Goal: Task Accomplishment & Management: Complete application form

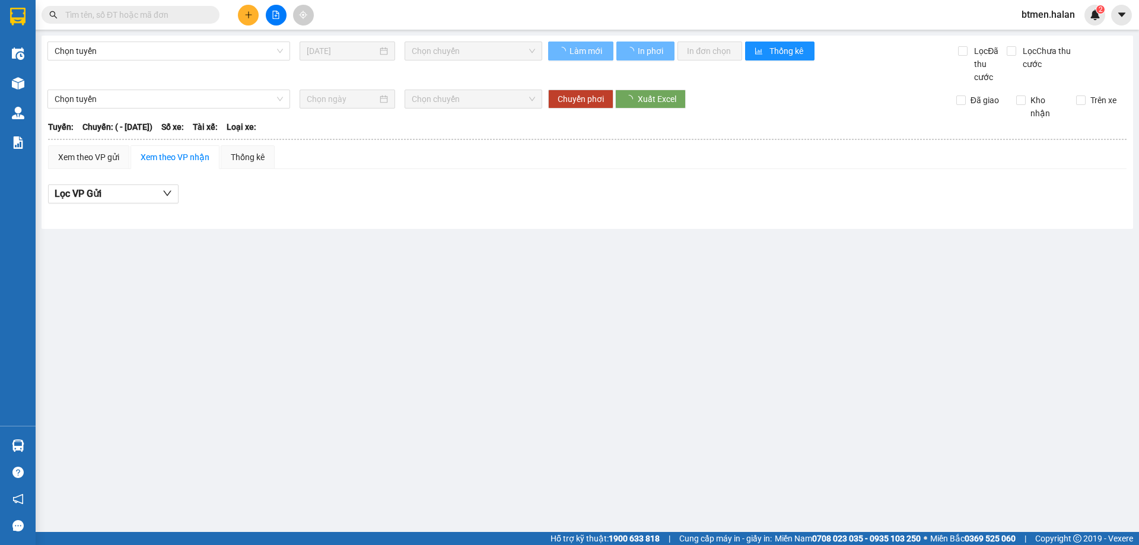
type input "[DATE]"
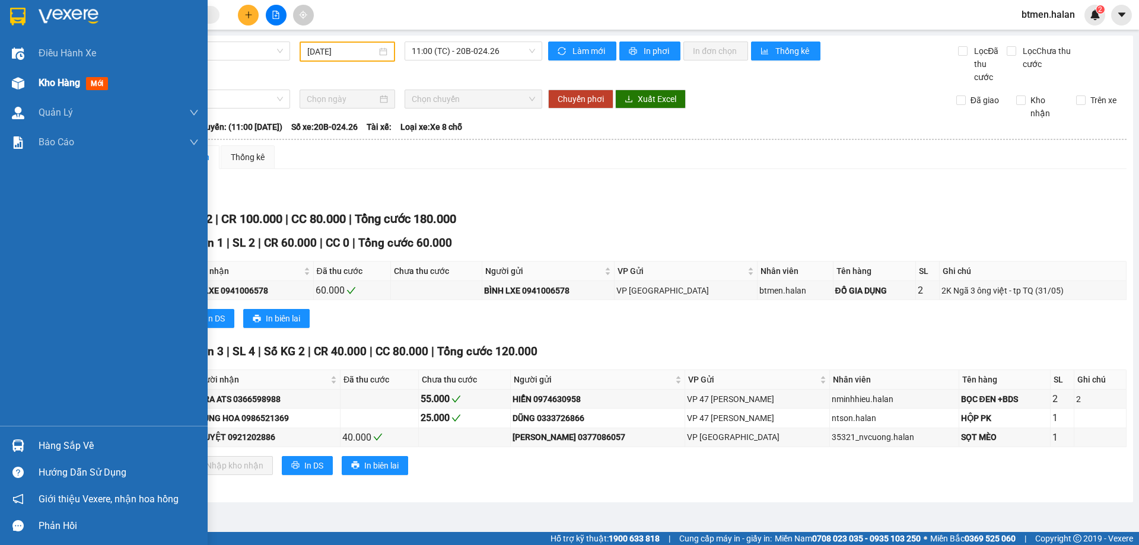
click at [70, 84] on span "Kho hàng" at bounding box center [60, 82] width 42 height 11
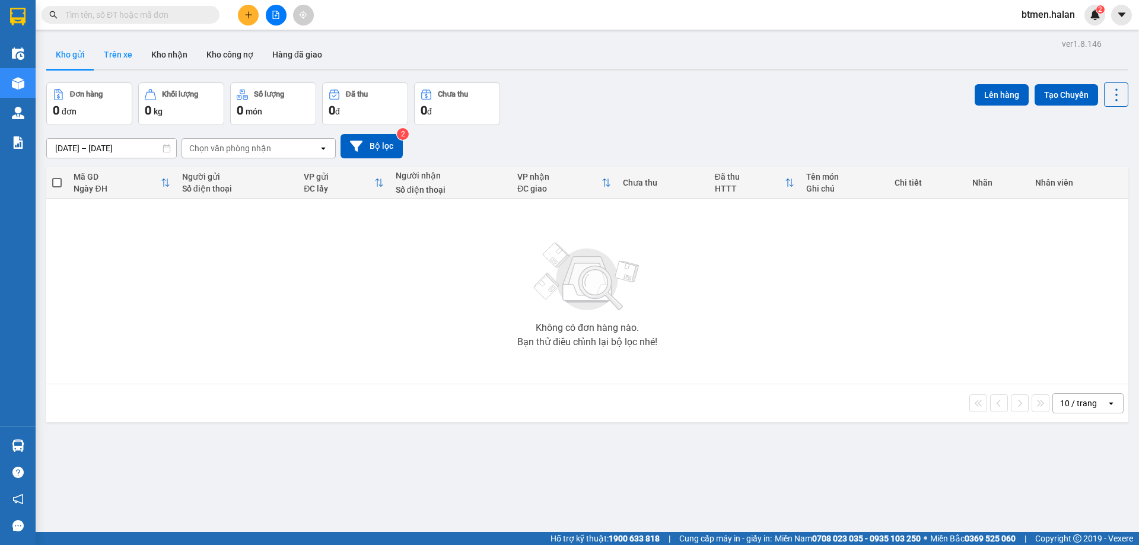
click at [116, 53] on button "Trên xe" at bounding box center [117, 54] width 47 height 28
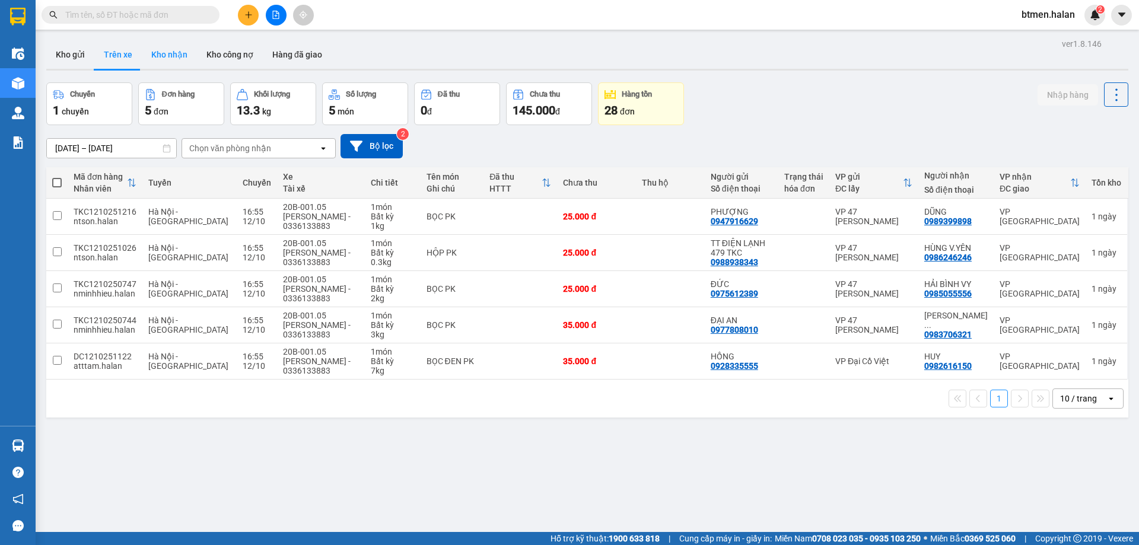
click at [163, 62] on button "Kho nhận" at bounding box center [169, 54] width 55 height 28
type input "[DATE] – [DATE]"
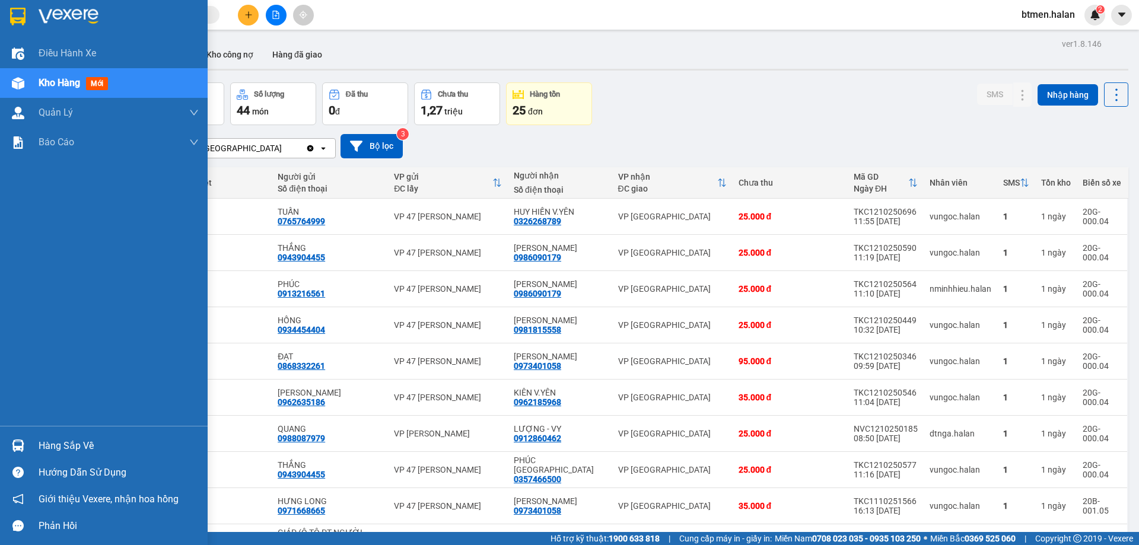
click at [66, 446] on div "Hàng sắp về" at bounding box center [119, 446] width 160 height 18
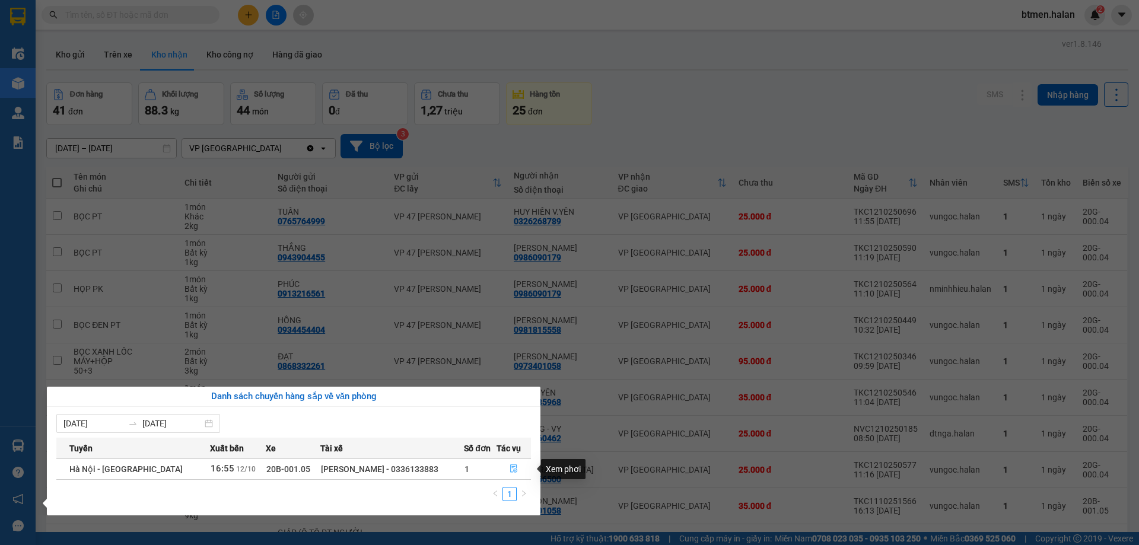
click at [506, 469] on button "button" at bounding box center [513, 469] width 33 height 19
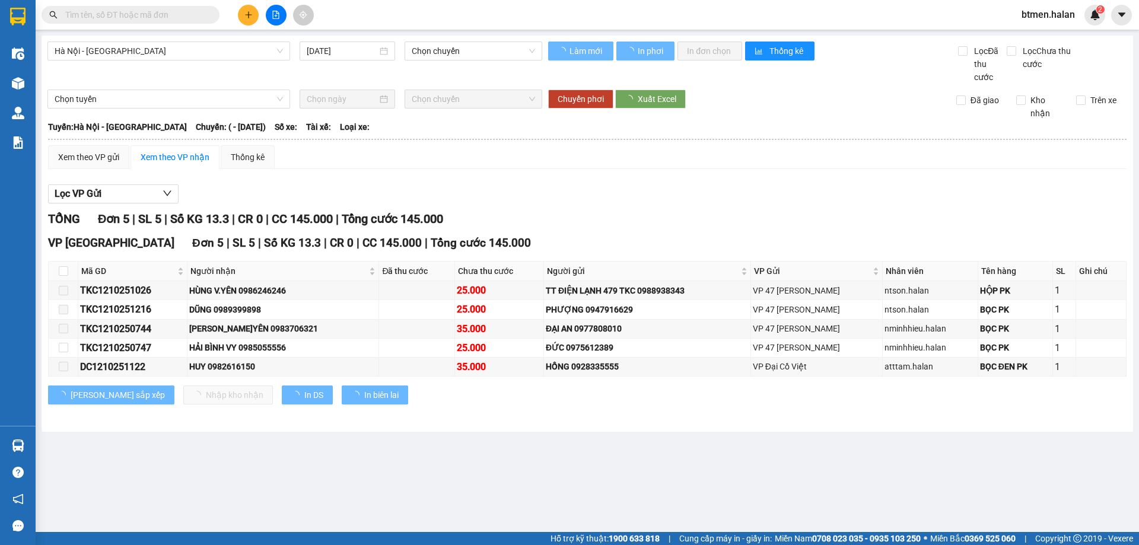
type input "[DATE]"
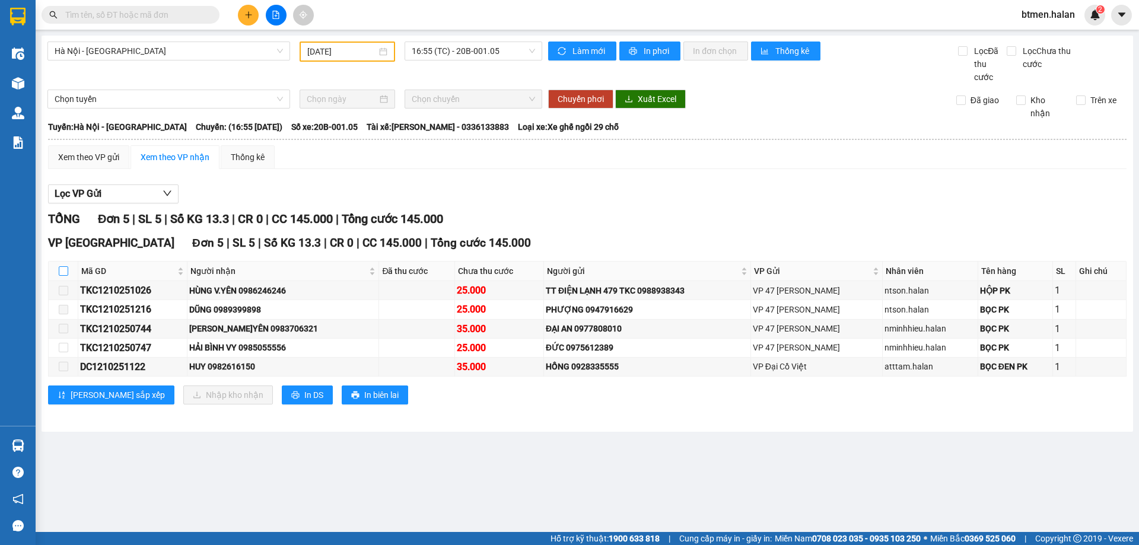
click at [59, 269] on input "checkbox" at bounding box center [63, 270] width 9 height 9
checkbox input "true"
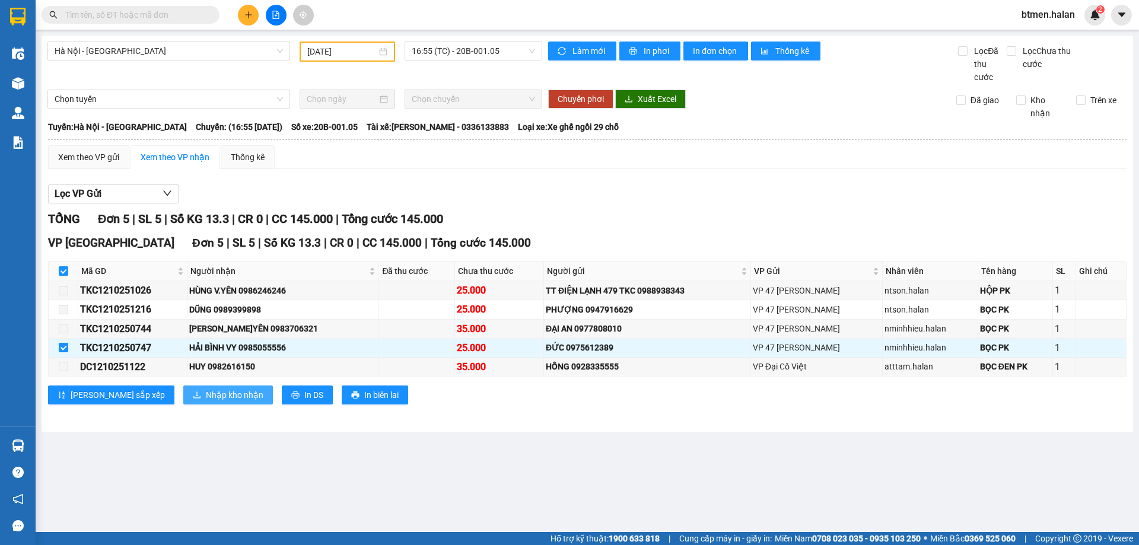
click at [206, 396] on span "Nhập kho nhận" at bounding box center [235, 395] width 58 height 13
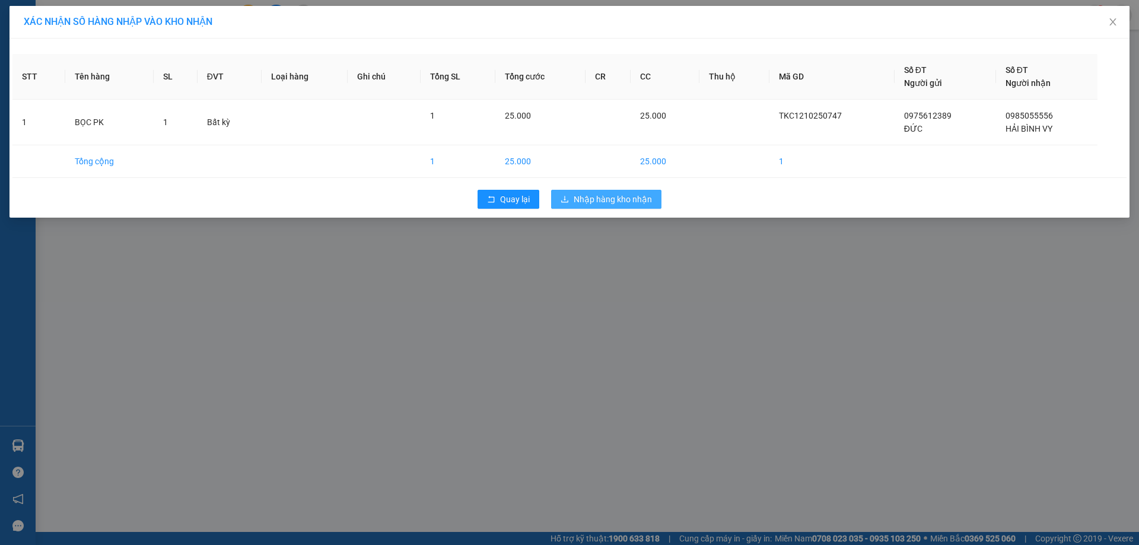
click at [635, 207] on button "Nhập hàng kho nhận" at bounding box center [606, 199] width 110 height 19
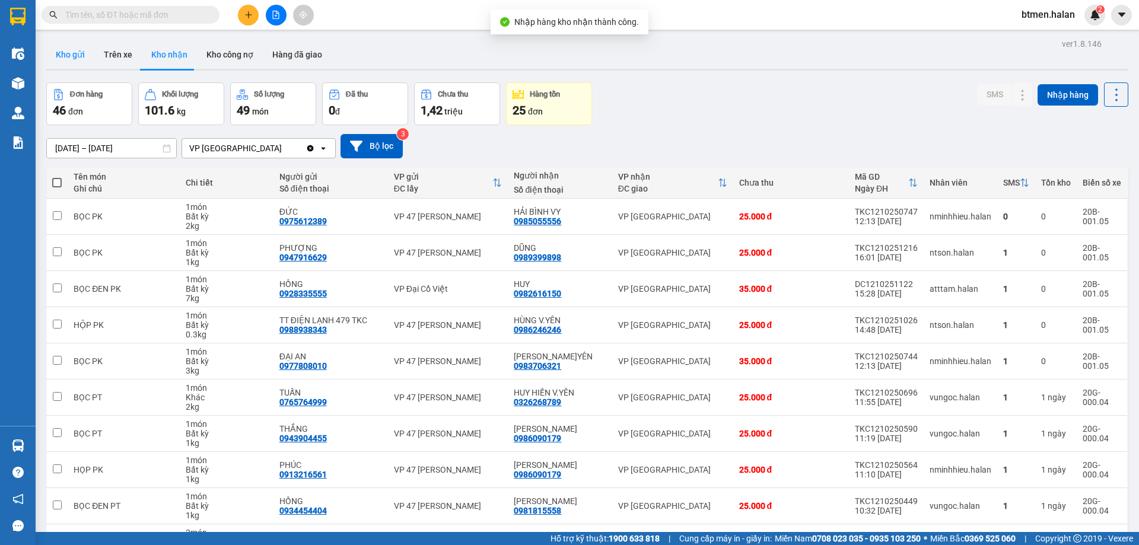
drag, startPoint x: 72, startPoint y: 54, endPoint x: 89, endPoint y: 63, distance: 18.8
click at [72, 54] on button "Kho gửi" at bounding box center [70, 54] width 48 height 28
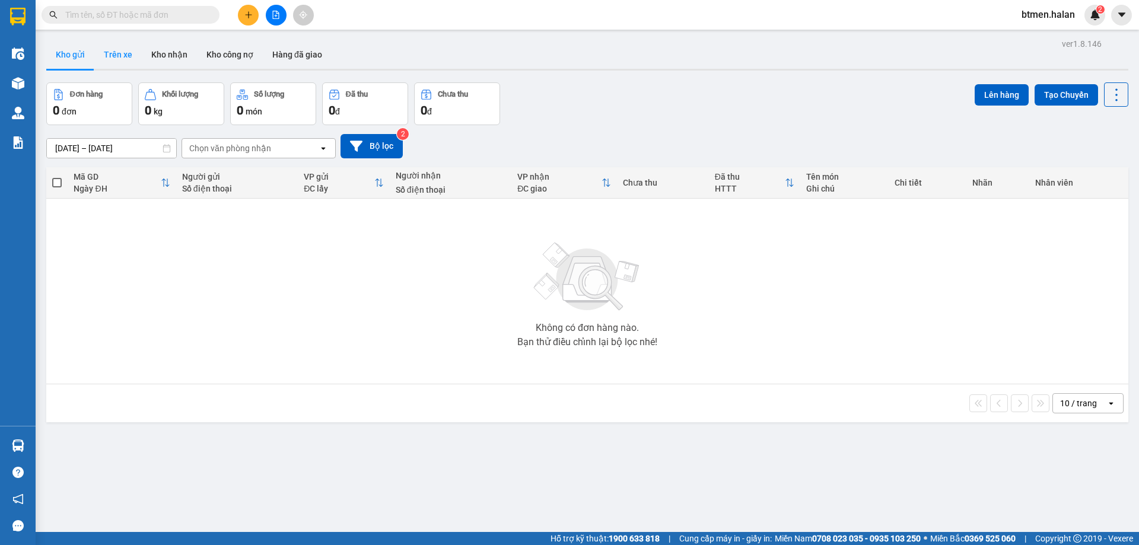
click at [107, 47] on button "Trên xe" at bounding box center [117, 54] width 47 height 28
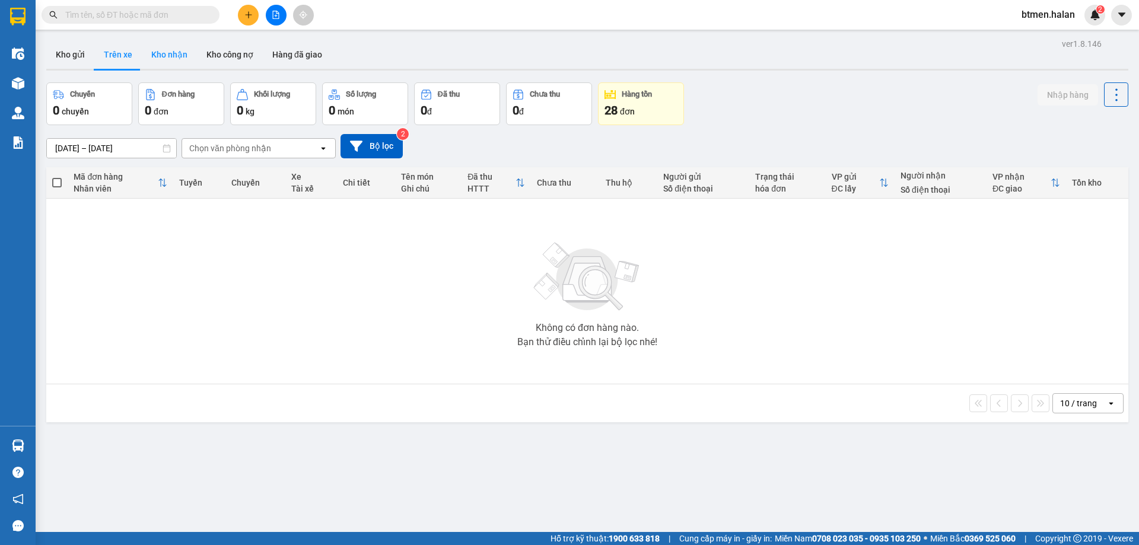
click at [153, 58] on button "Kho nhận" at bounding box center [169, 54] width 55 height 28
type input "[DATE] – [DATE]"
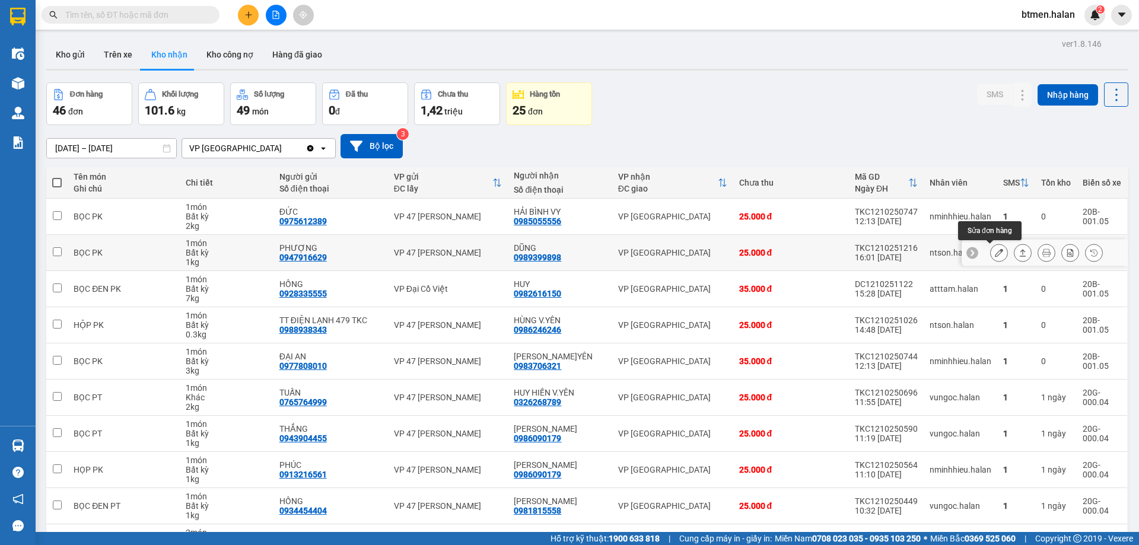
click at [991, 252] on button at bounding box center [999, 253] width 17 height 21
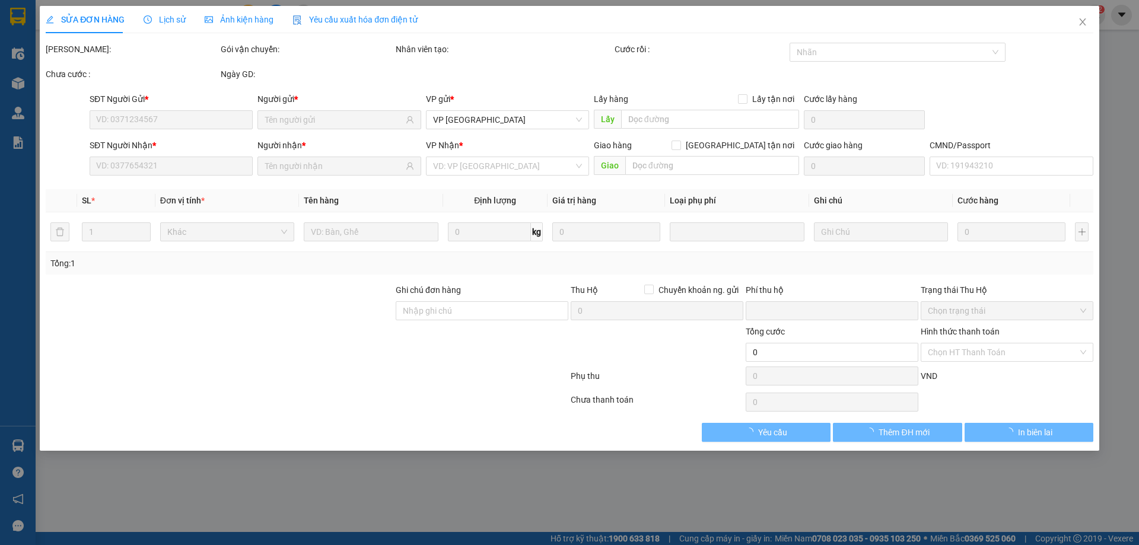
type input "0947916629"
type input "PHƯỢNG"
type input "0989399898"
type input "DŨNG"
type input "0"
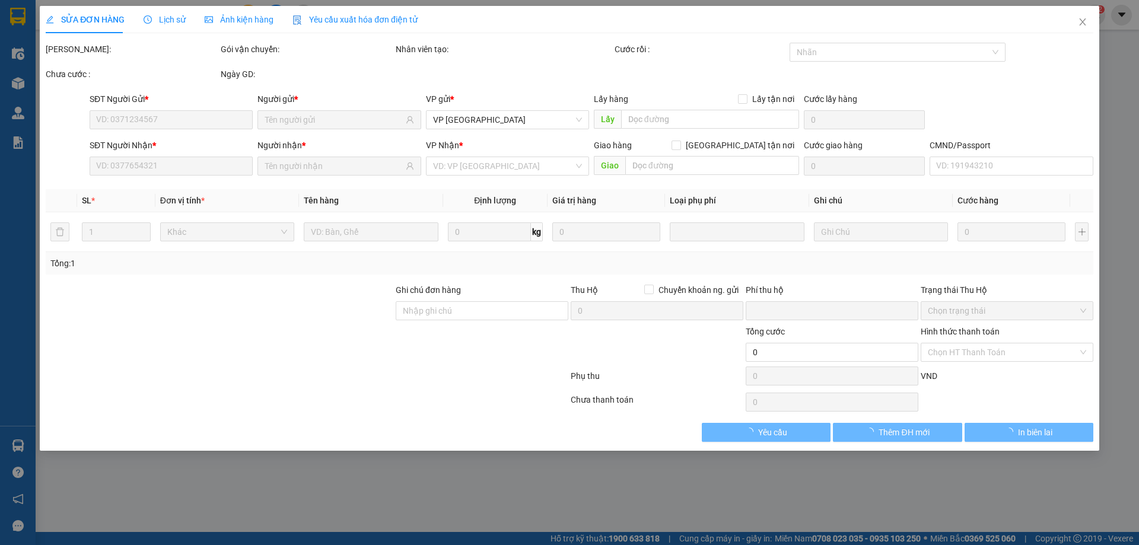
type input "25.000"
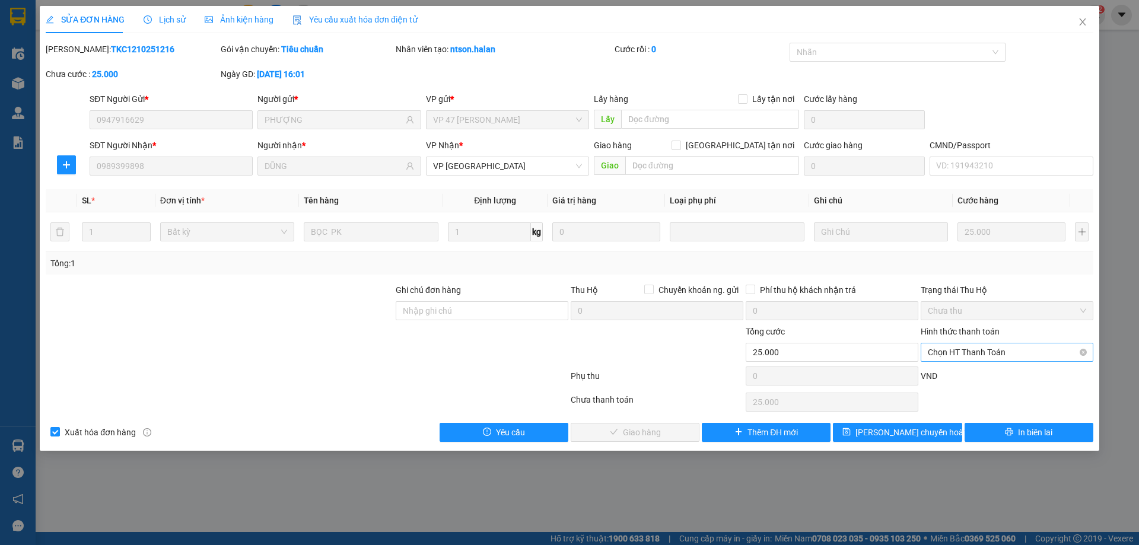
click at [970, 352] on span "Chọn HT Thanh Toán" at bounding box center [1007, 352] width 158 height 18
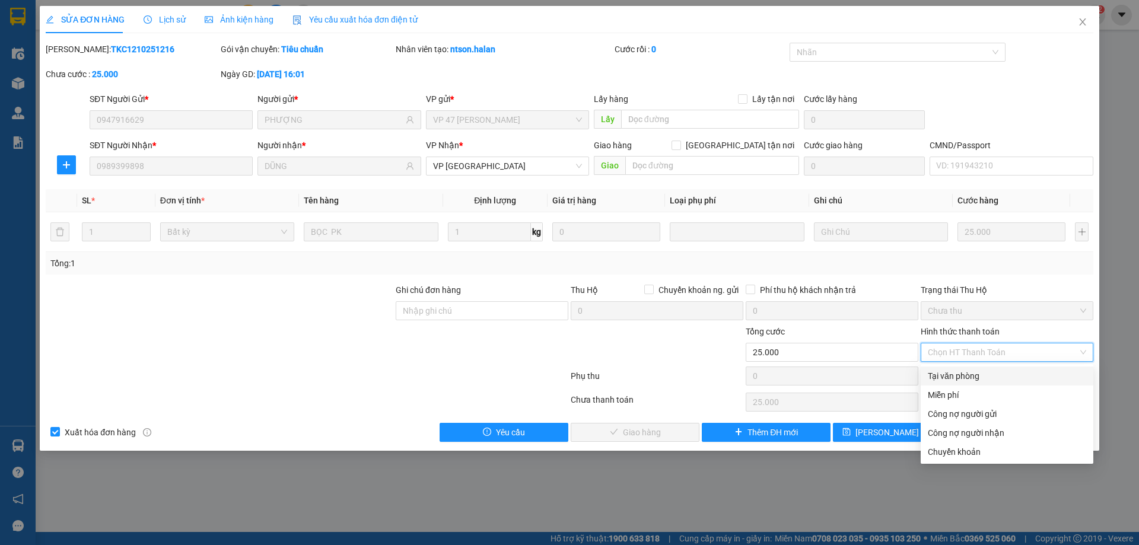
click at [966, 371] on div "Tại văn phòng" at bounding box center [1007, 376] width 158 height 13
type input "0"
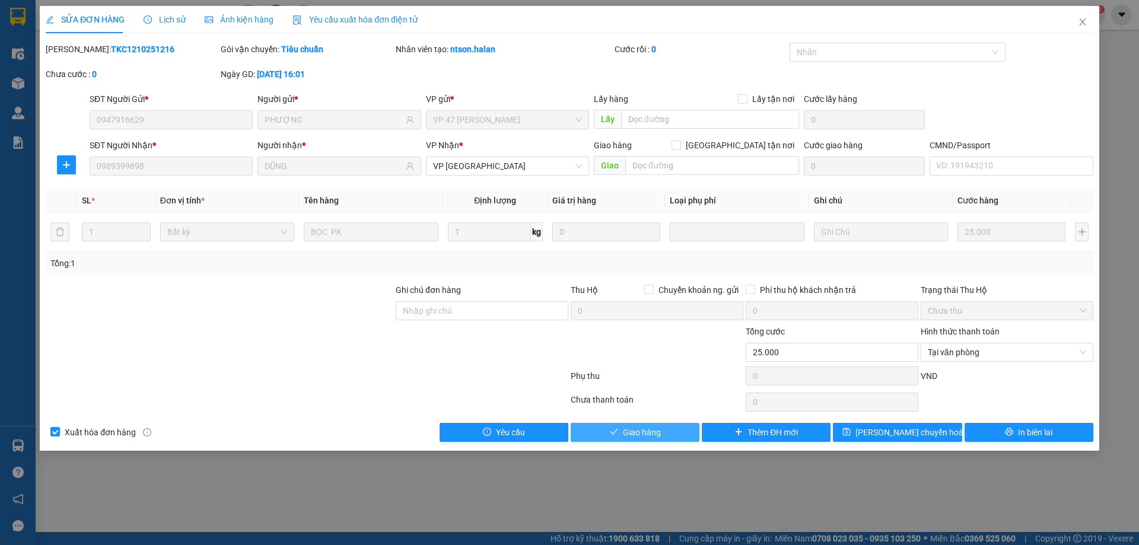
click at [657, 435] on span "Giao hàng" at bounding box center [642, 432] width 38 height 13
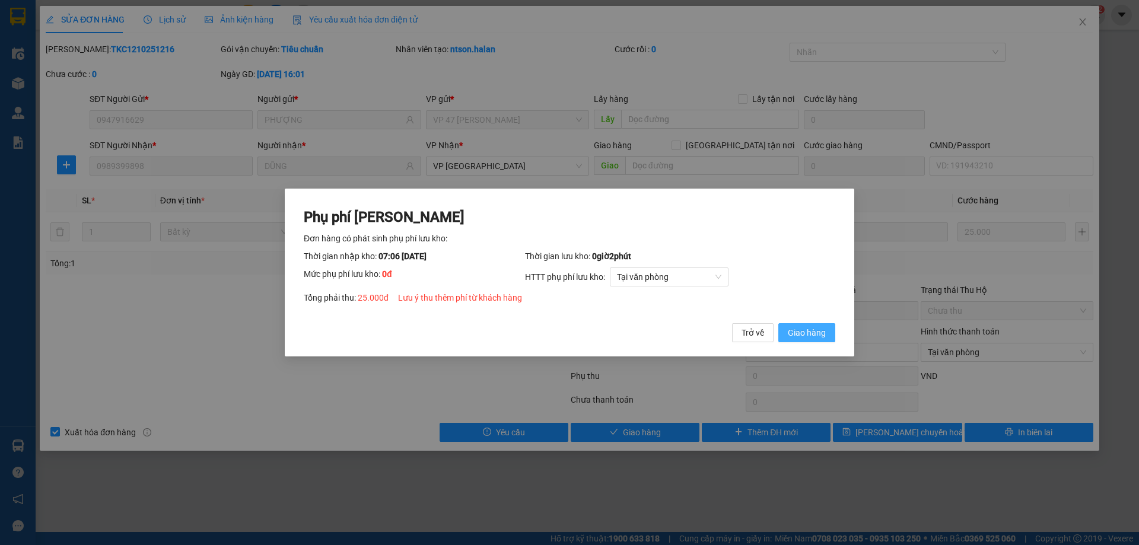
click at [790, 324] on button "Giao hàng" at bounding box center [806, 332] width 57 height 19
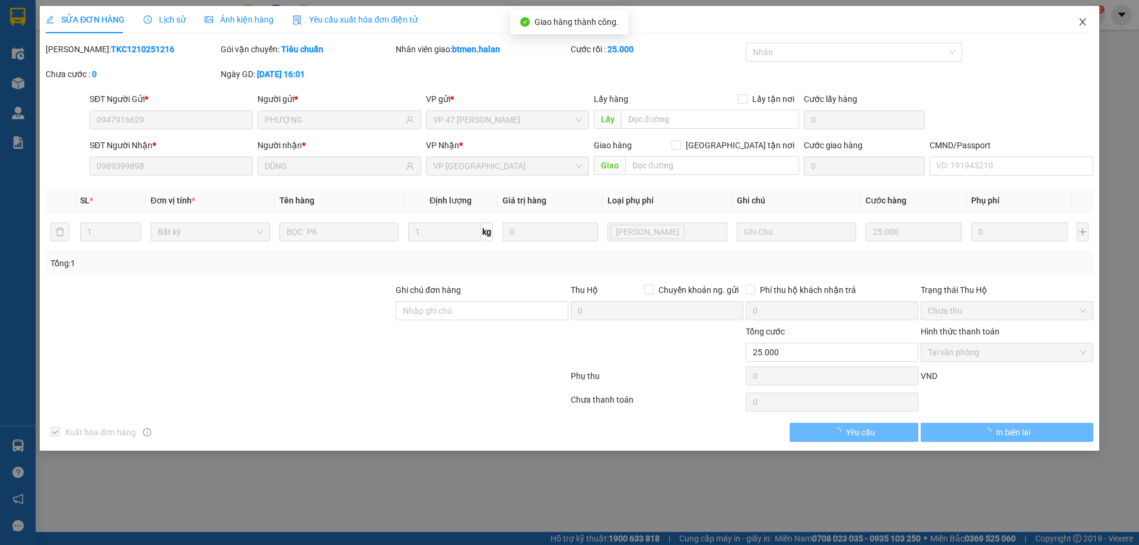
click at [1086, 21] on icon "close" at bounding box center [1082, 21] width 9 height 9
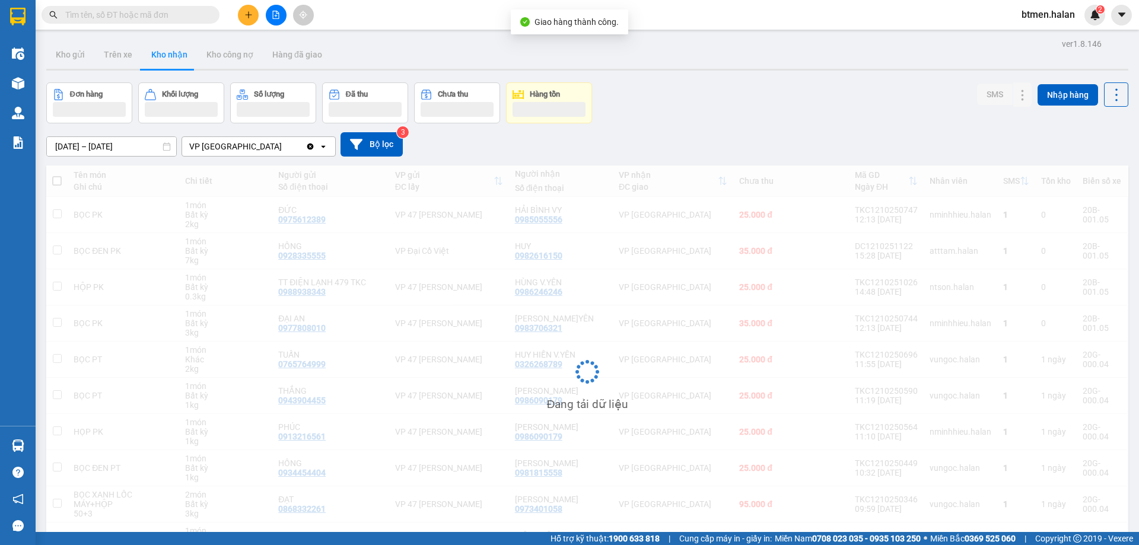
click at [192, 12] on input "text" at bounding box center [135, 14] width 140 height 13
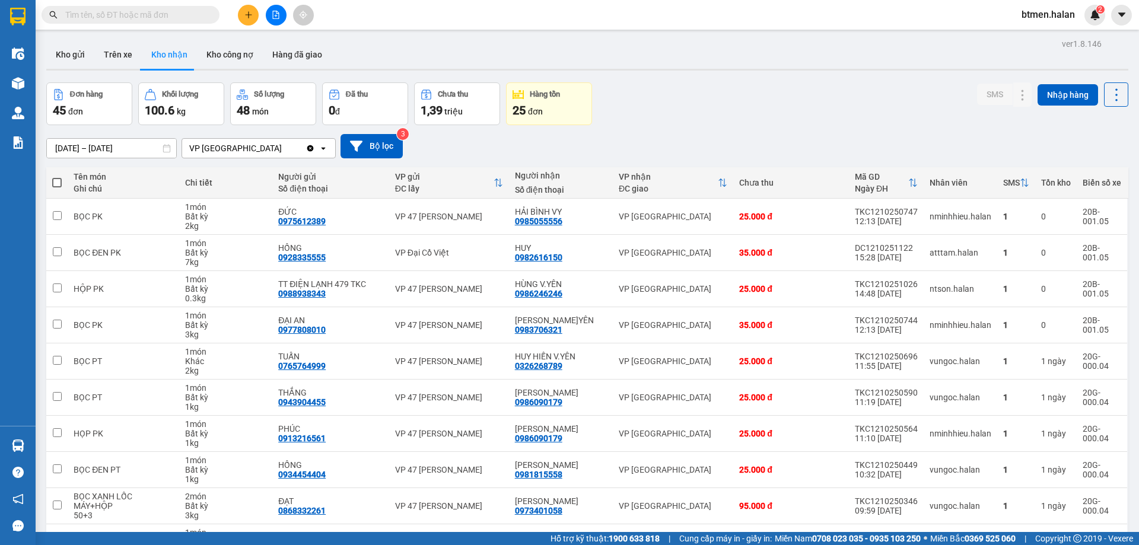
paste input "0989399898"
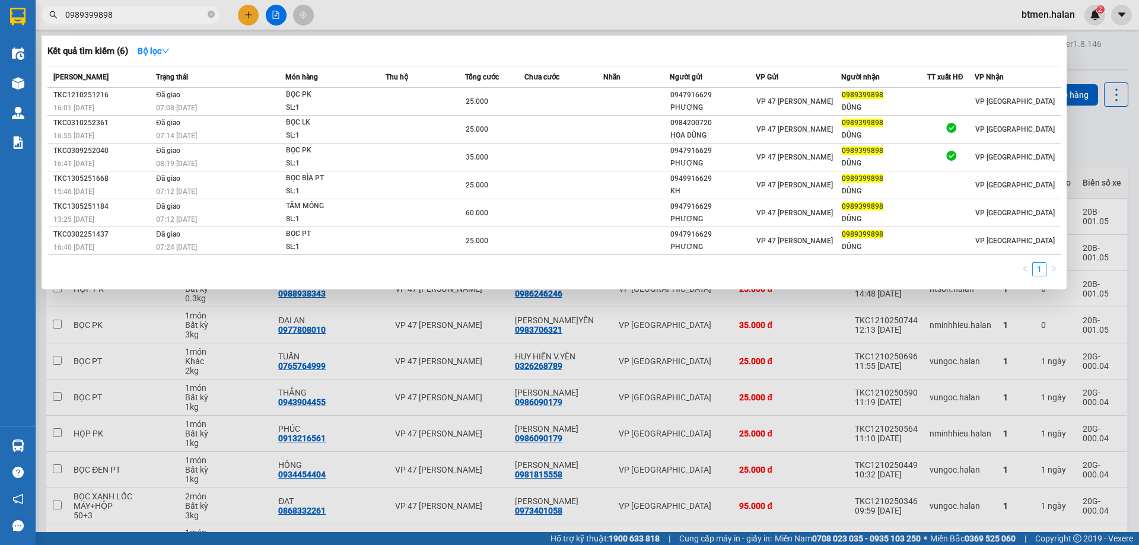
type input "0989399898"
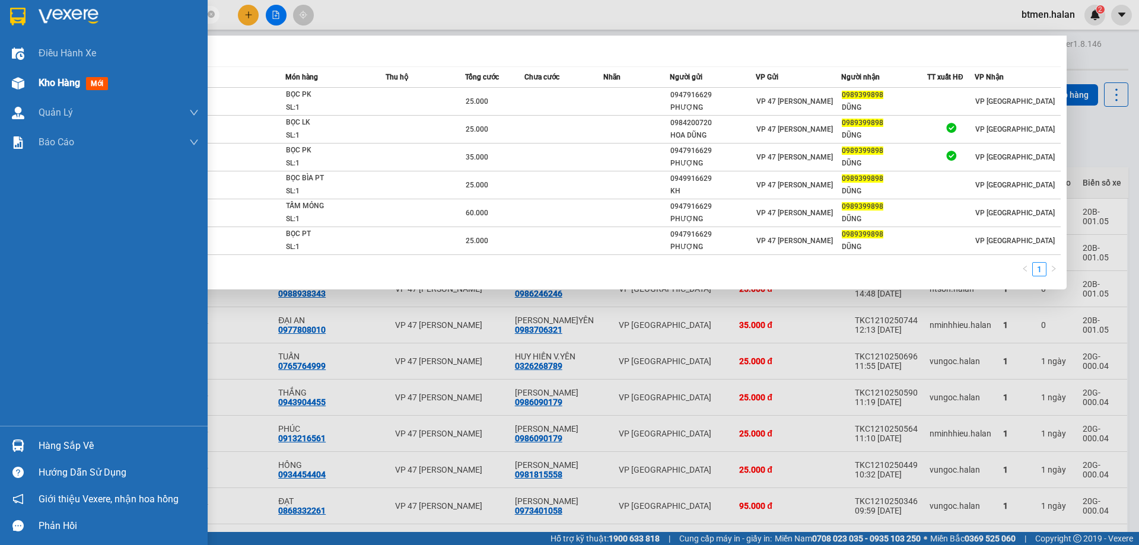
click at [27, 88] on div at bounding box center [18, 83] width 21 height 21
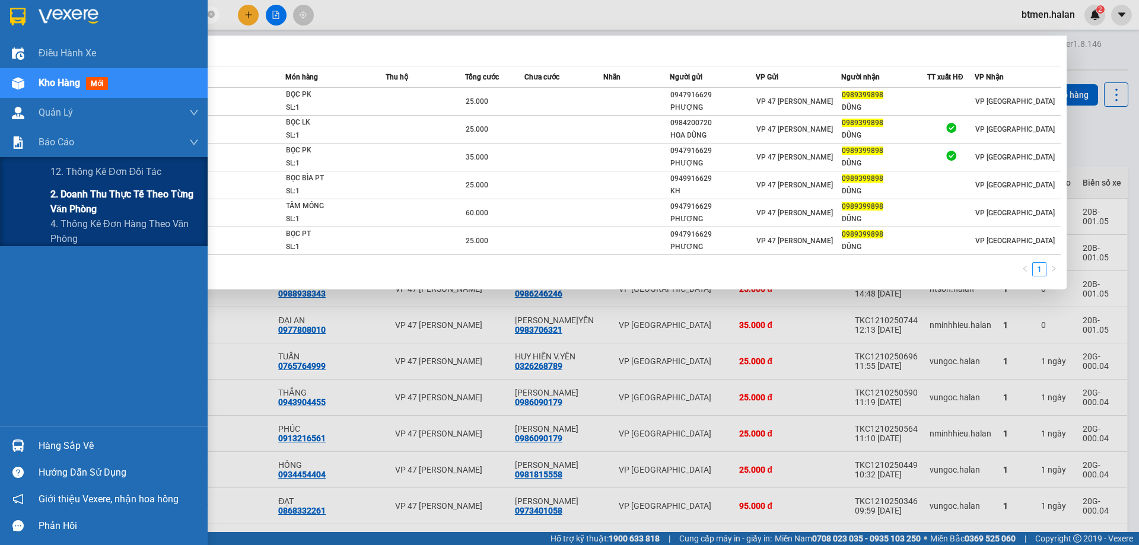
click at [88, 188] on span "2. Doanh thu thực tế theo từng văn phòng" at bounding box center [124, 202] width 148 height 30
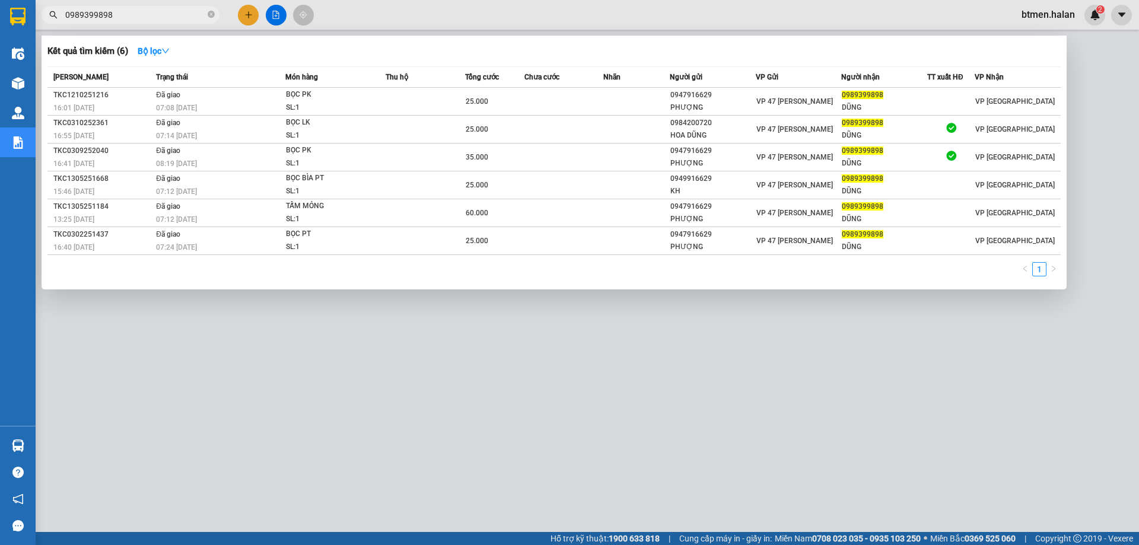
click at [678, 402] on div at bounding box center [569, 272] width 1139 height 545
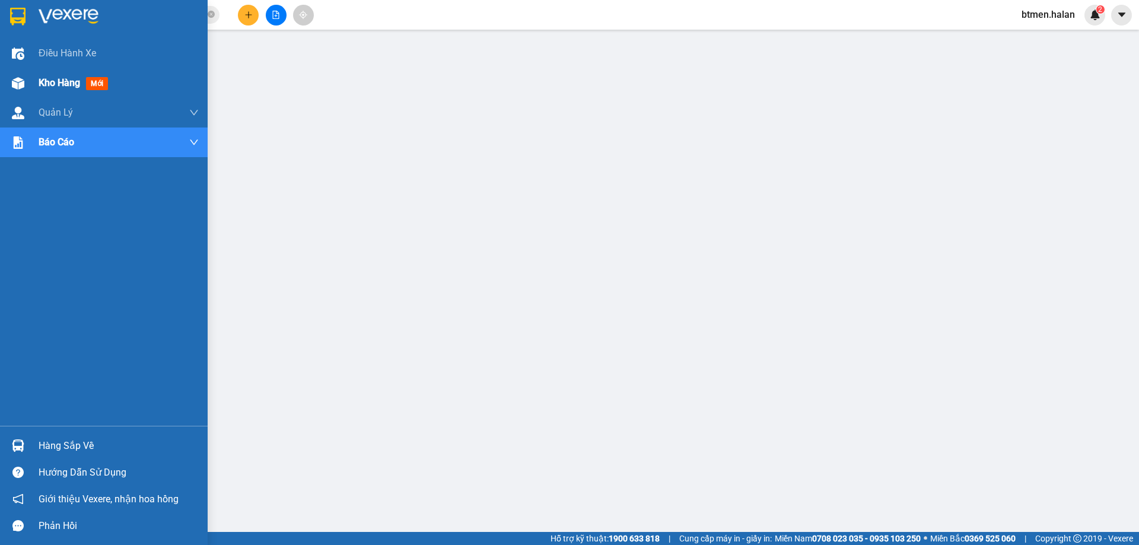
click at [43, 84] on span "Kho hàng" at bounding box center [60, 82] width 42 height 11
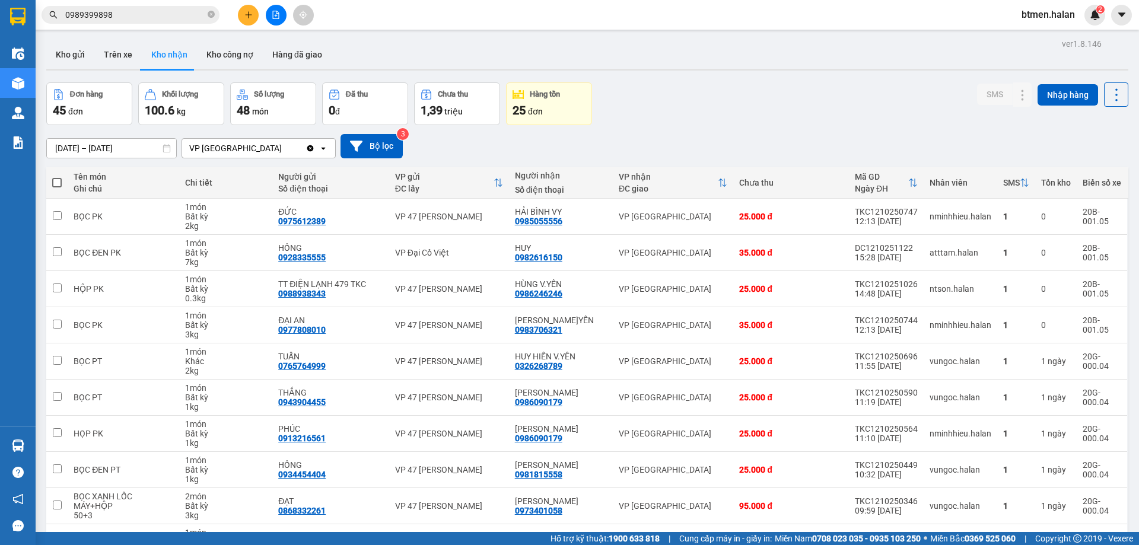
scroll to position [59, 0]
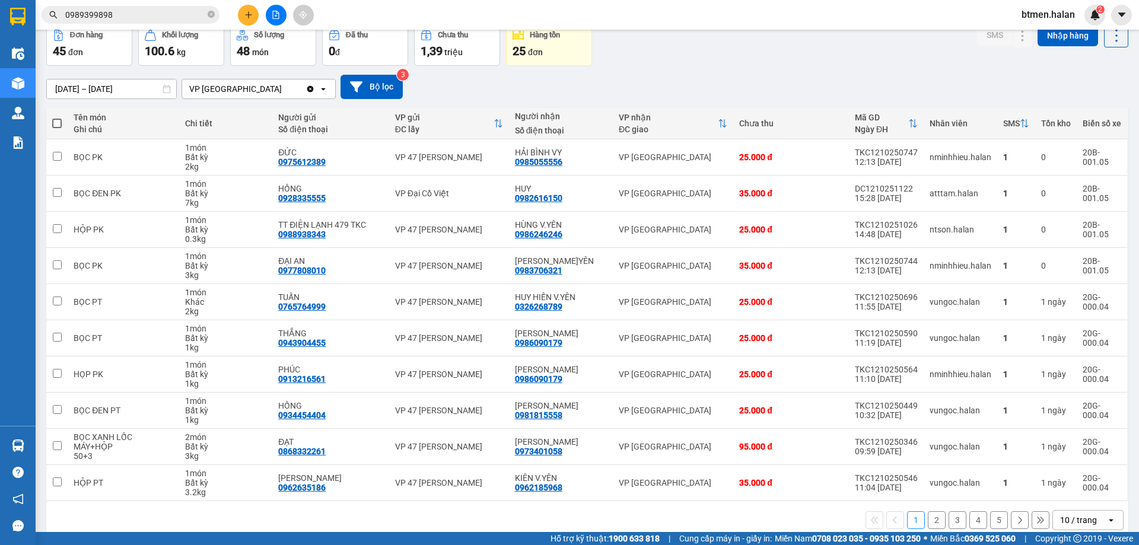
click at [994, 517] on button "5" at bounding box center [999, 520] width 18 height 18
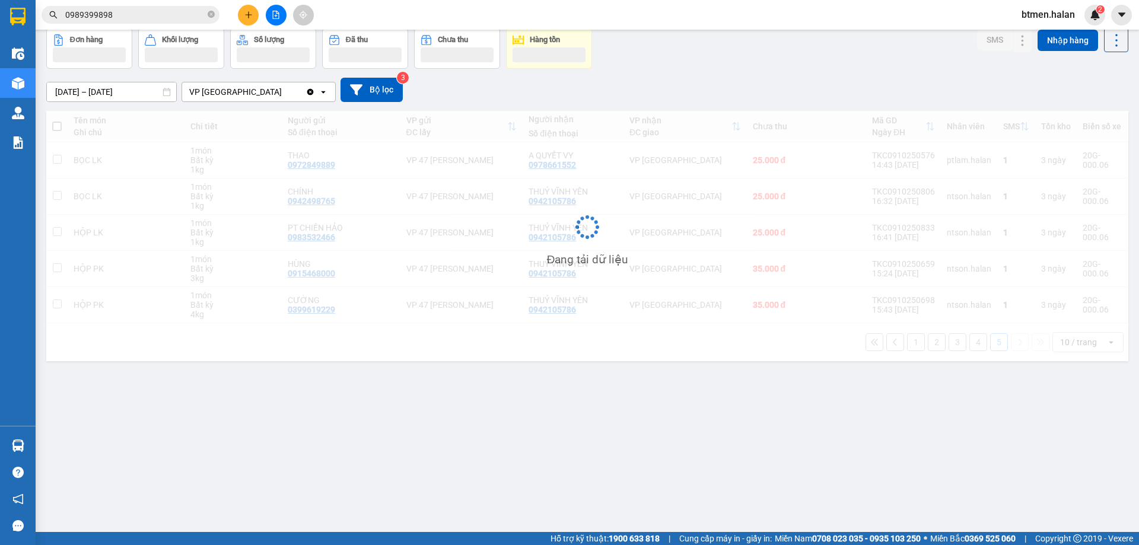
scroll to position [55, 0]
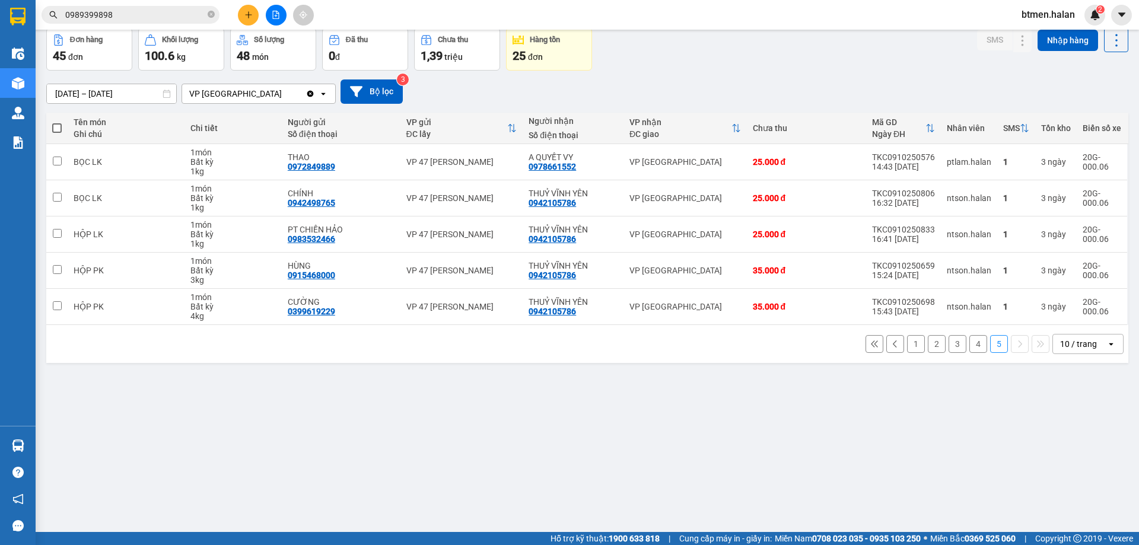
click at [969, 345] on button "4" at bounding box center [978, 344] width 18 height 18
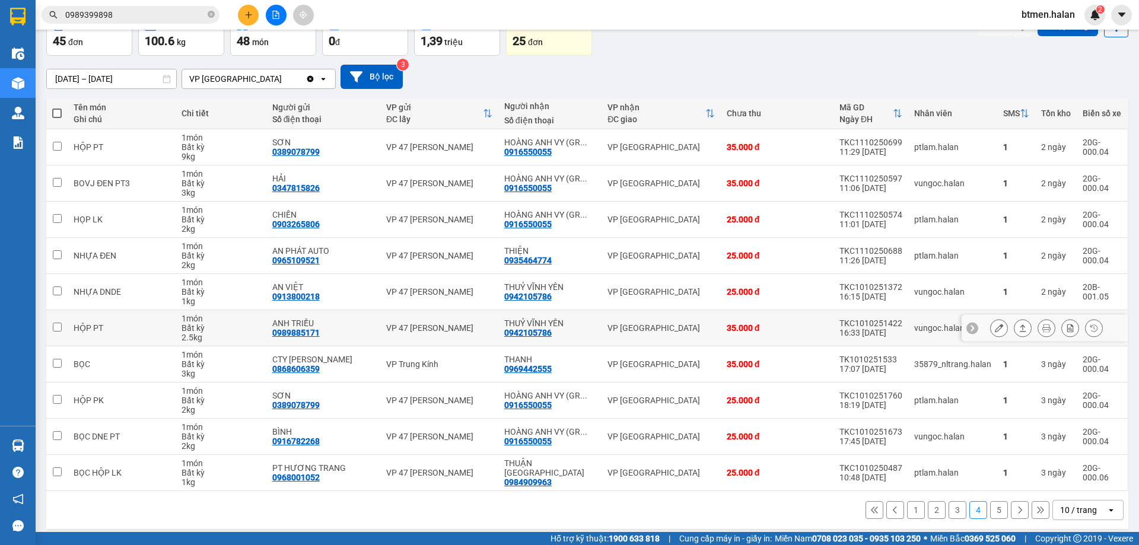
scroll to position [77, 0]
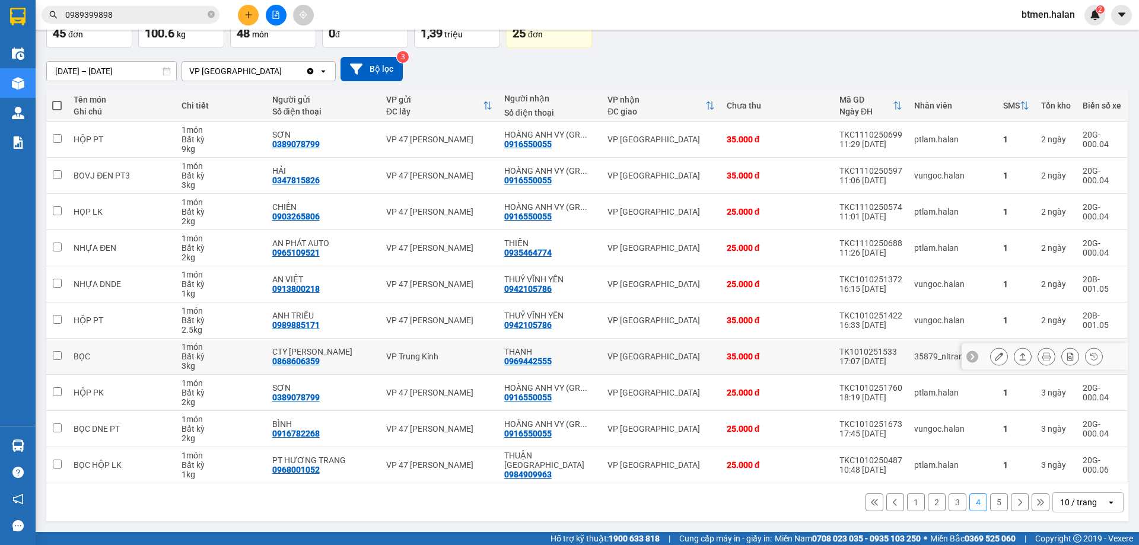
click at [519, 357] on div "0969442555" at bounding box center [527, 361] width 47 height 9
copy div "0969442555"
click at [1033, 89] on div "[DATE] – [DATE] Press the down arrow key to interact with the calendar and sele…" at bounding box center [587, 69] width 1082 height 42
click at [1042, 359] on icon at bounding box center [1046, 356] width 8 height 8
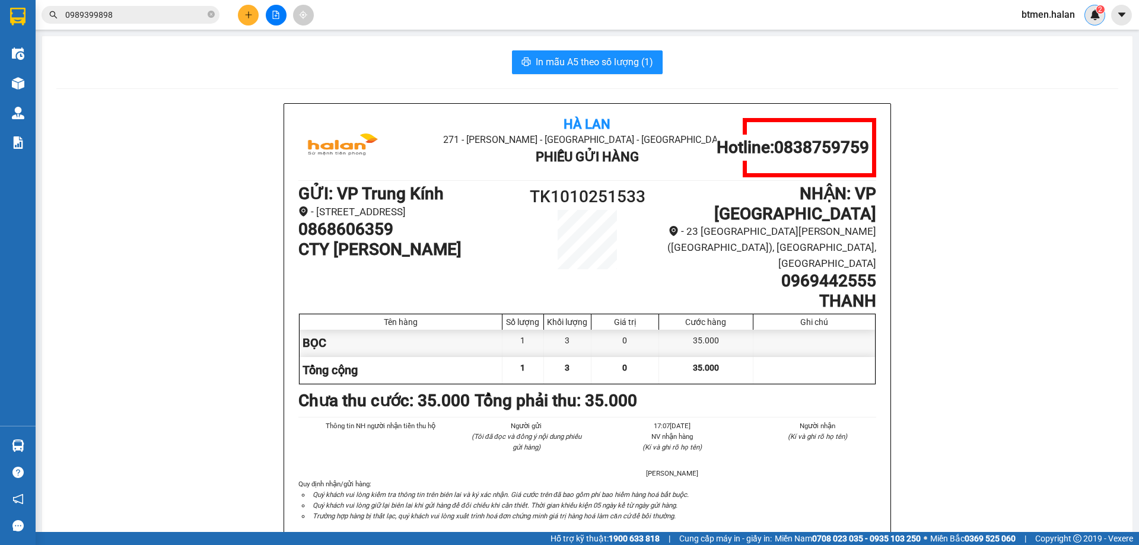
click at [1096, 13] on img at bounding box center [1095, 14] width 11 height 11
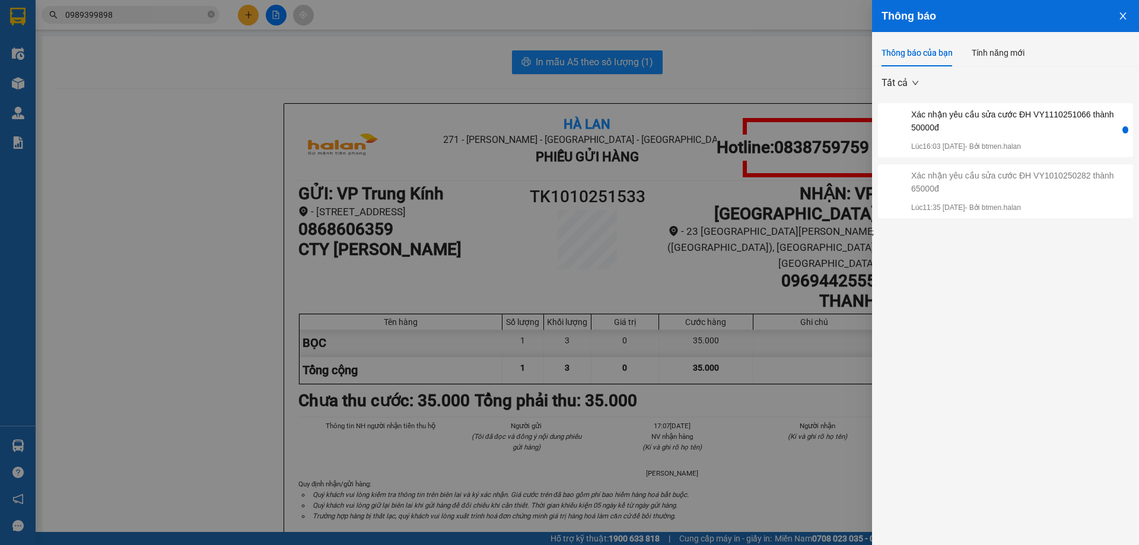
click at [908, 122] on div at bounding box center [897, 130] width 28 height 44
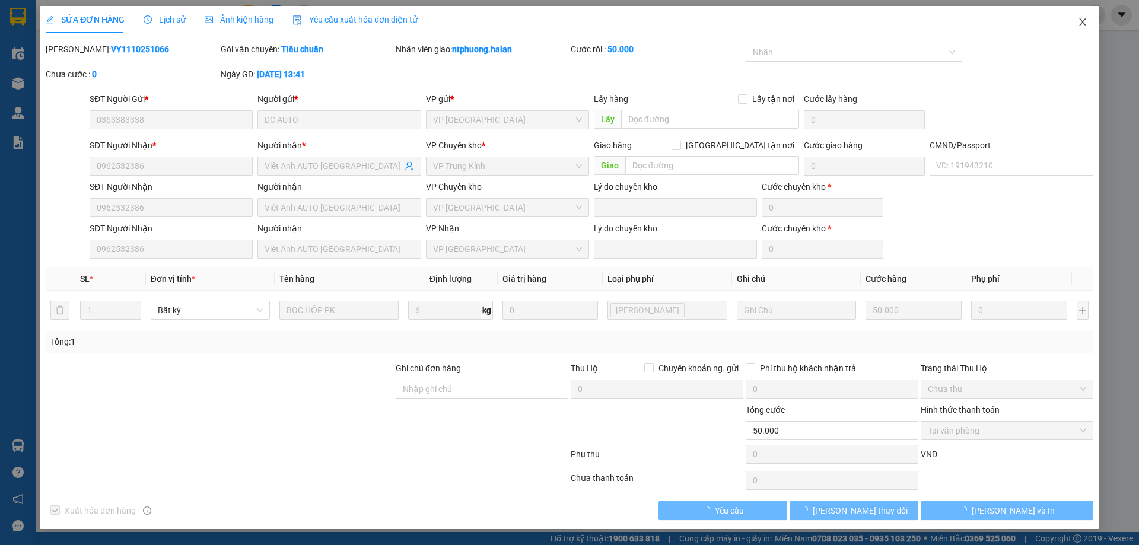
type input "0363383338"
type input "0962532386"
type input "0"
type input "50.000"
click at [1081, 21] on icon "close" at bounding box center [1082, 21] width 7 height 7
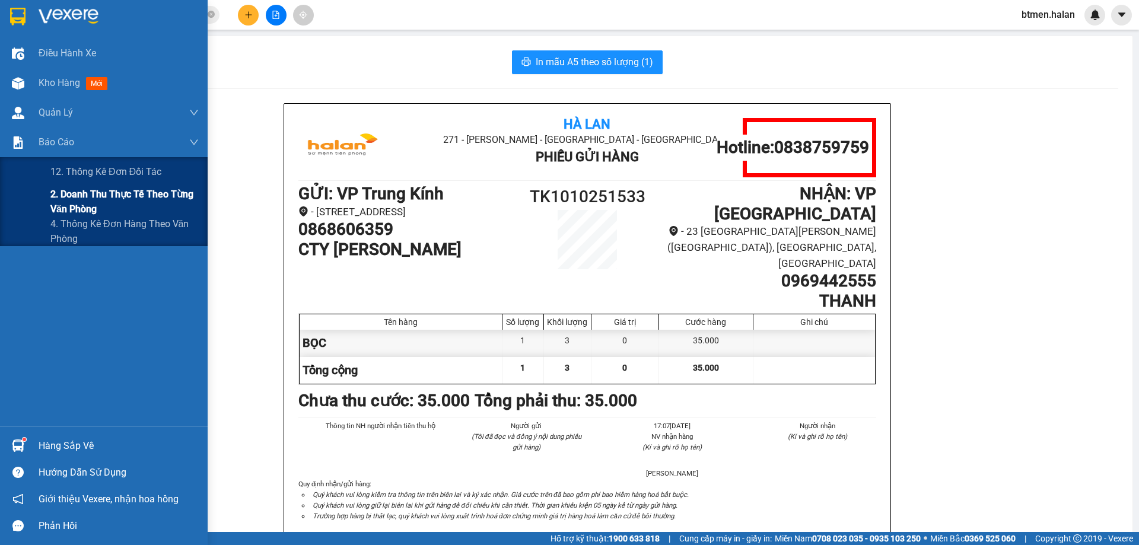
click at [50, 205] on span "2. Doanh thu thực tế theo từng văn phòng" at bounding box center [124, 202] width 148 height 30
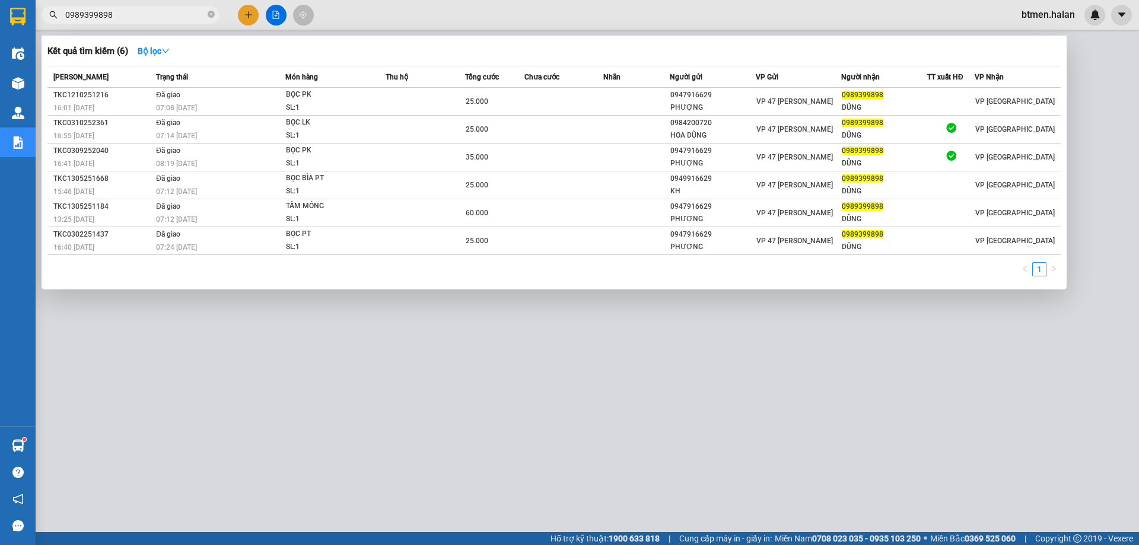
click at [129, 15] on input "0989399898" at bounding box center [135, 14] width 140 height 13
paste input "86509095"
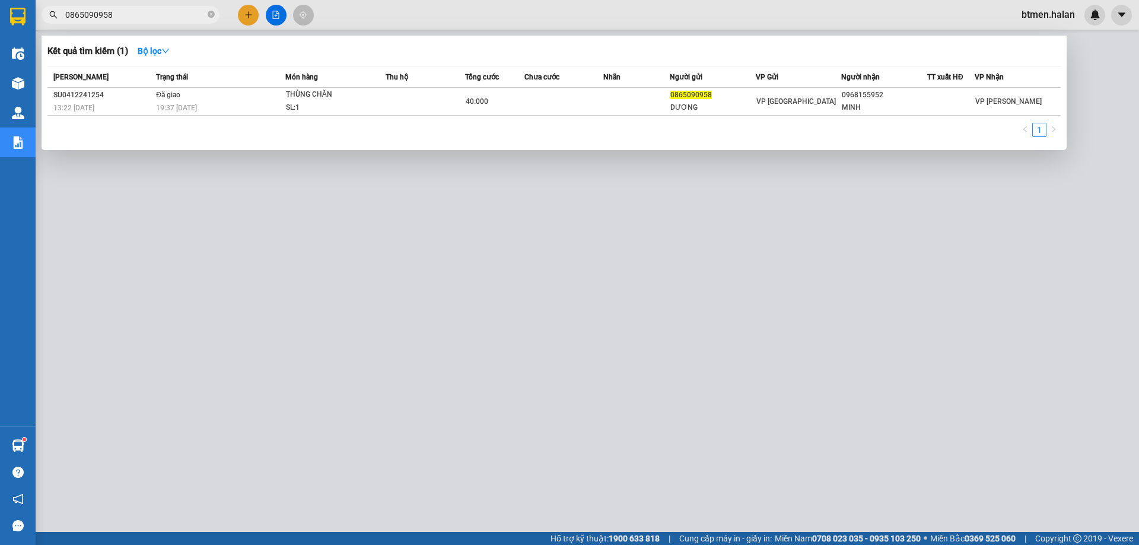
type input "0865090958"
click at [886, 291] on div at bounding box center [569, 272] width 1139 height 545
click at [209, 12] on icon "close-circle" at bounding box center [211, 14] width 7 height 7
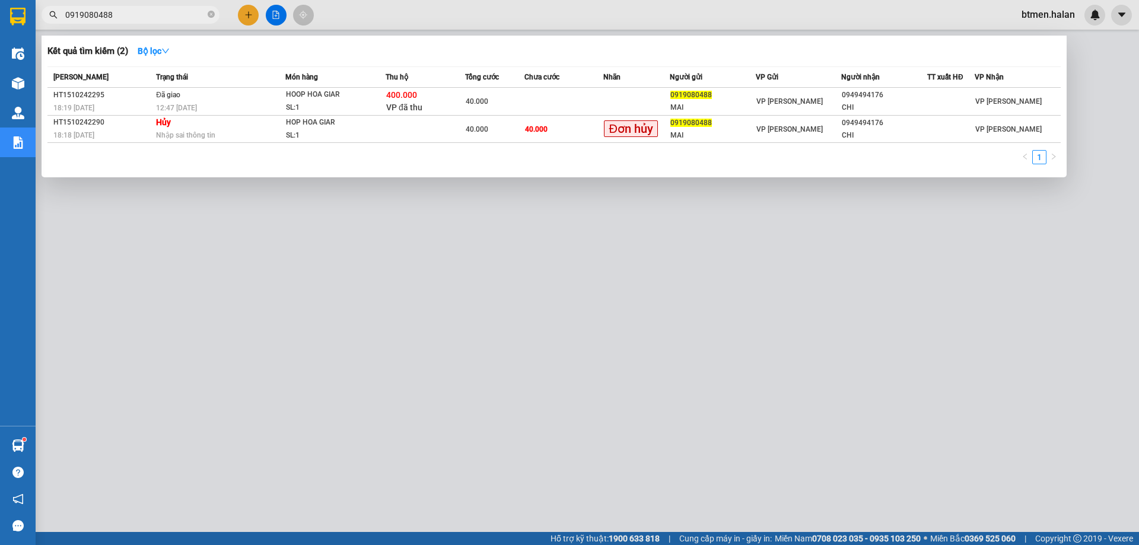
type input "0919080488"
drag, startPoint x: 344, startPoint y: 308, endPoint x: 335, endPoint y: 307, distance: 9.1
click at [335, 307] on div at bounding box center [569, 272] width 1139 height 545
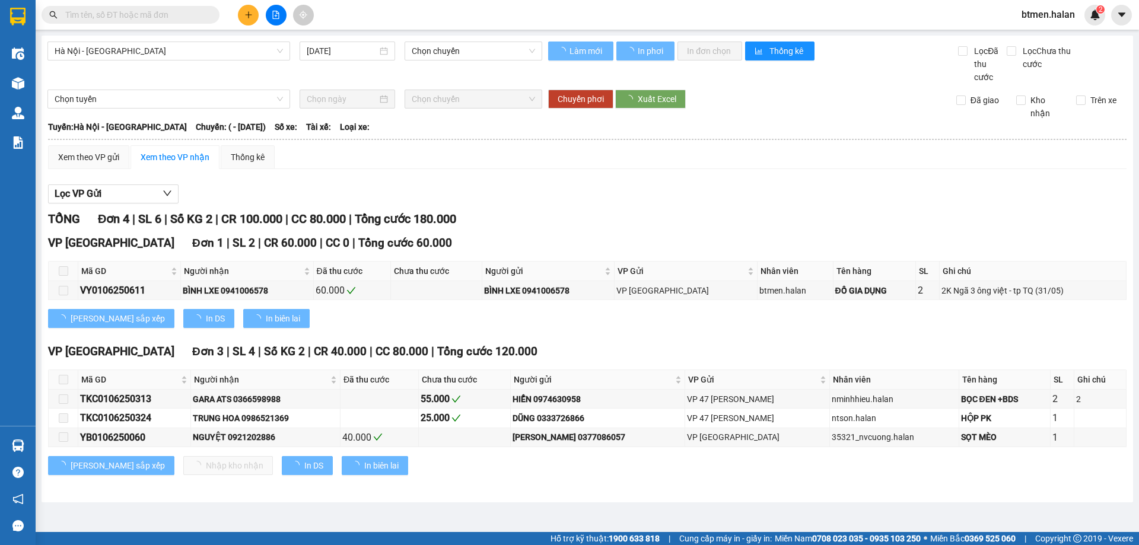
type input "[DATE]"
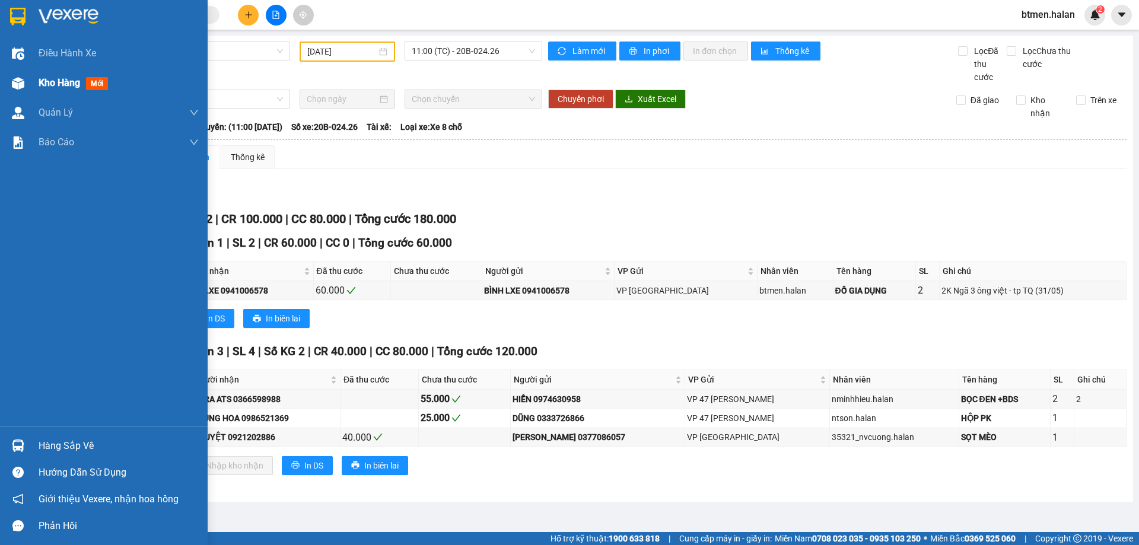
click at [50, 82] on span "Kho hàng" at bounding box center [60, 82] width 42 height 11
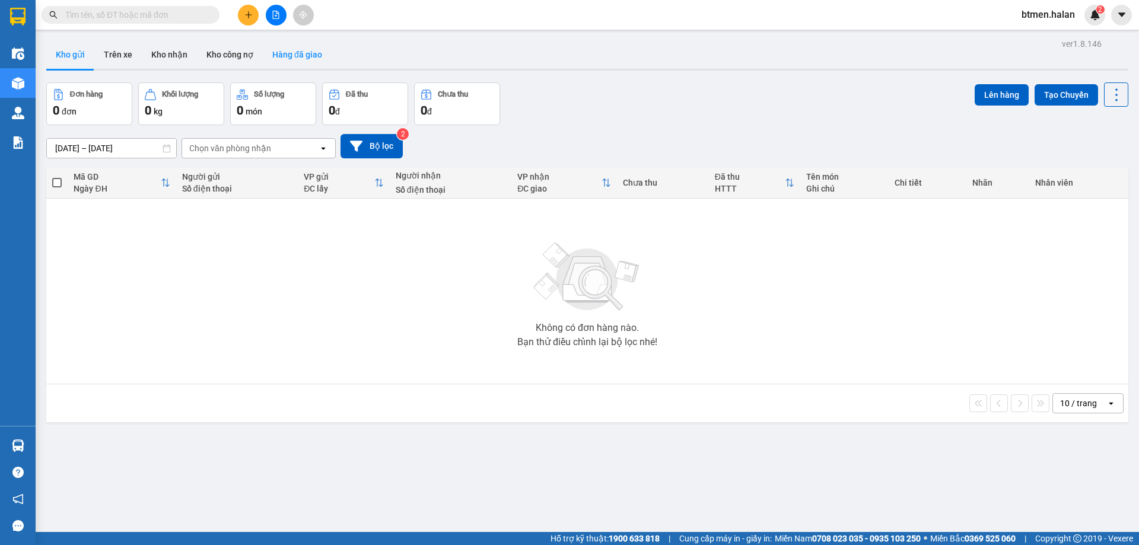
click at [287, 58] on button "Hàng đã giao" at bounding box center [297, 54] width 69 height 28
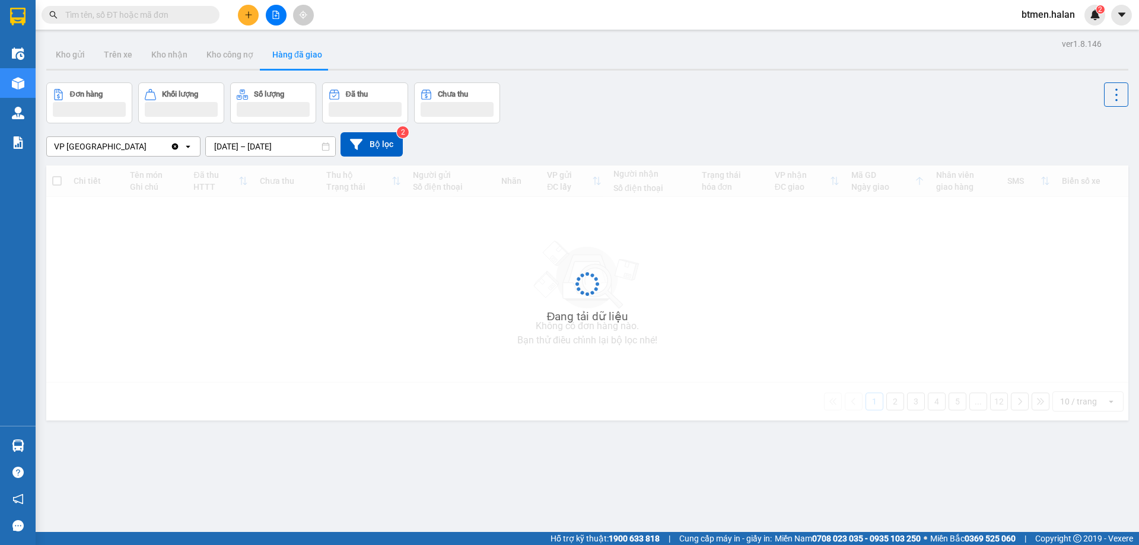
click at [270, 139] on input "11/10/2025 – 13/10/2025" at bounding box center [270, 146] width 129 height 19
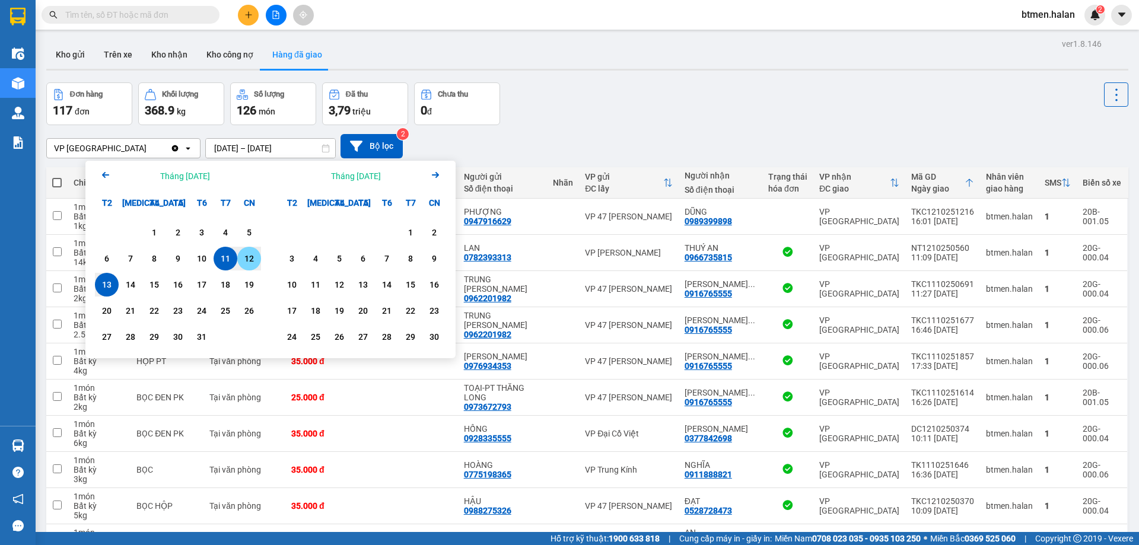
click at [246, 264] on div "12" at bounding box center [249, 259] width 17 height 14
type input "12/10/2025 – 12/10/2025"
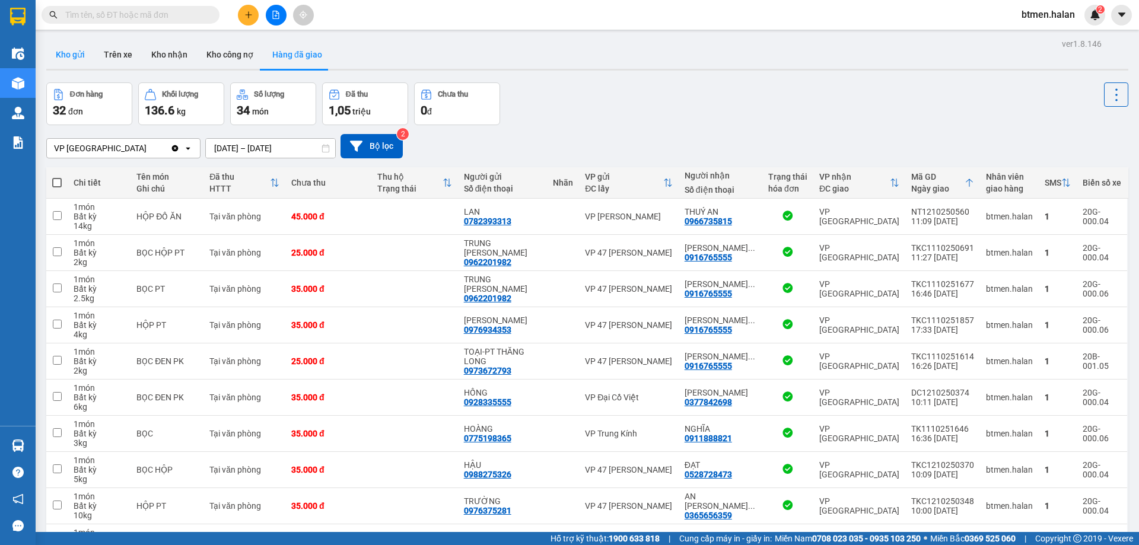
click at [56, 59] on button "Kho gửi" at bounding box center [70, 54] width 48 height 28
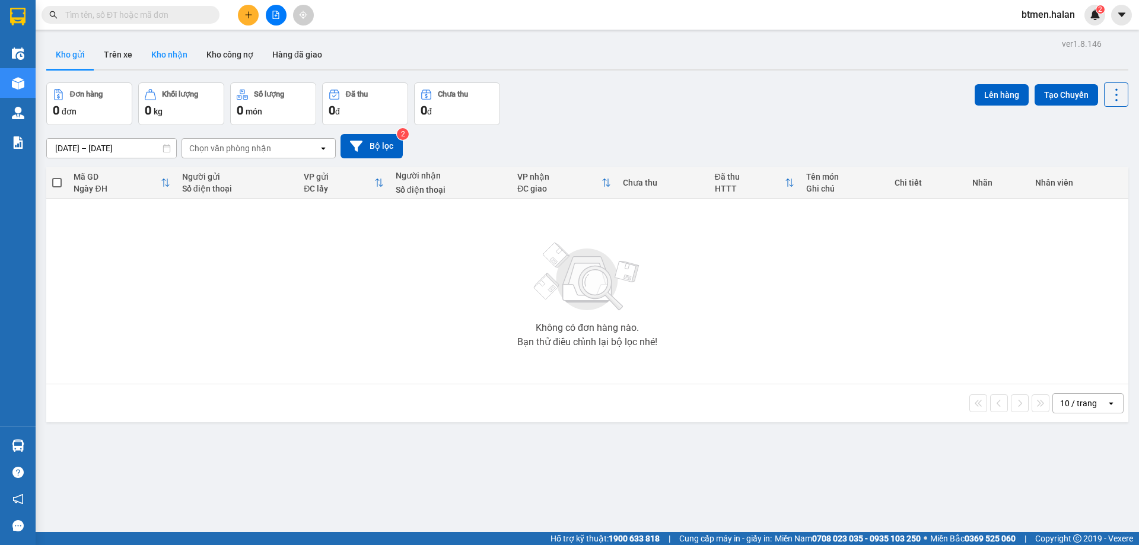
click at [173, 49] on button "Kho nhận" at bounding box center [169, 54] width 55 height 28
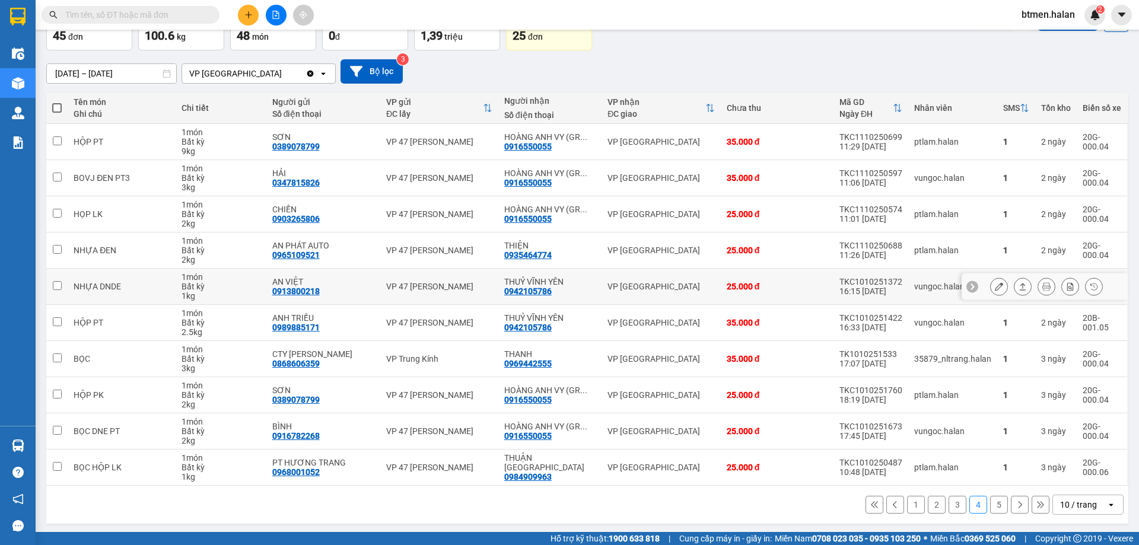
scroll to position [77, 0]
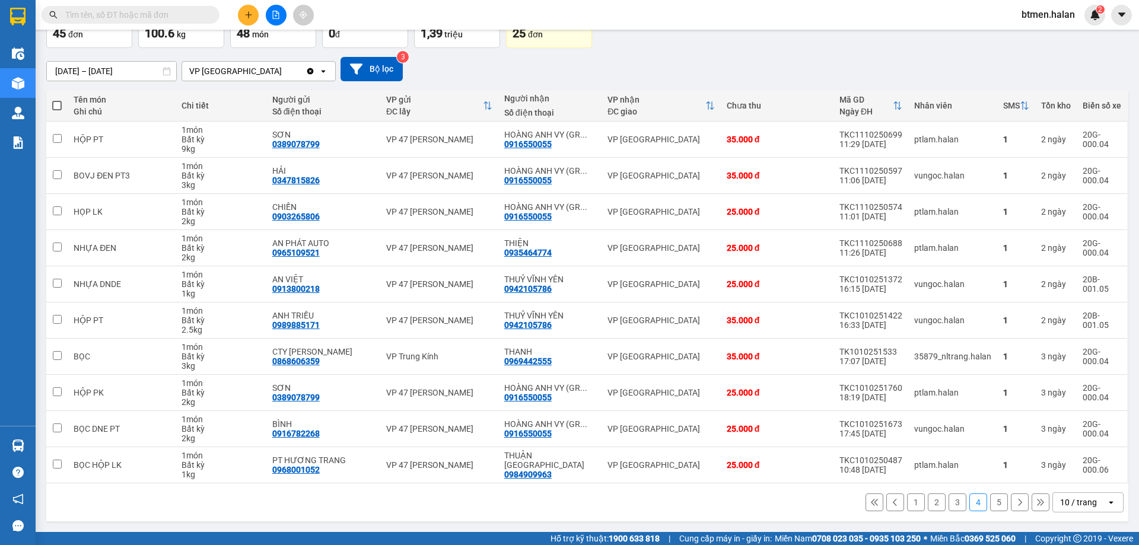
click at [996, 503] on button "5" at bounding box center [999, 503] width 18 height 18
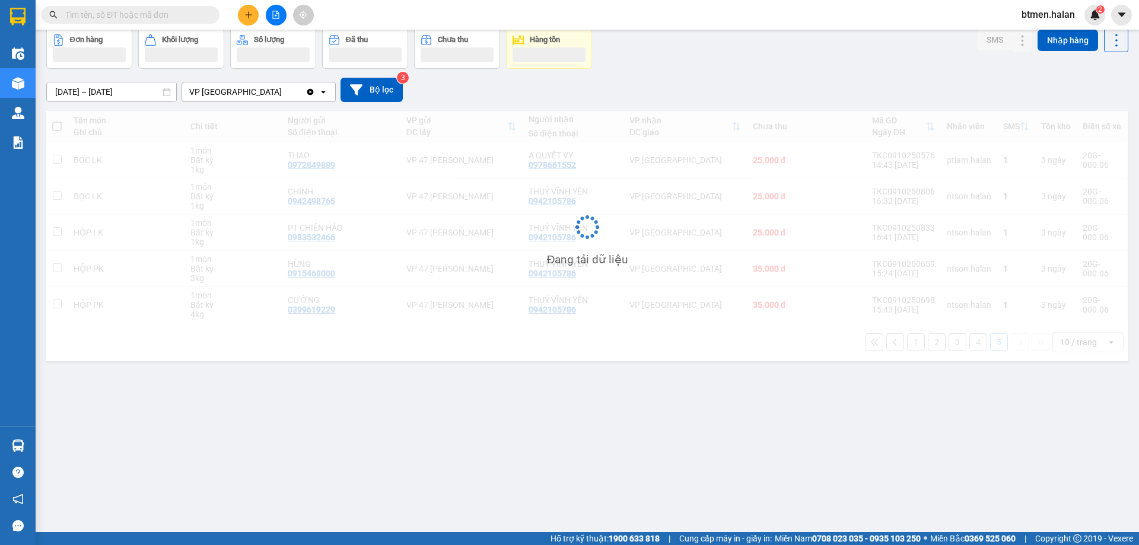
scroll to position [55, 0]
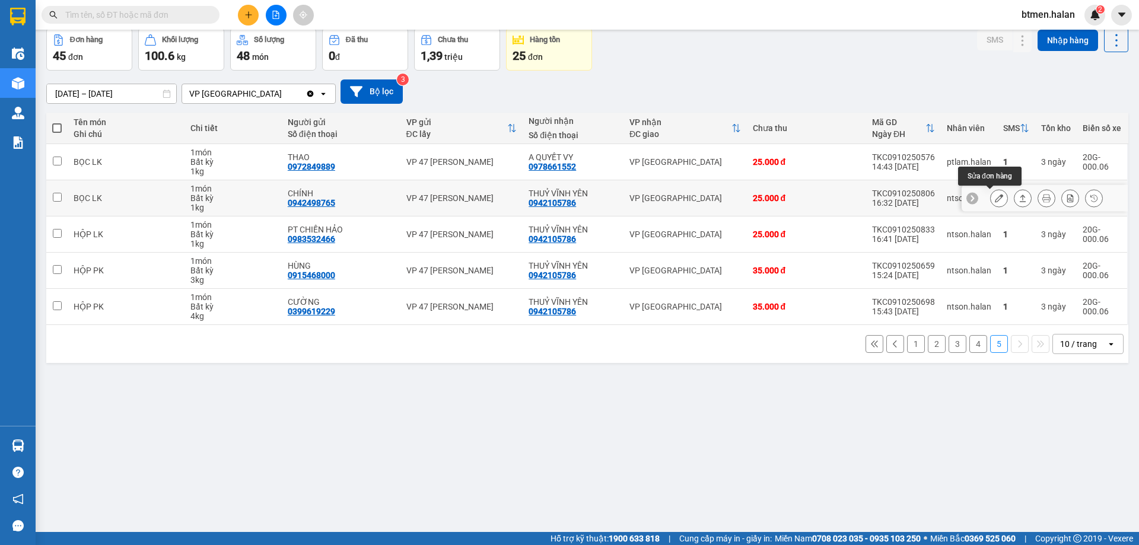
click at [995, 201] on icon at bounding box center [999, 198] width 8 height 8
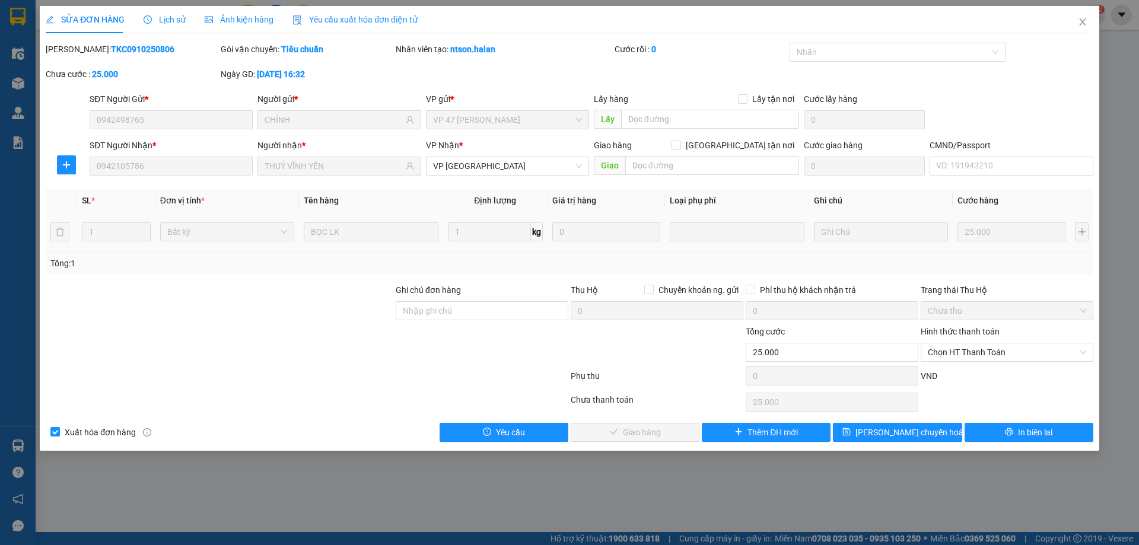
type input "0942498765"
type input "CHÍNH"
type input "0942105786"
type input "THUỶ VĨNH YÊN"
type input "0"
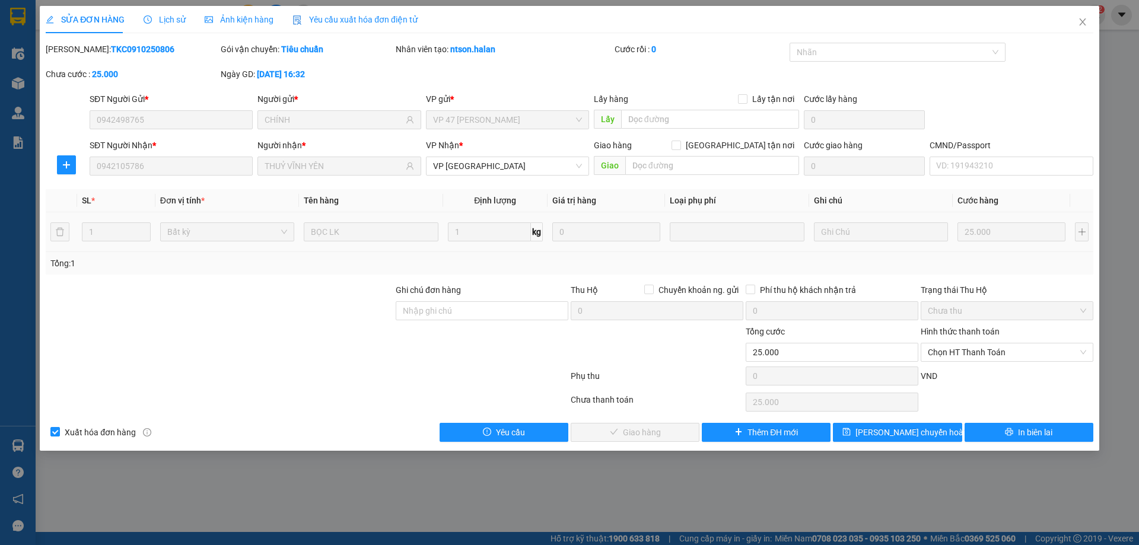
type input "25.000"
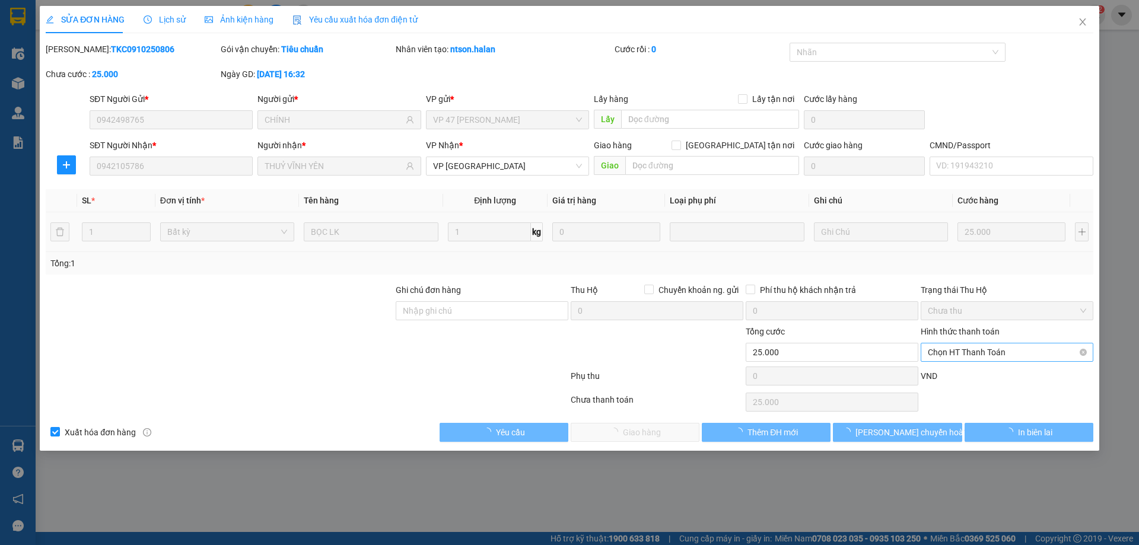
click at [955, 354] on span "Chọn HT Thanh Toán" at bounding box center [1007, 352] width 158 height 18
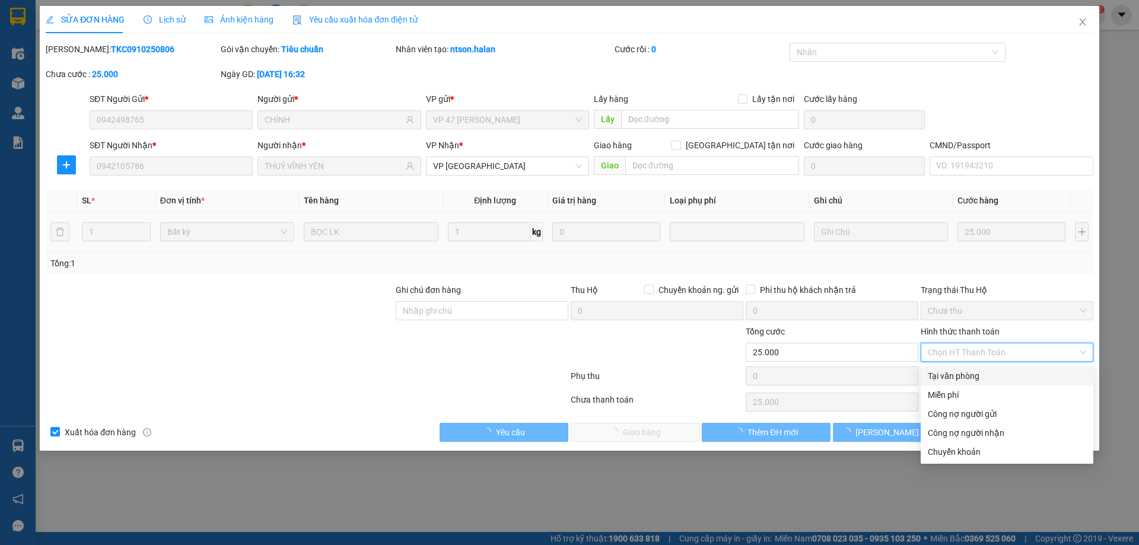
click at [945, 371] on div "Tại văn phòng" at bounding box center [1007, 376] width 158 height 13
type input "0"
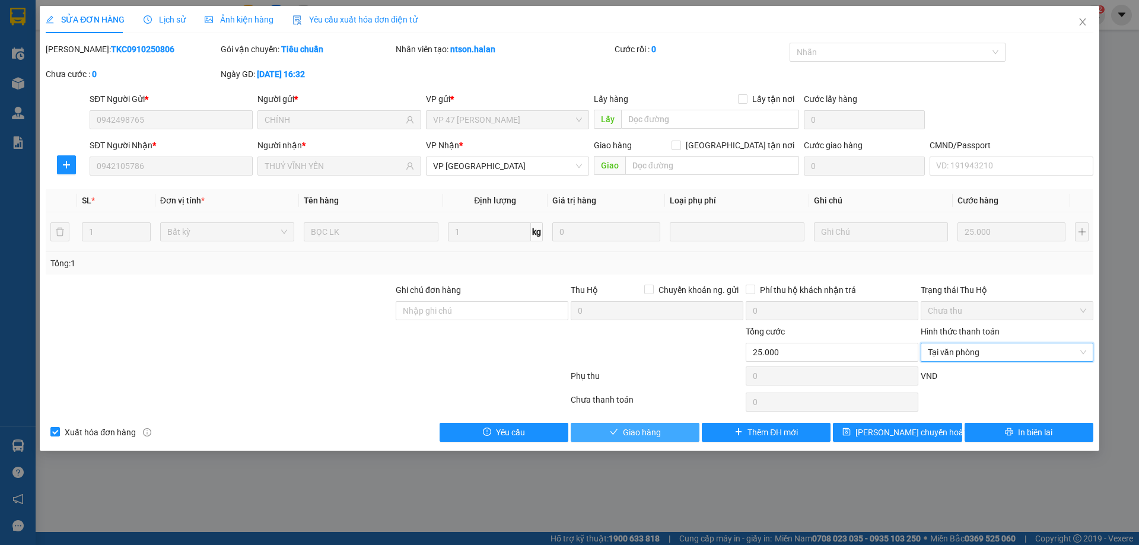
click at [661, 423] on button "Giao hàng" at bounding box center [635, 432] width 129 height 19
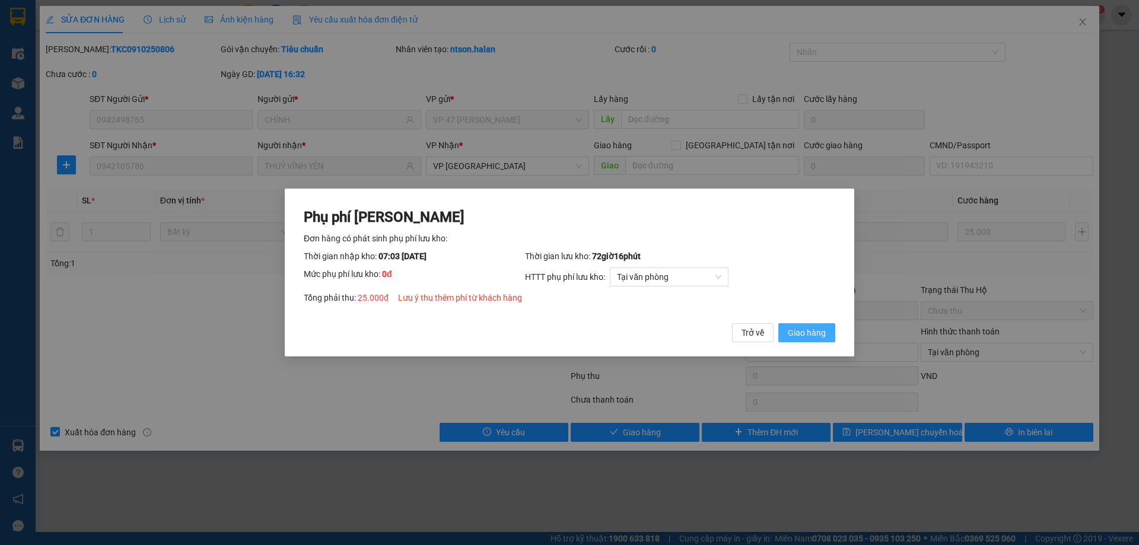
click at [823, 334] on span "Giao hàng" at bounding box center [807, 332] width 38 height 13
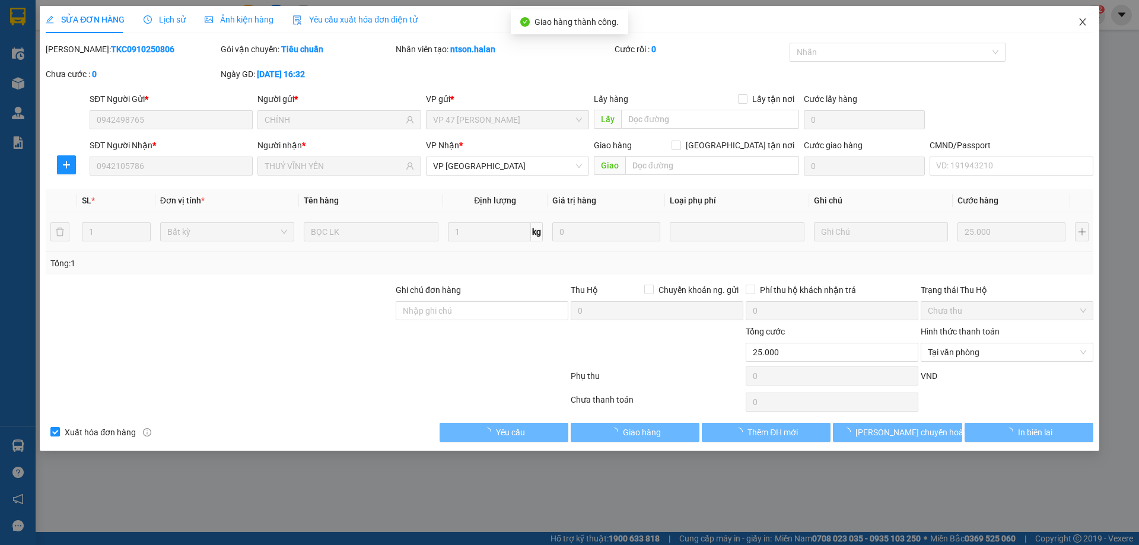
click at [1091, 19] on span "Close" at bounding box center [1082, 22] width 33 height 33
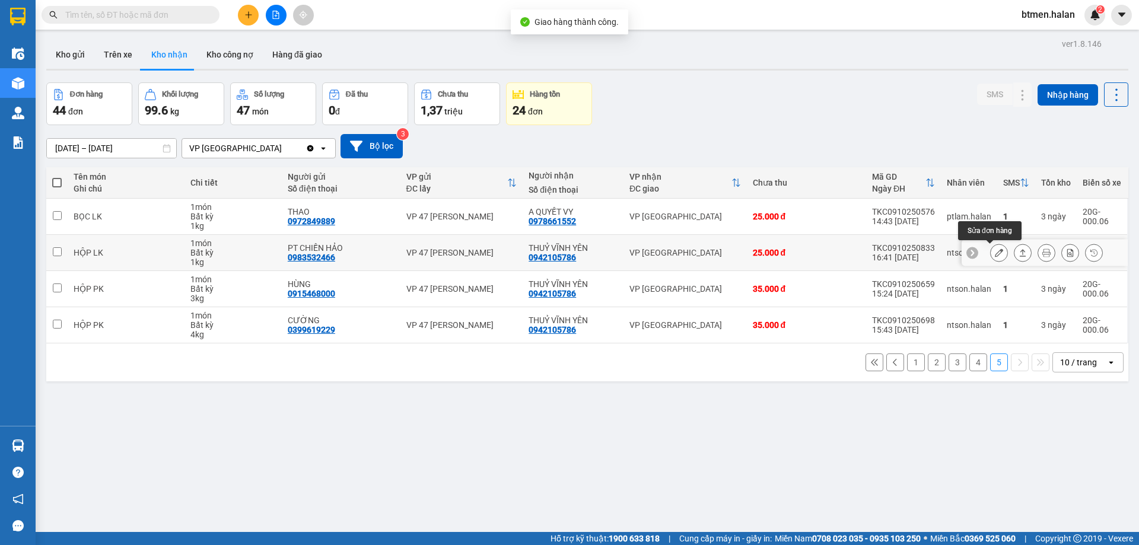
click at [991, 254] on button at bounding box center [999, 253] width 17 height 21
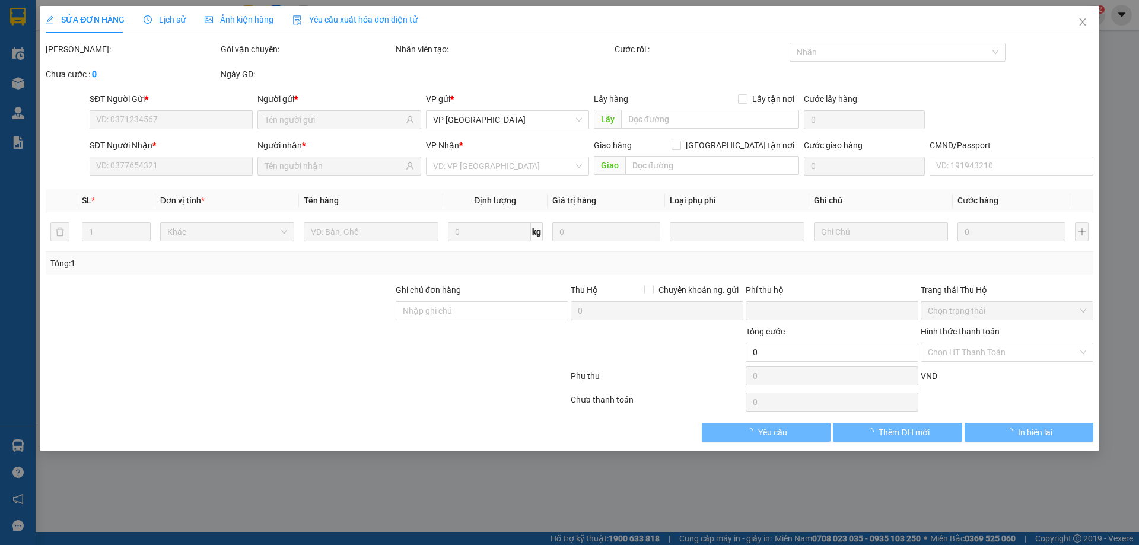
type input "0983532466"
type input "PT CHIẾN HẢO"
type input "0942105786"
type input "THUỶ VĨNH YÊN"
type input "0"
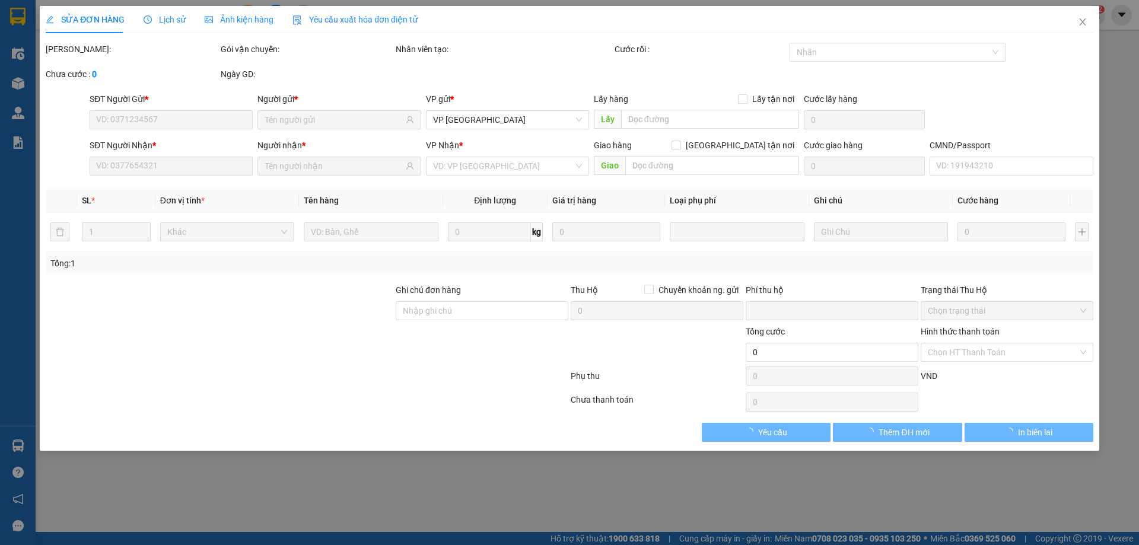
type input "25.000"
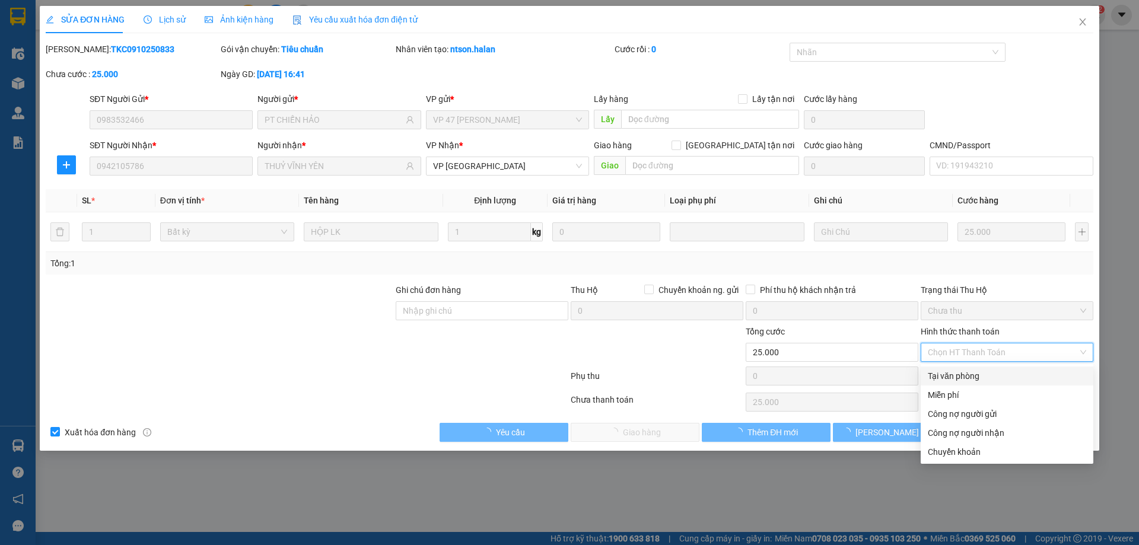
click at [949, 378] on div "Tại văn phòng" at bounding box center [1007, 376] width 158 height 13
type input "0"
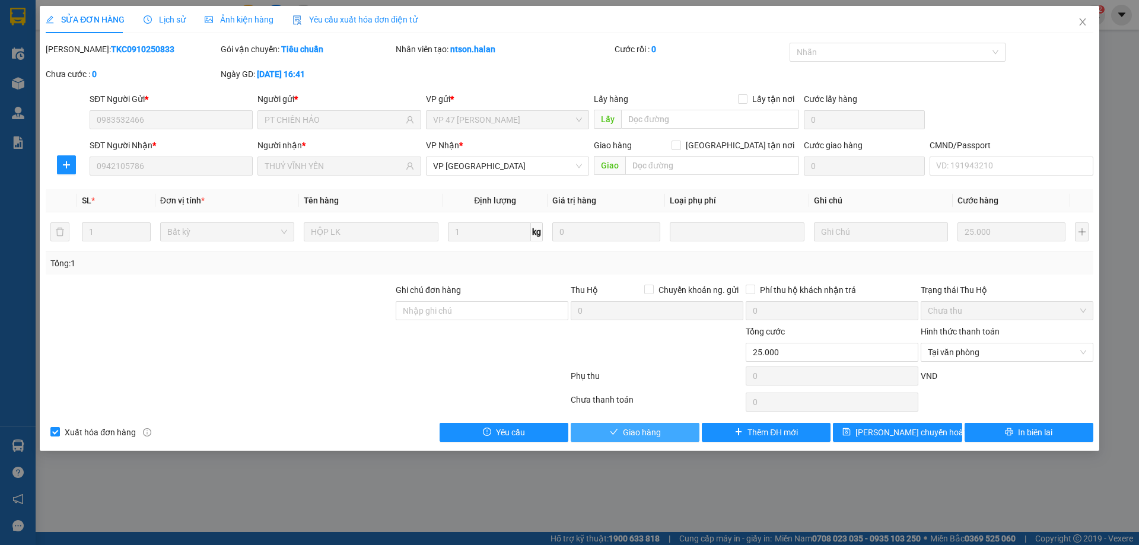
click at [670, 435] on button "Giao hàng" at bounding box center [635, 432] width 129 height 19
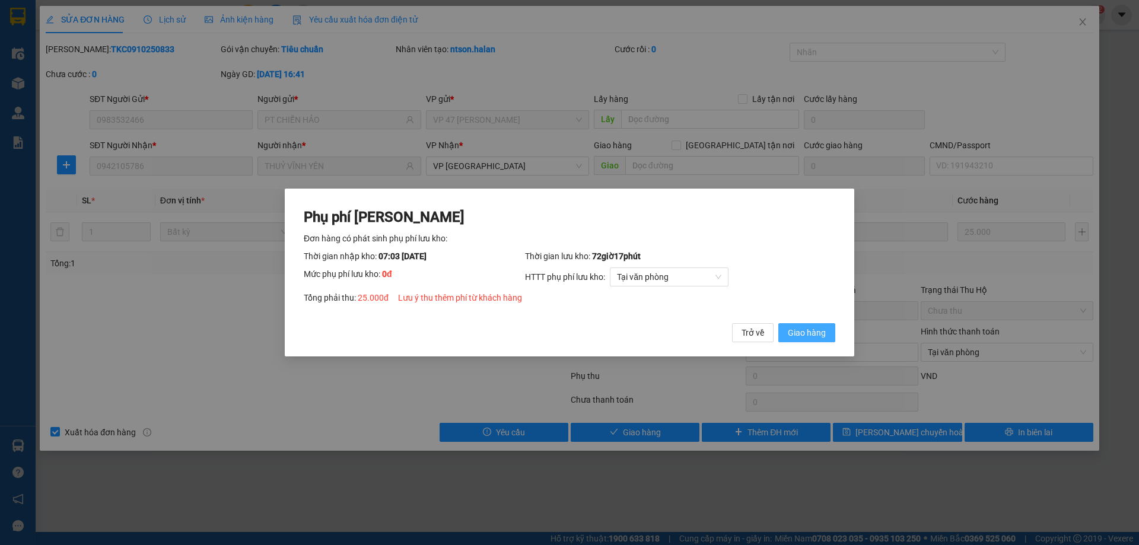
click at [825, 334] on span "Giao hàng" at bounding box center [807, 332] width 38 height 13
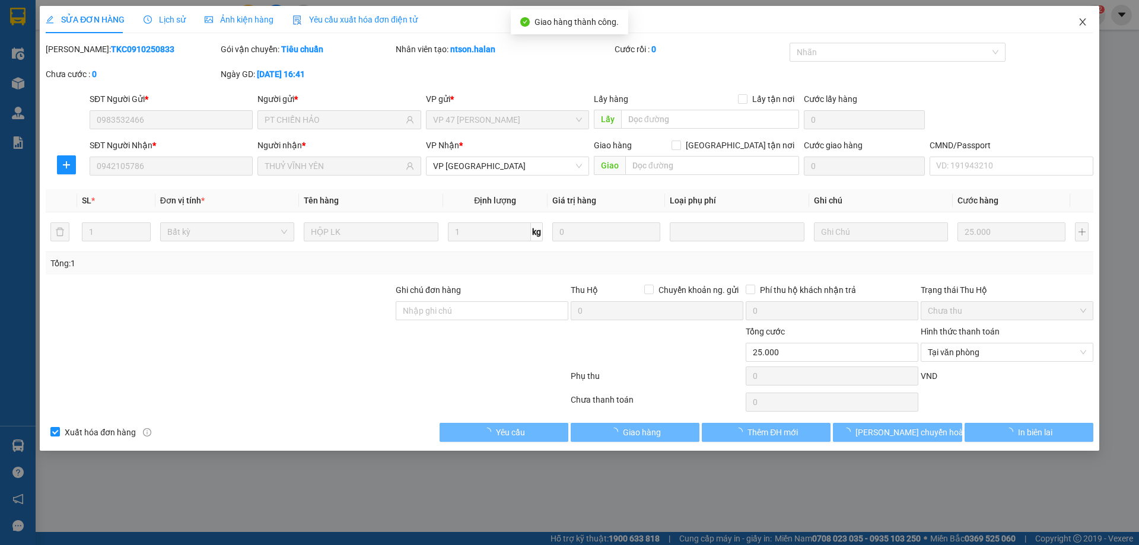
click at [1084, 23] on icon "close" at bounding box center [1082, 21] width 9 height 9
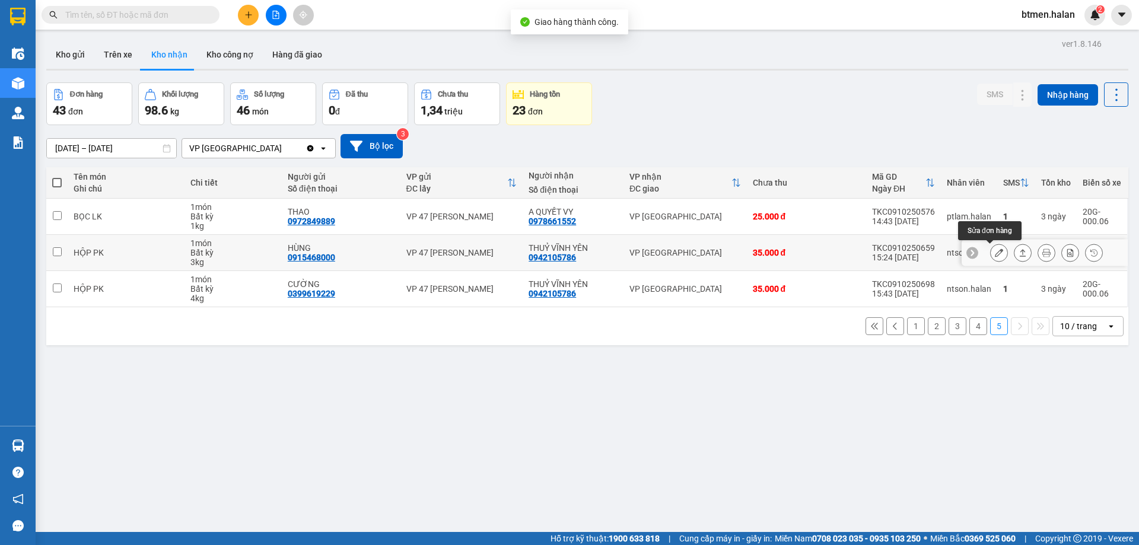
click at [994, 252] on button at bounding box center [999, 253] width 17 height 21
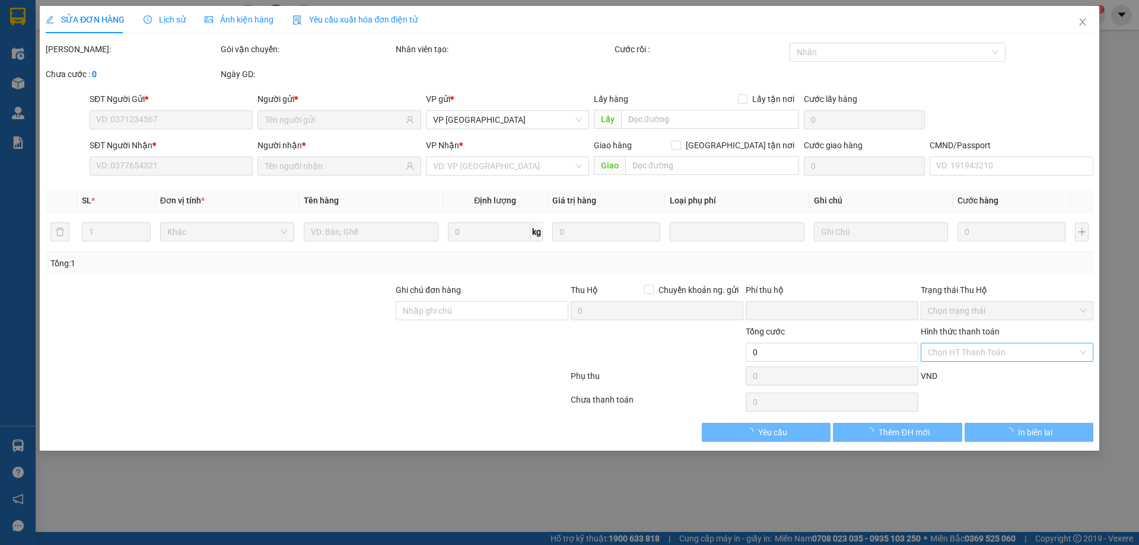
type input "0915468000"
type input "HÙNG"
type input "0942105786"
type input "THUỶ VĨNH YÊN"
type input "0"
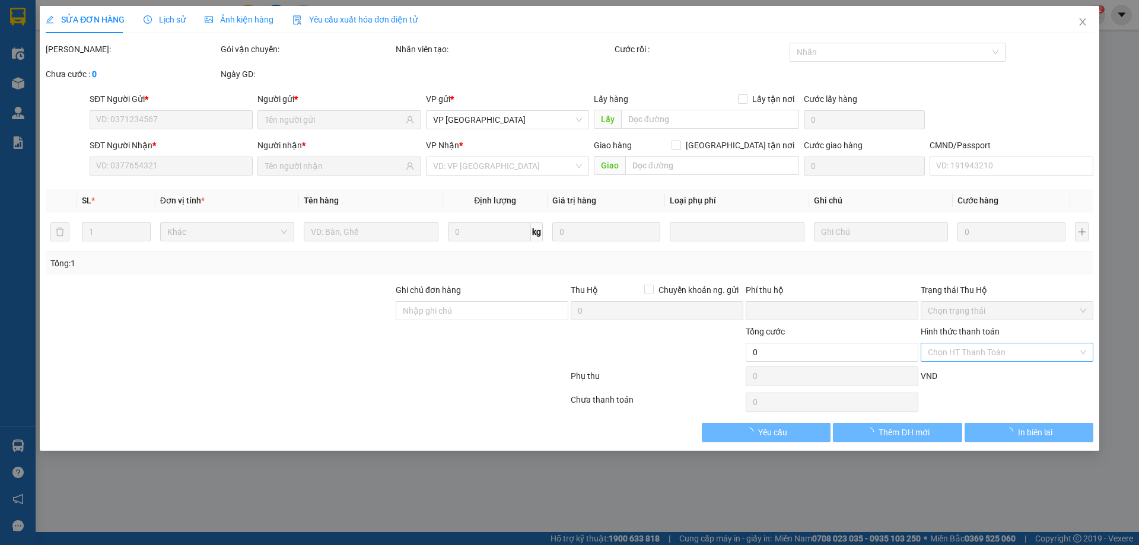
type input "35.000"
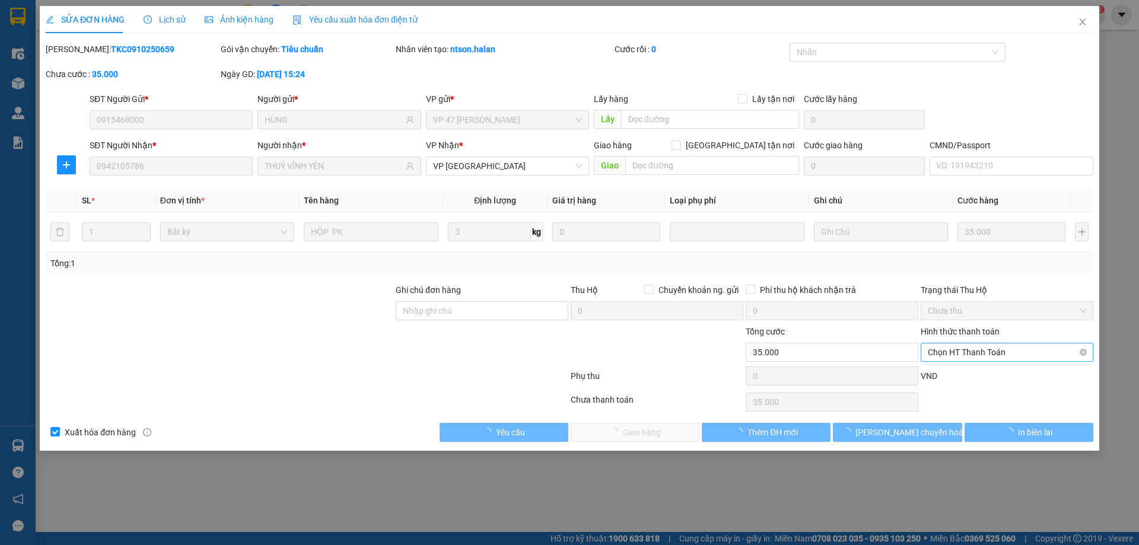
click at [984, 357] on span "Chọn HT Thanh Toán" at bounding box center [1007, 352] width 158 height 18
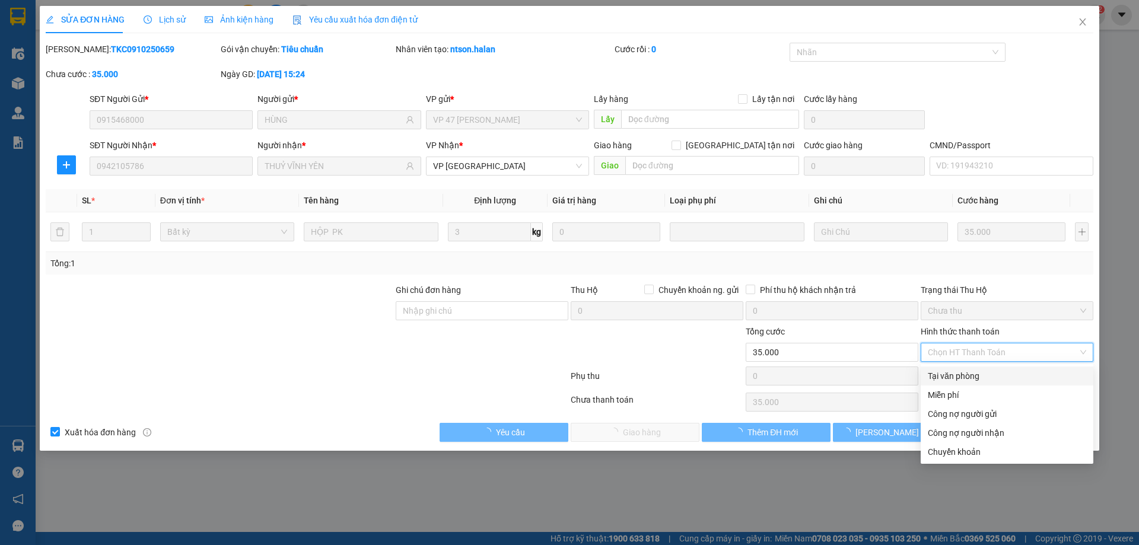
drag, startPoint x: 956, startPoint y: 375, endPoint x: 719, endPoint y: 438, distance: 244.9
click at [953, 376] on div "Tại văn phòng" at bounding box center [1007, 376] width 158 height 13
type input "0"
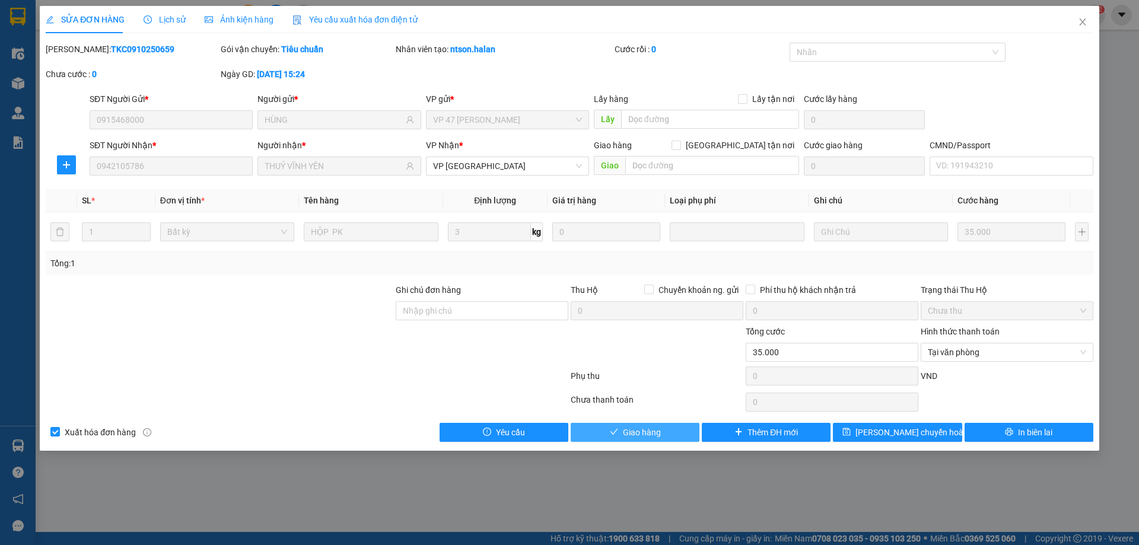
click at [619, 437] on button "Giao hàng" at bounding box center [635, 432] width 129 height 19
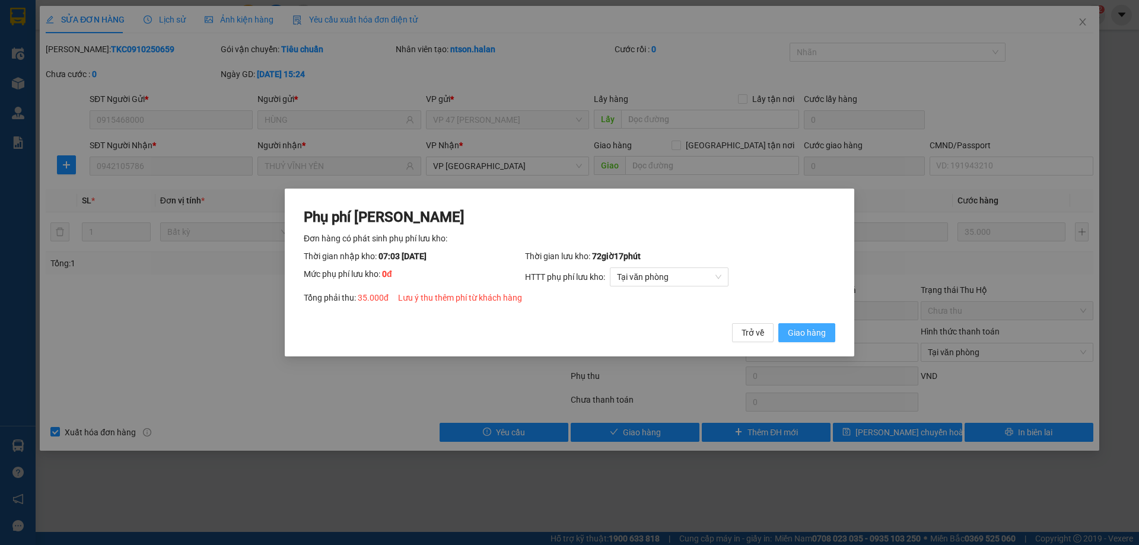
drag, startPoint x: 808, startPoint y: 320, endPoint x: 808, endPoint y: 331, distance: 10.7
click at [808, 327] on div "Phụ phí Lưu kho Đơn hàng có phát sinh phụ phí lưu kho: Thời gian nhập kho: 07:0…" at bounding box center [570, 275] width 532 height 135
click at [808, 331] on span "Giao hàng" at bounding box center [807, 332] width 38 height 13
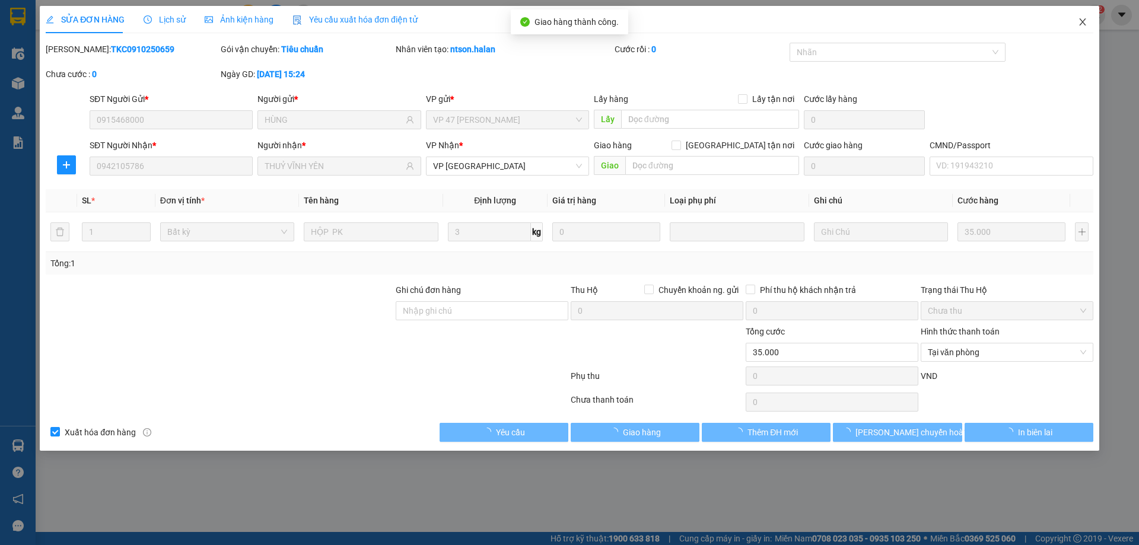
click at [1076, 27] on span "Close" at bounding box center [1082, 22] width 33 height 33
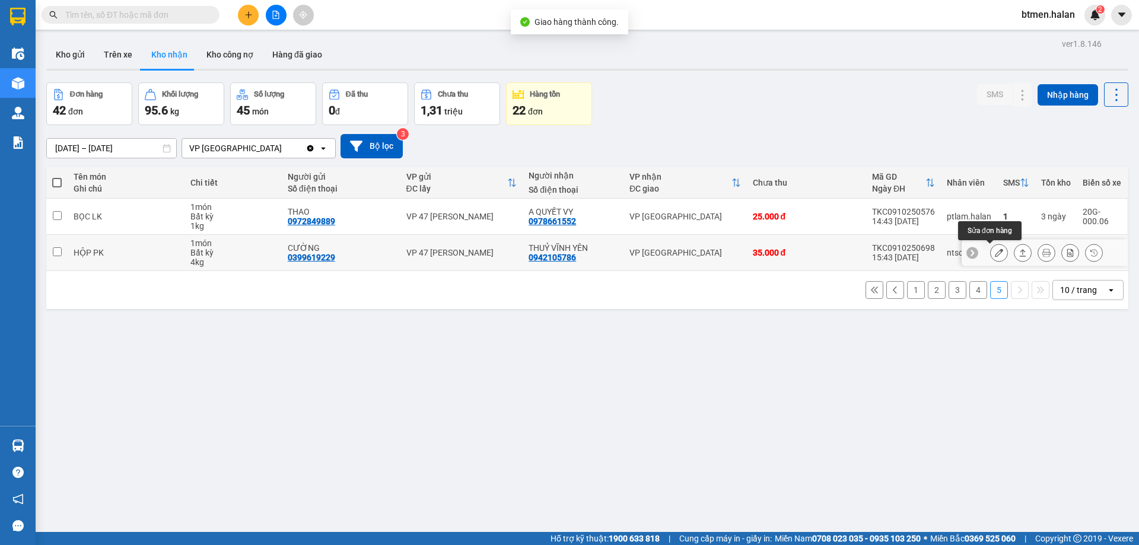
click at [991, 252] on button at bounding box center [999, 253] width 17 height 21
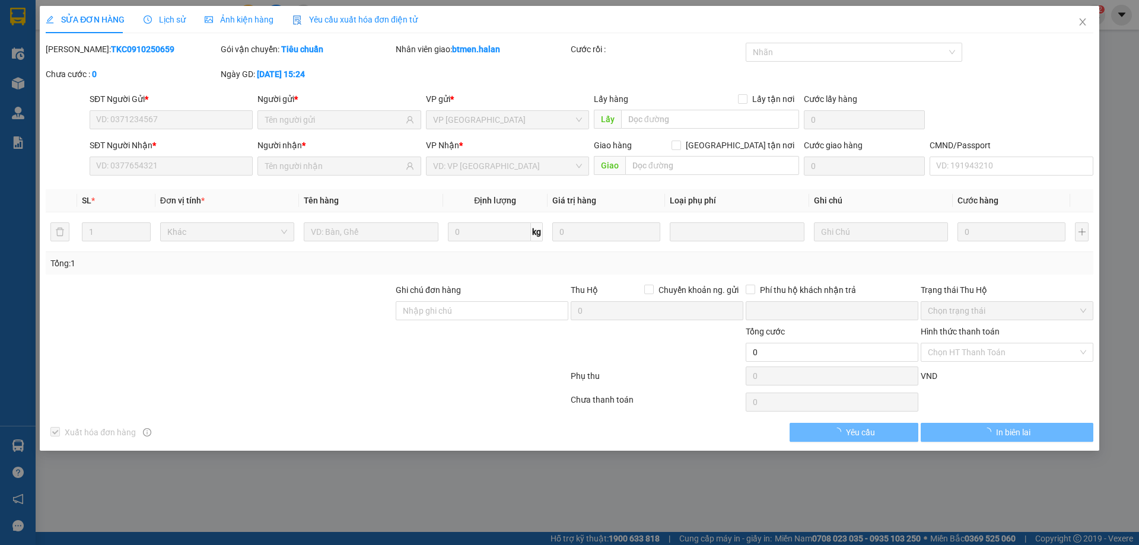
type input "0399619229"
type input "CƯỜNG"
type input "0942105786"
type input "THUỶ VĨNH YÊN"
type input "0"
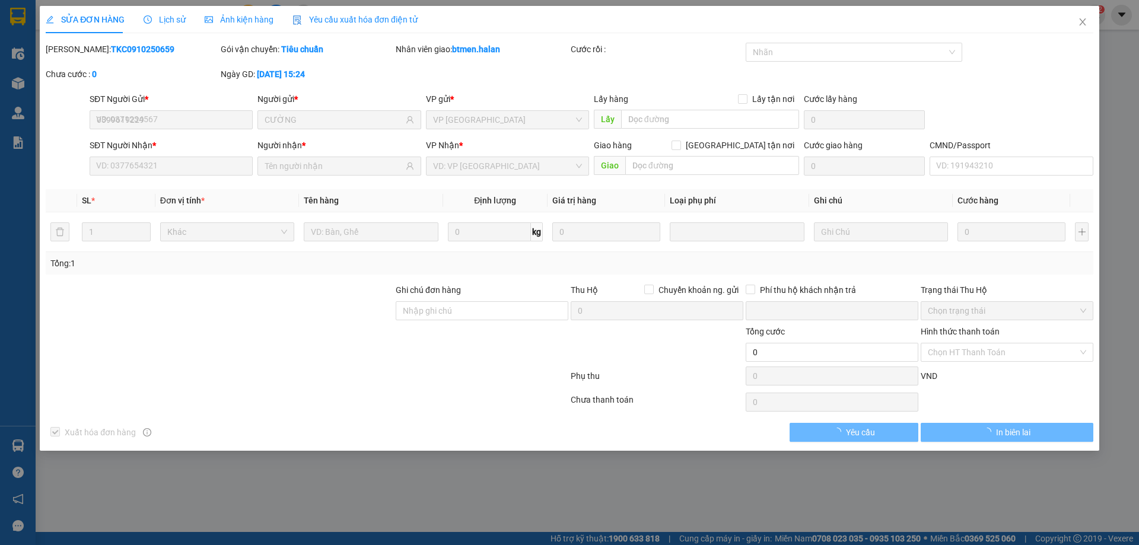
type input "35.000"
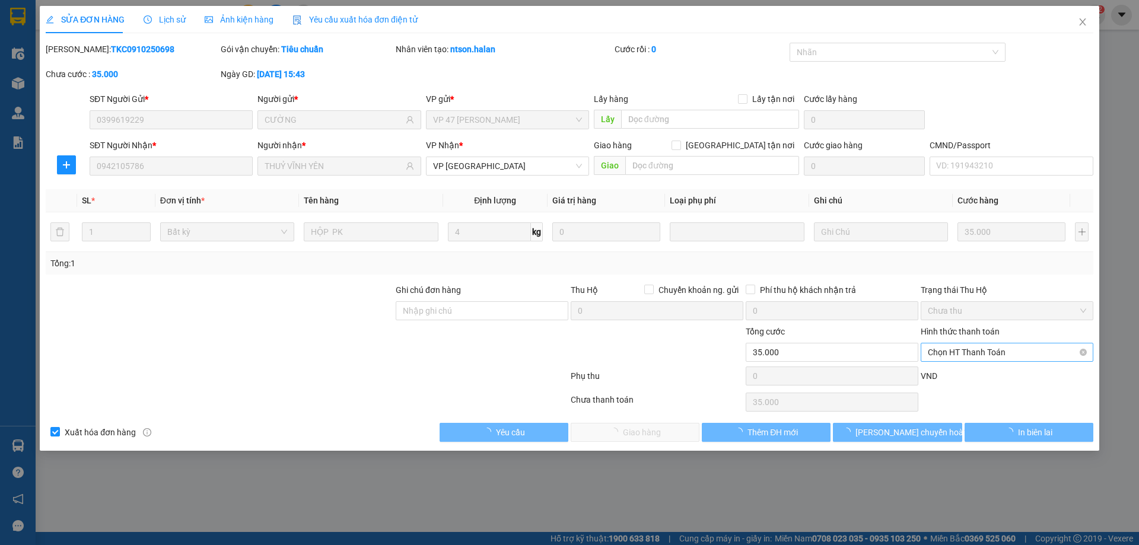
click at [950, 354] on span "Chọn HT Thanh Toán" at bounding box center [1007, 352] width 158 height 18
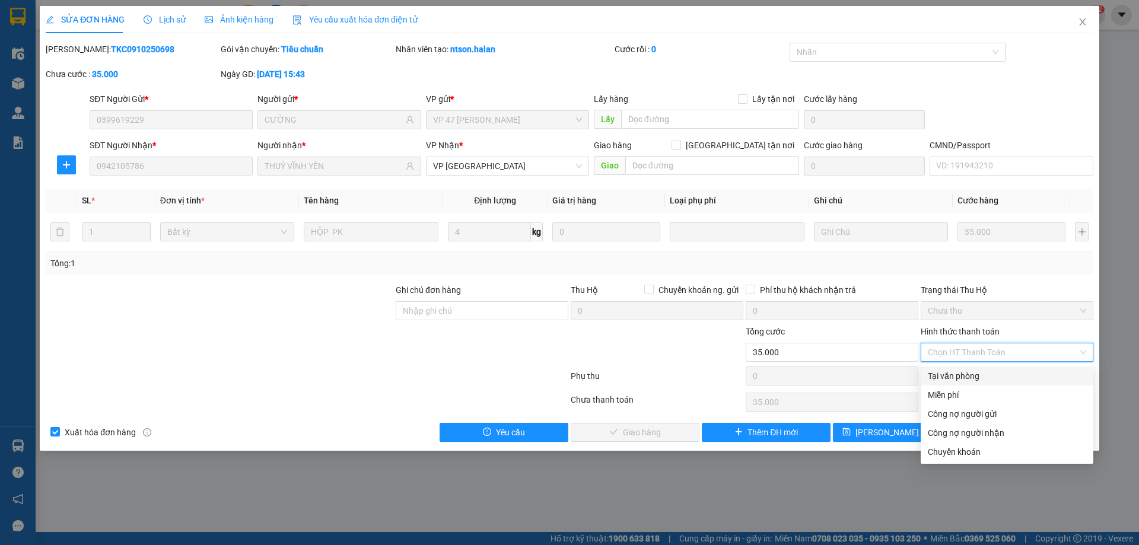
drag, startPoint x: 952, startPoint y: 374, endPoint x: 708, endPoint y: 439, distance: 252.4
click at [951, 374] on div "Tại văn phòng" at bounding box center [1007, 376] width 158 height 13
type input "0"
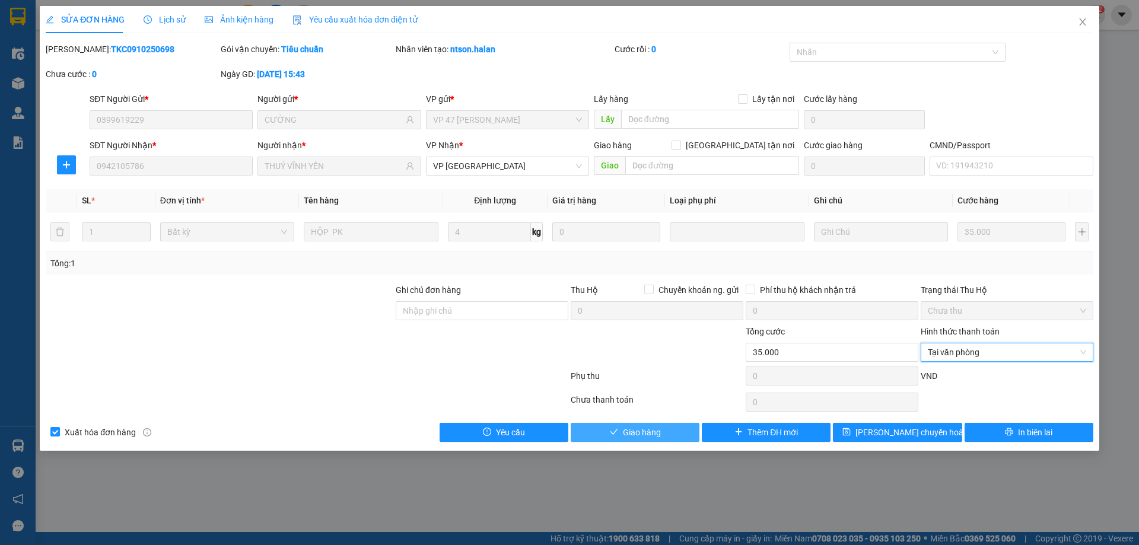
click at [670, 436] on button "Giao hàng" at bounding box center [635, 432] width 129 height 19
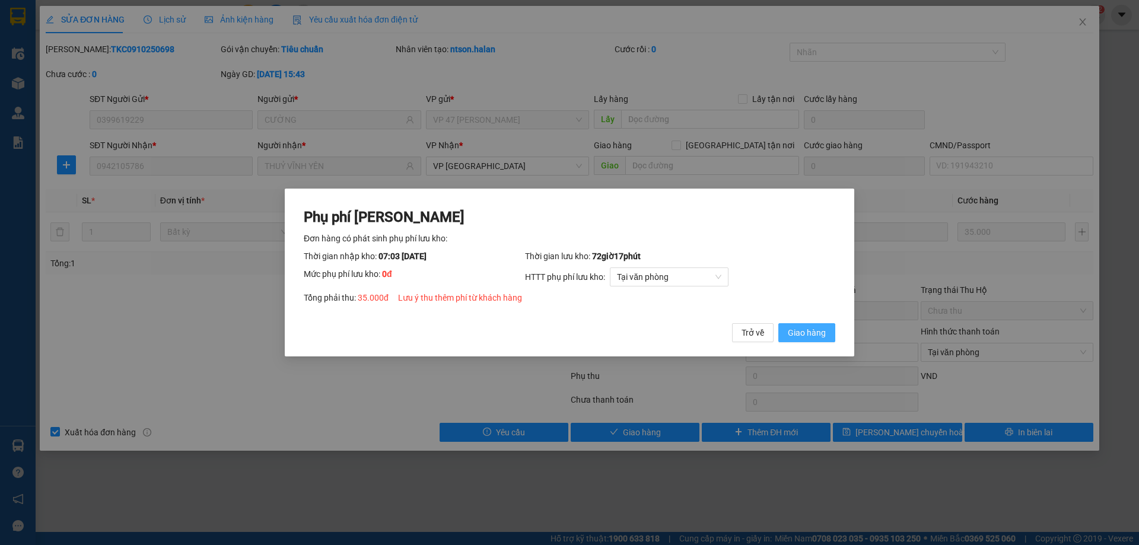
click at [817, 330] on span "Giao hàng" at bounding box center [807, 332] width 38 height 13
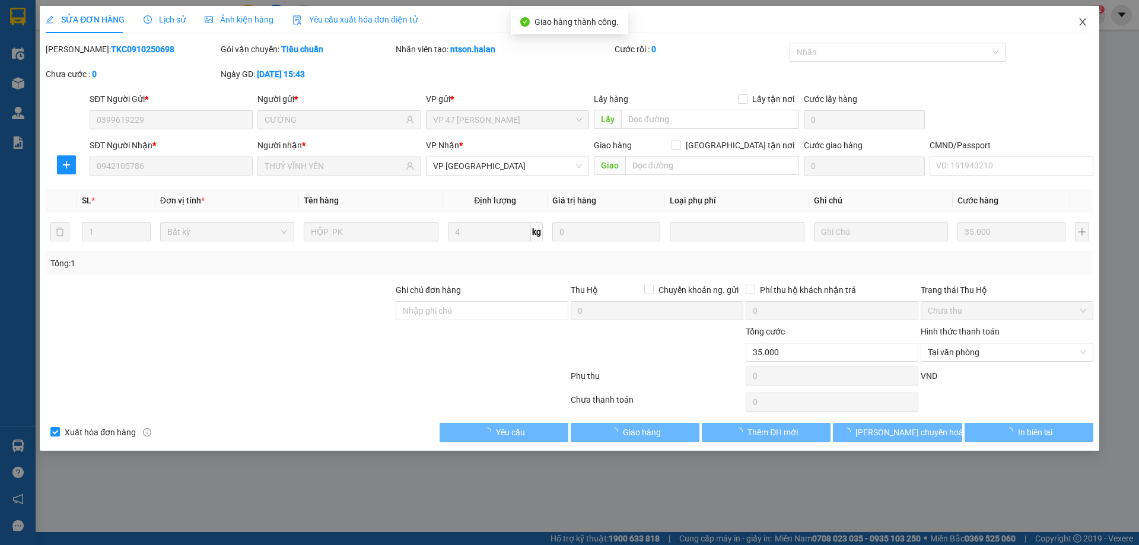
click at [1089, 24] on span "Close" at bounding box center [1082, 22] width 33 height 33
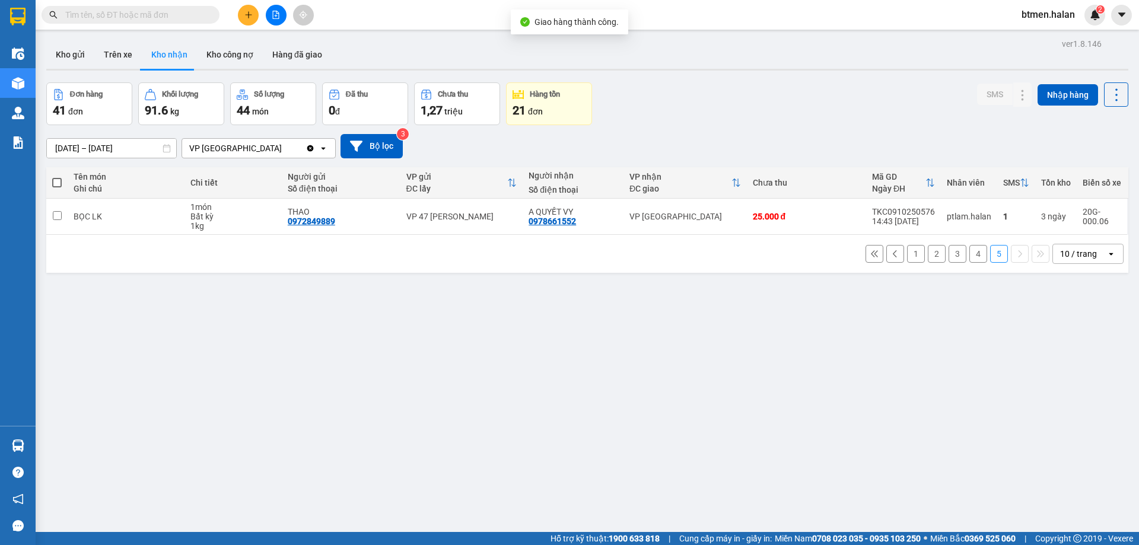
click at [960, 253] on div "1 2 3 4 5 10 / trang open" at bounding box center [587, 254] width 1073 height 20
click at [969, 254] on button "4" at bounding box center [978, 254] width 18 height 18
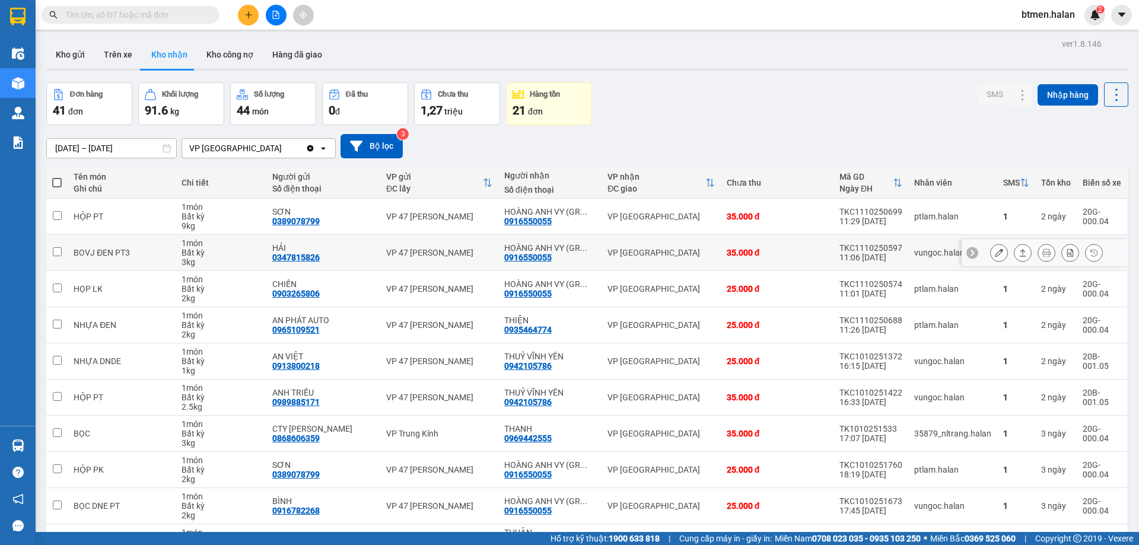
scroll to position [77, 0]
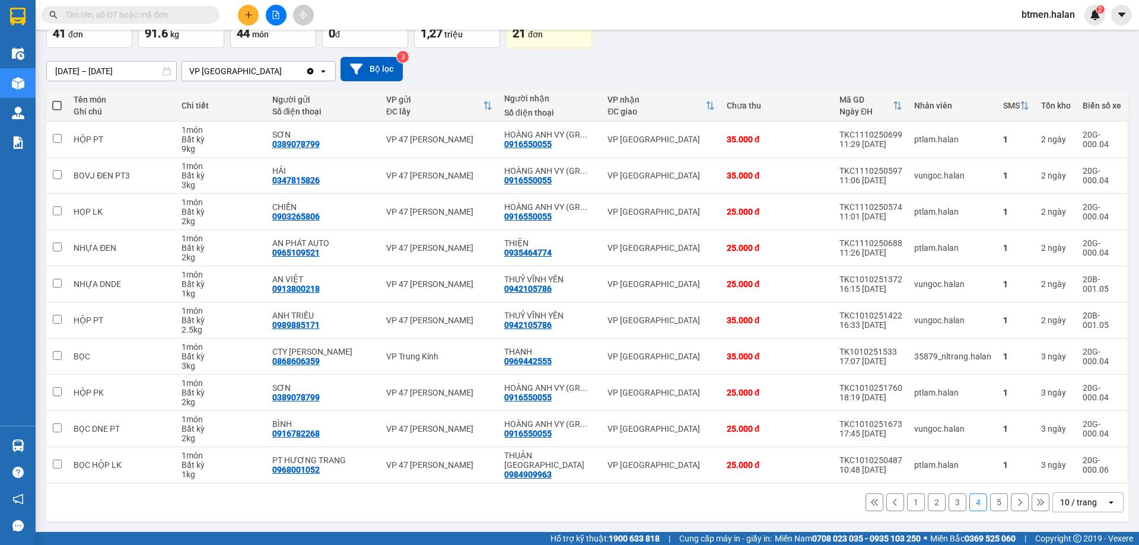
click at [249, 47] on button "Số lượng 44 món" at bounding box center [273, 26] width 86 height 43
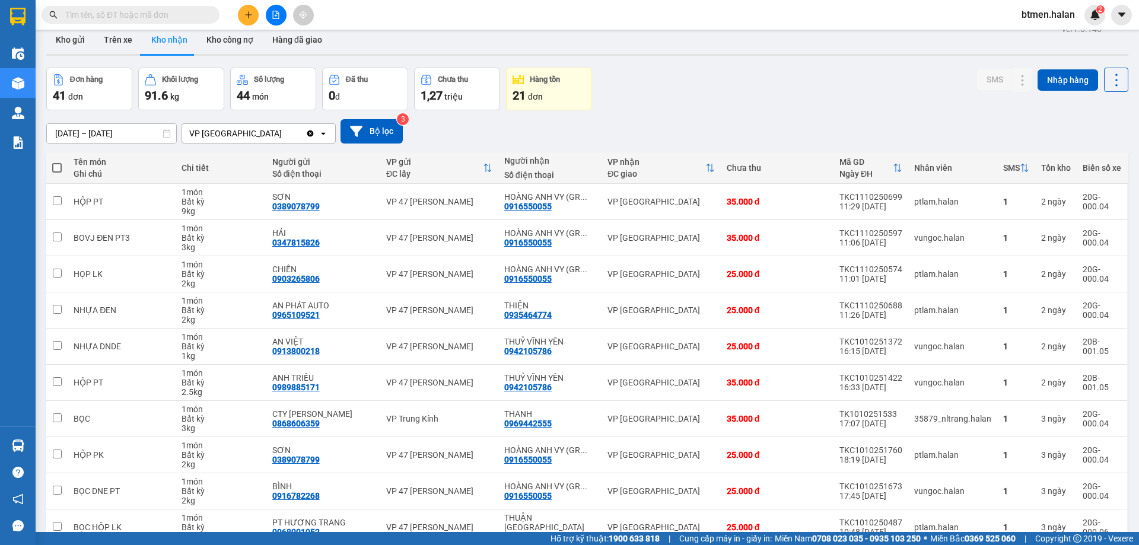
scroll to position [0, 0]
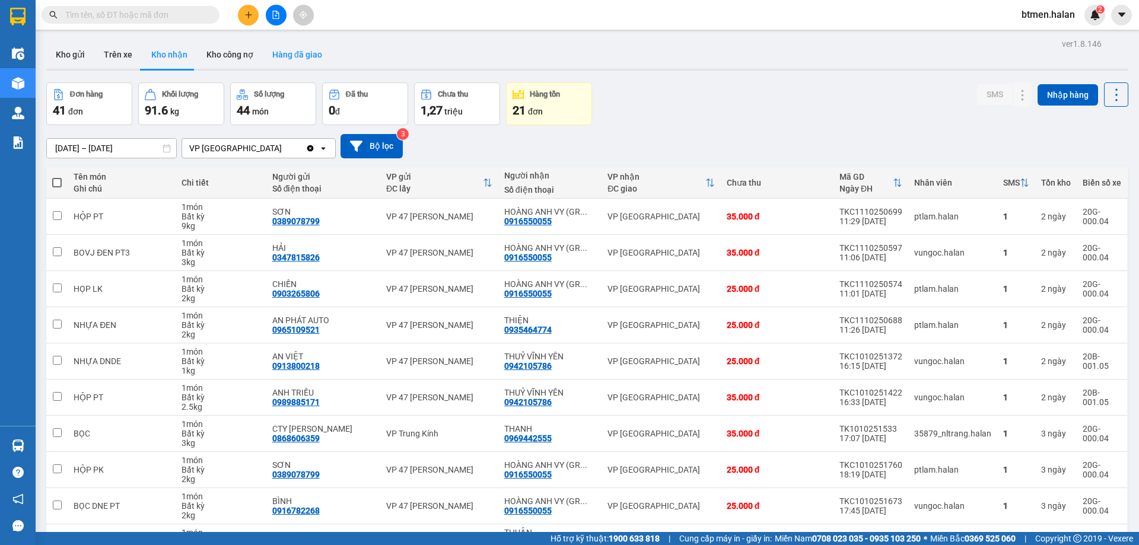
click at [276, 46] on button "Hàng đã giao" at bounding box center [297, 54] width 69 height 28
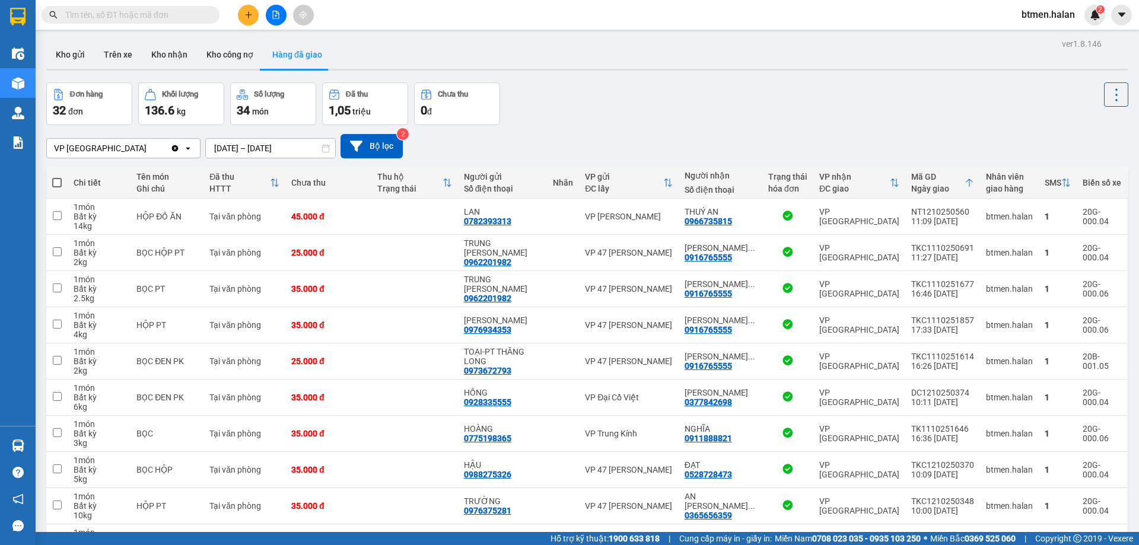
click at [261, 149] on input "12/10/2025 – 12/10/2025" at bounding box center [270, 148] width 129 height 19
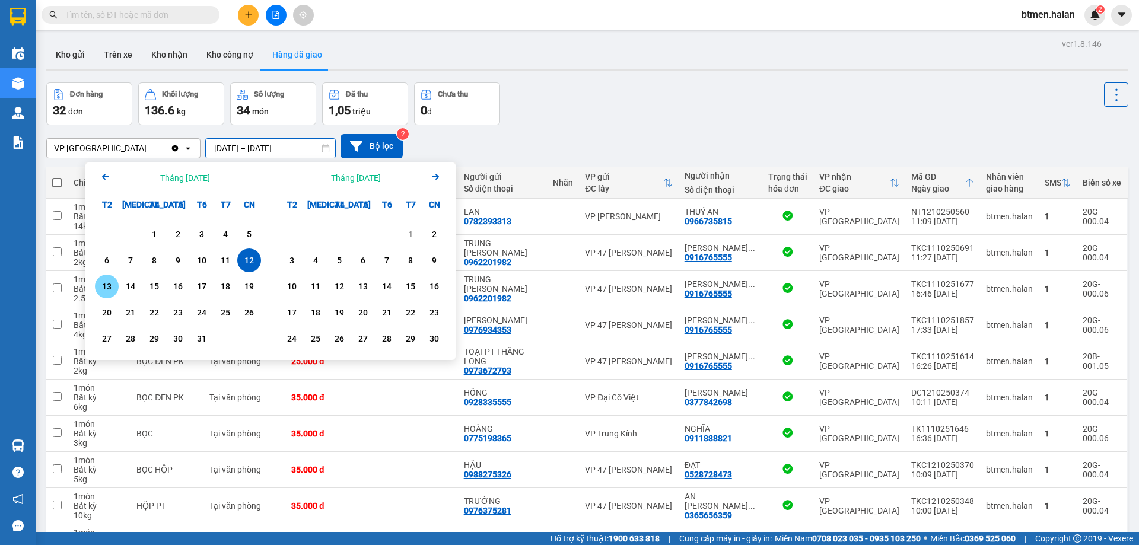
click at [109, 285] on div "13" at bounding box center [106, 286] width 17 height 14
type input "13/10/2025 – 13/10/2025"
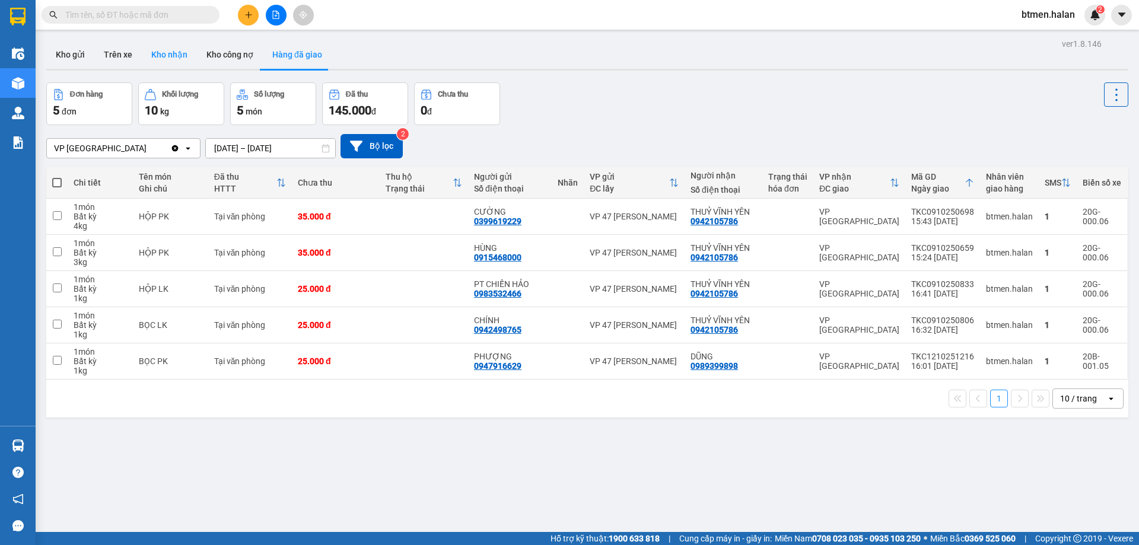
click at [163, 58] on button "Kho nhận" at bounding box center [169, 54] width 55 height 28
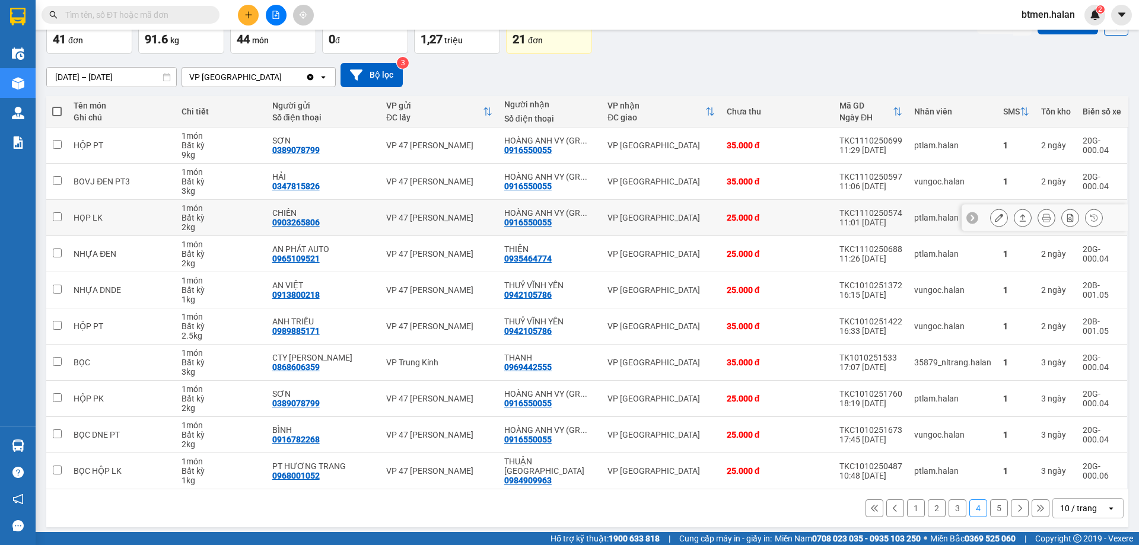
scroll to position [77, 0]
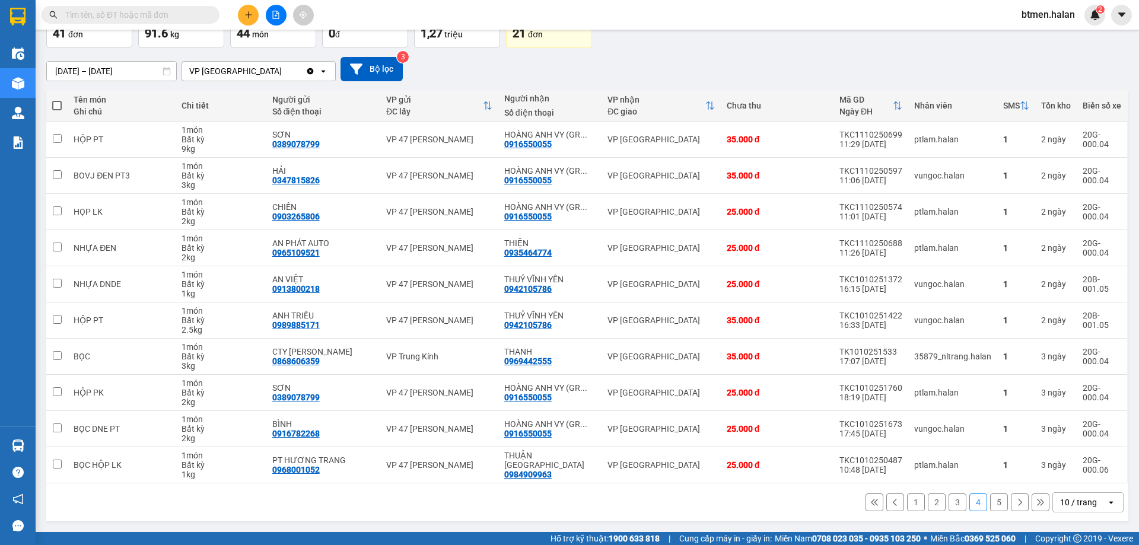
click at [910, 505] on button "1" at bounding box center [916, 503] width 18 height 18
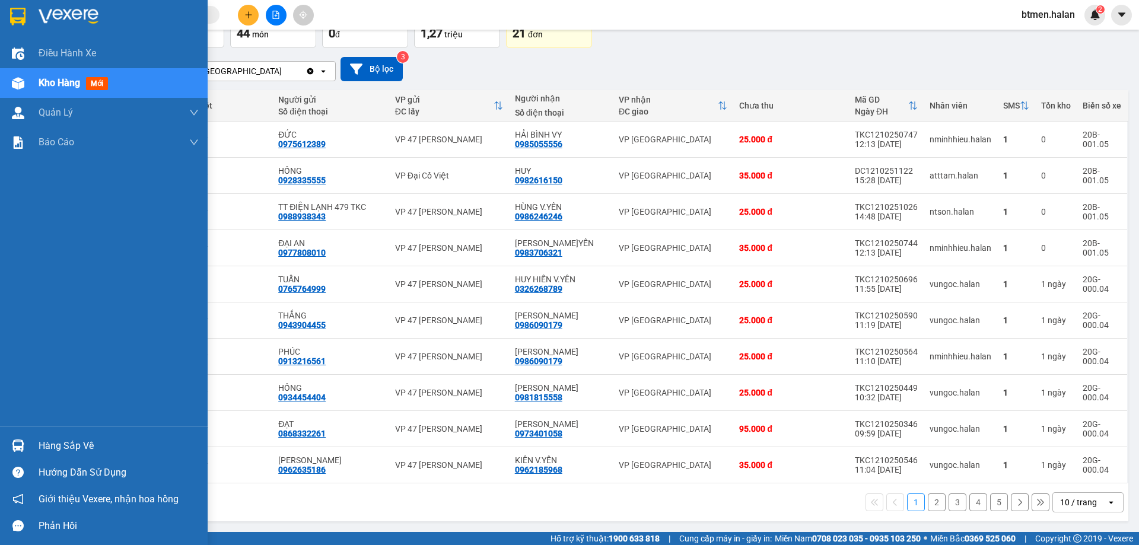
click at [40, 452] on div "Hàng sắp về" at bounding box center [119, 446] width 160 height 18
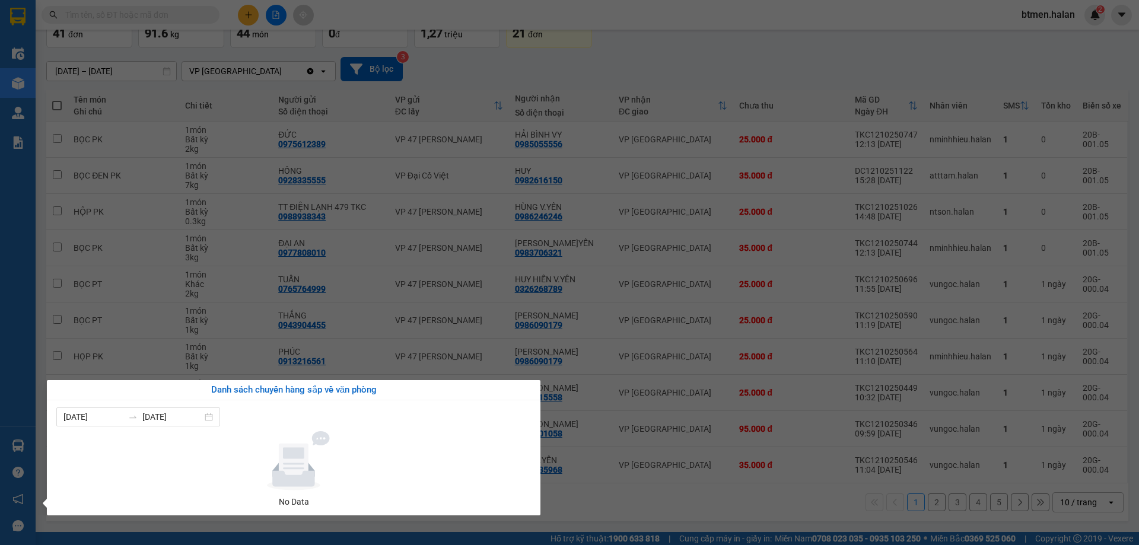
click at [597, 485] on section "Kết quả tìm kiếm ( 0 ) Bộ lọc No Data btmen.halan 2 Điều hành xe Kho hàng mới Q…" at bounding box center [569, 272] width 1139 height 545
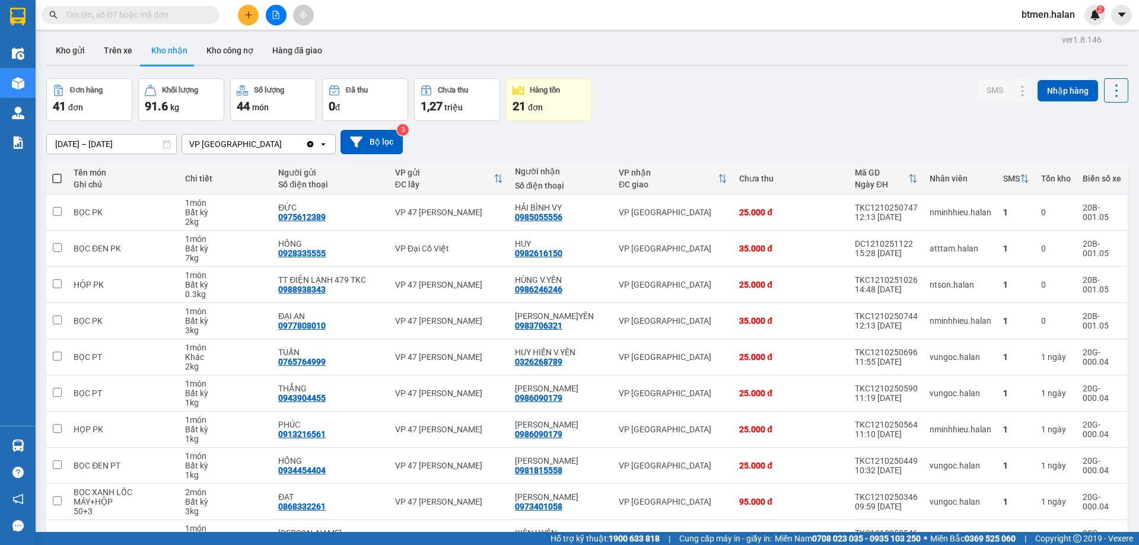
scroll to position [0, 0]
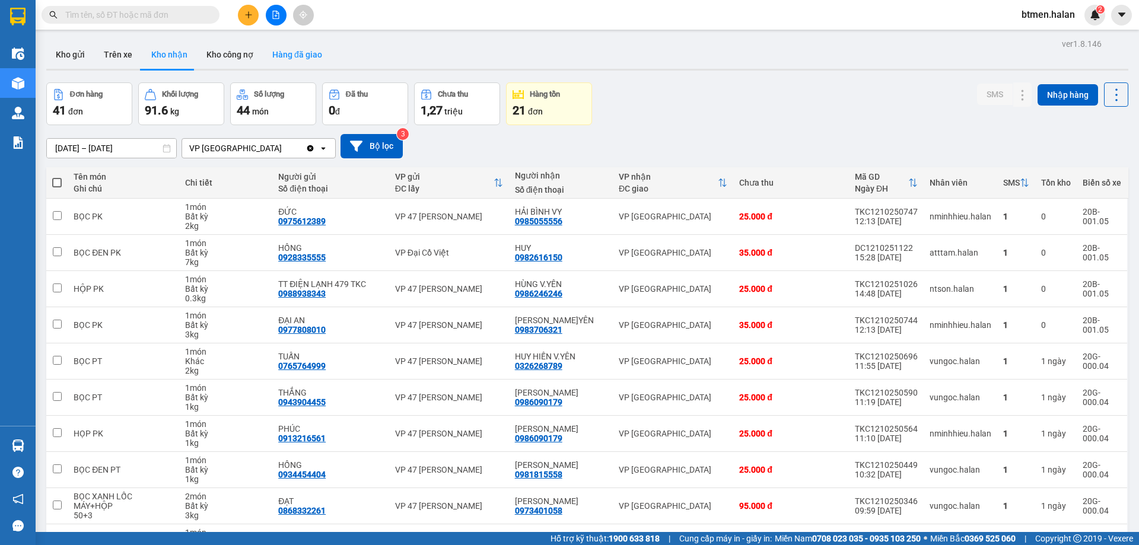
click at [313, 59] on button "Hàng đã giao" at bounding box center [297, 54] width 69 height 28
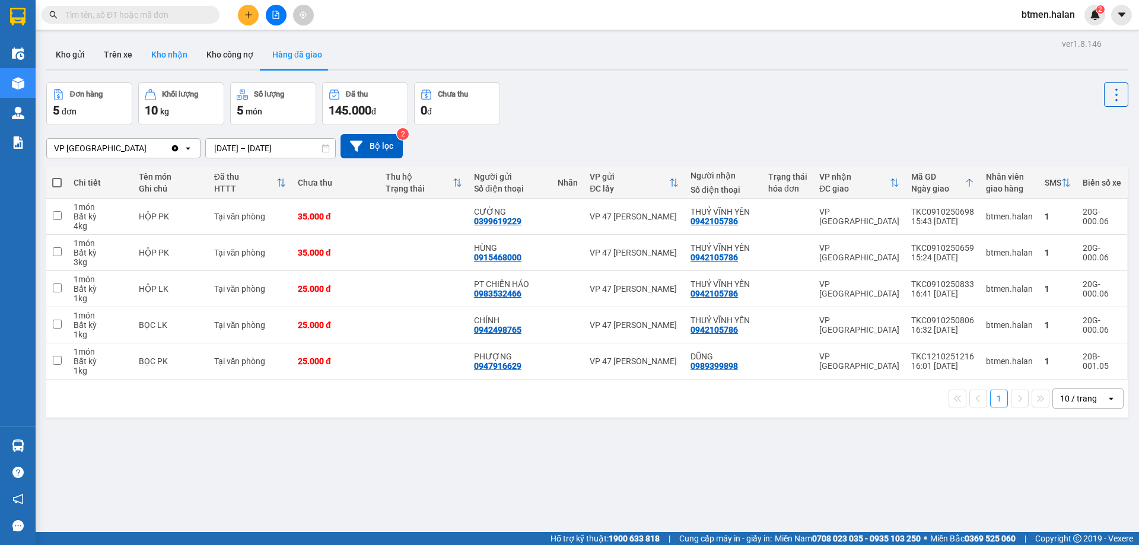
click at [163, 55] on button "Kho nhận" at bounding box center [169, 54] width 55 height 28
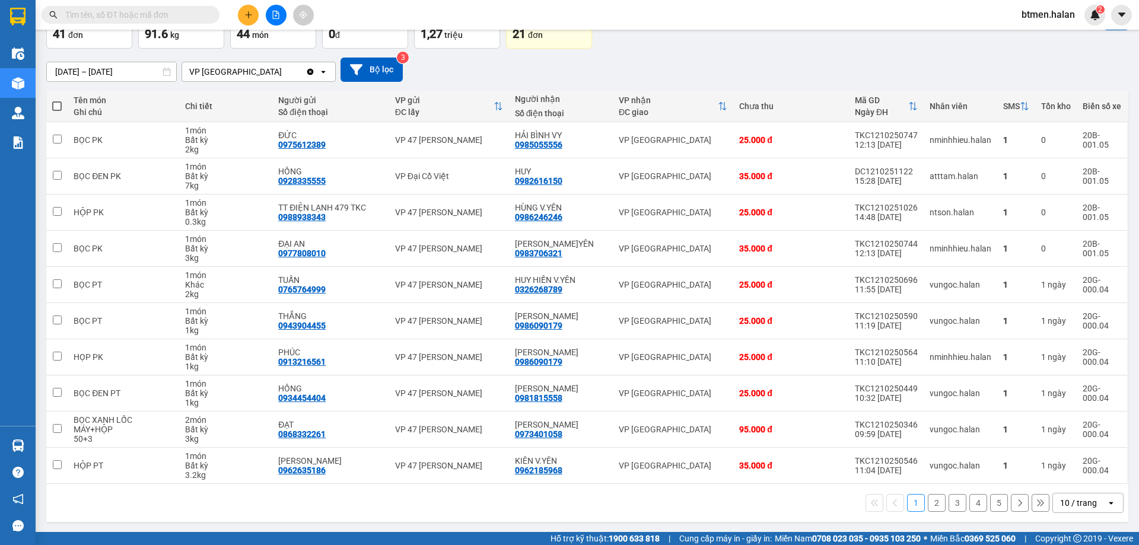
scroll to position [77, 0]
click at [990, 499] on button "5" at bounding box center [999, 503] width 18 height 18
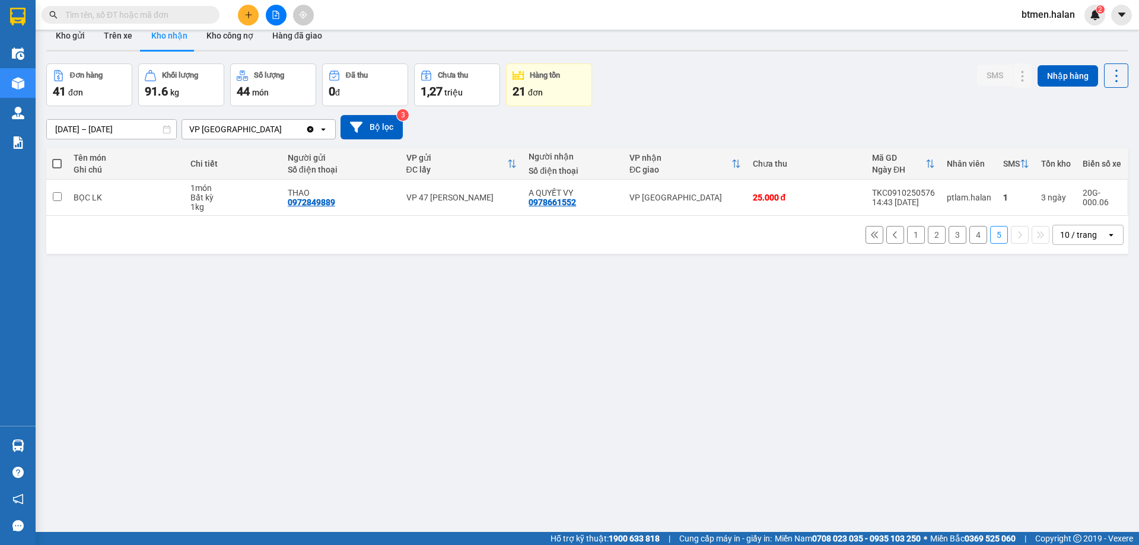
scroll to position [0, 0]
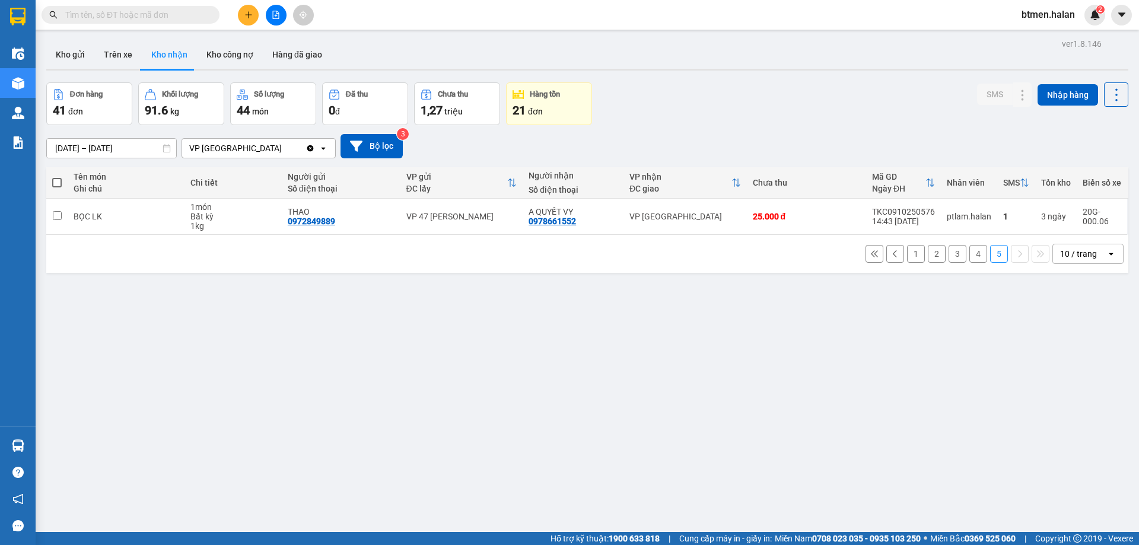
click at [907, 250] on button "1" at bounding box center [916, 254] width 18 height 18
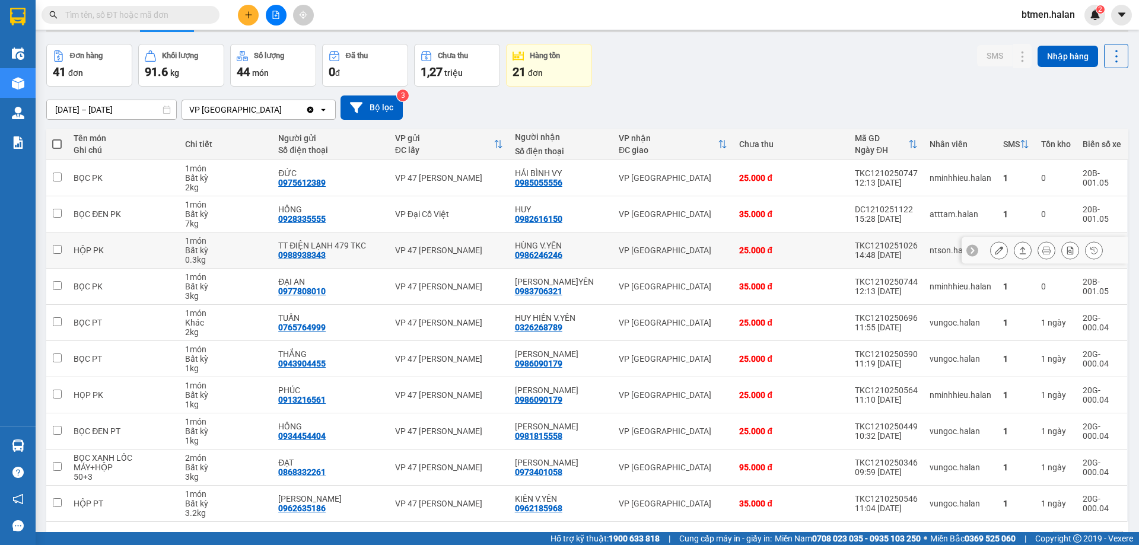
scroll to position [59, 0]
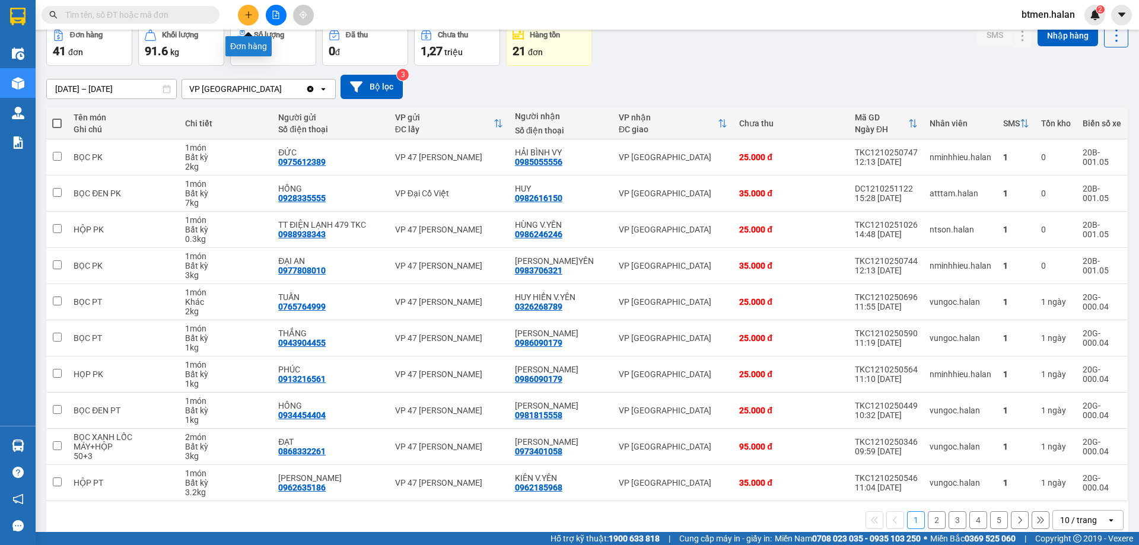
click at [248, 12] on icon "plus" at bounding box center [248, 15] width 8 height 8
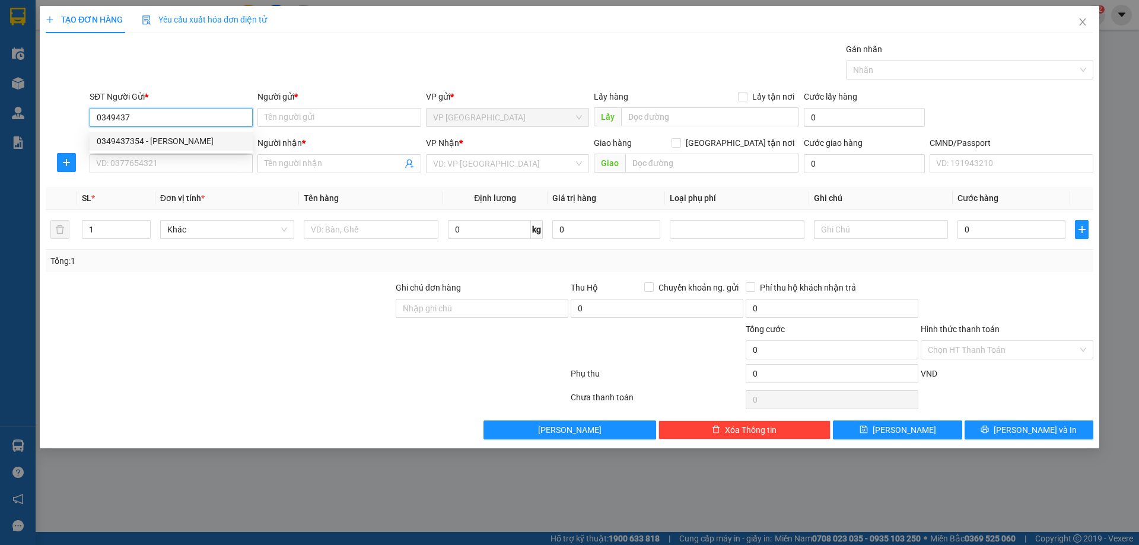
click at [176, 140] on div "0349437354 - HUYỀN TRANG" at bounding box center [171, 141] width 149 height 13
type input "0349437354"
type input "HUYỀN TRANG"
type input "0349437354"
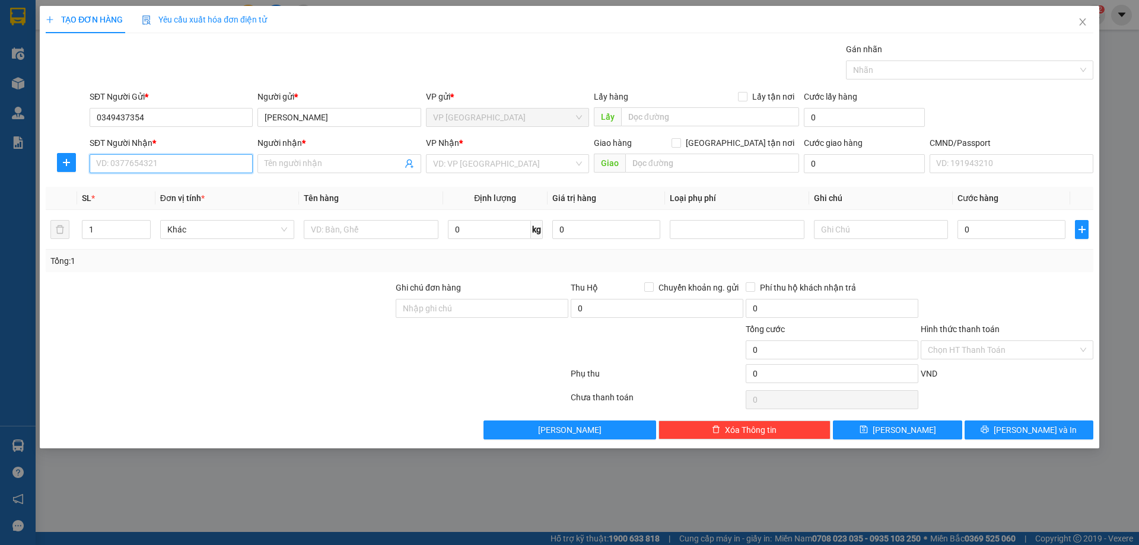
click at [201, 168] on input "SĐT Người Nhận *" at bounding box center [171, 163] width 163 height 19
click at [68, 163] on icon "plus" at bounding box center [66, 162] width 7 height 1
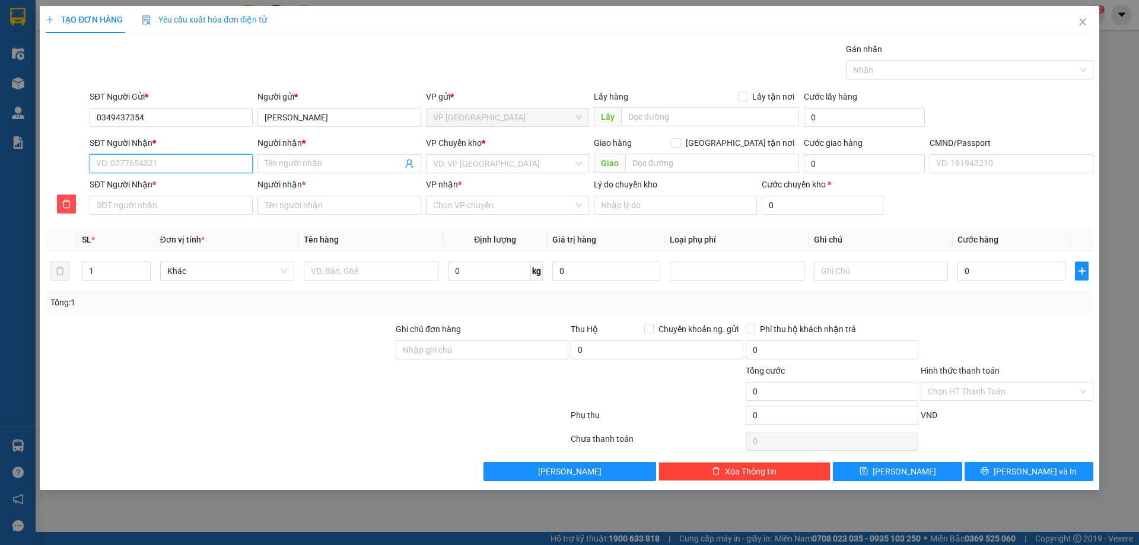
click at [207, 160] on input "SĐT Người Nhận *" at bounding box center [171, 163] width 163 height 19
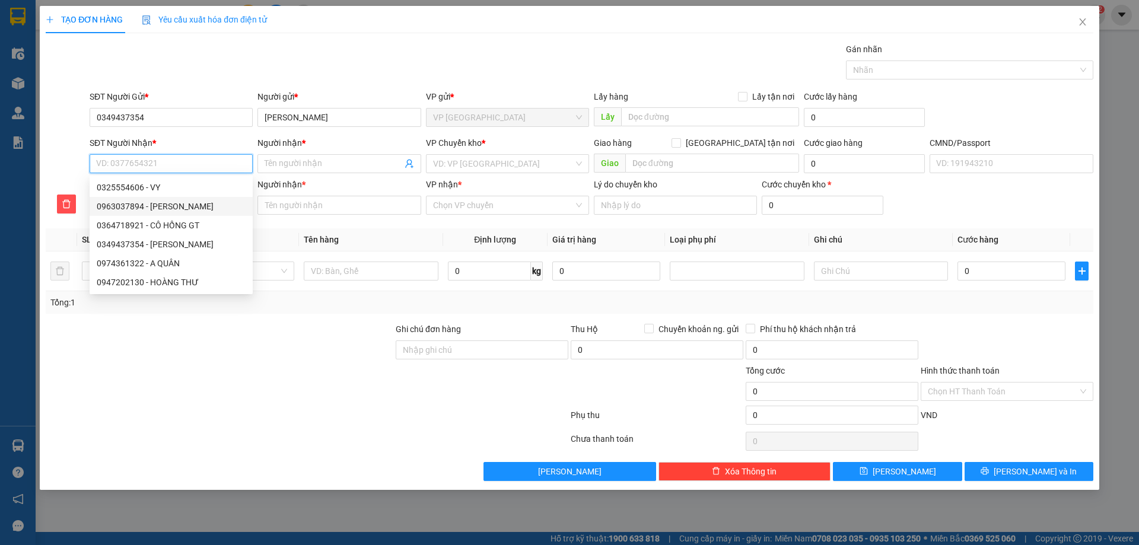
type input "0"
type input "08"
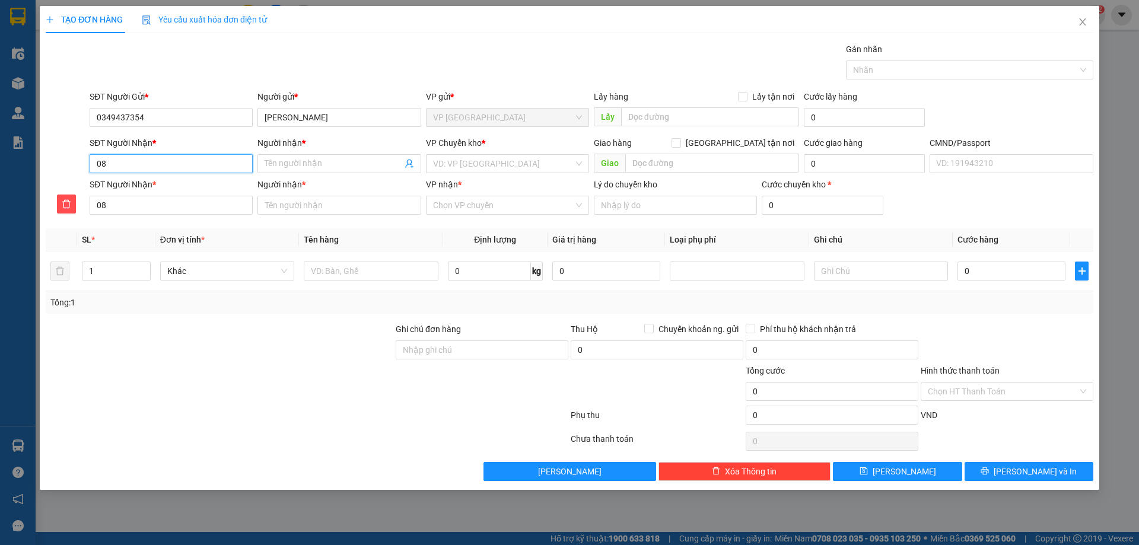
type input "086"
type input "0865"
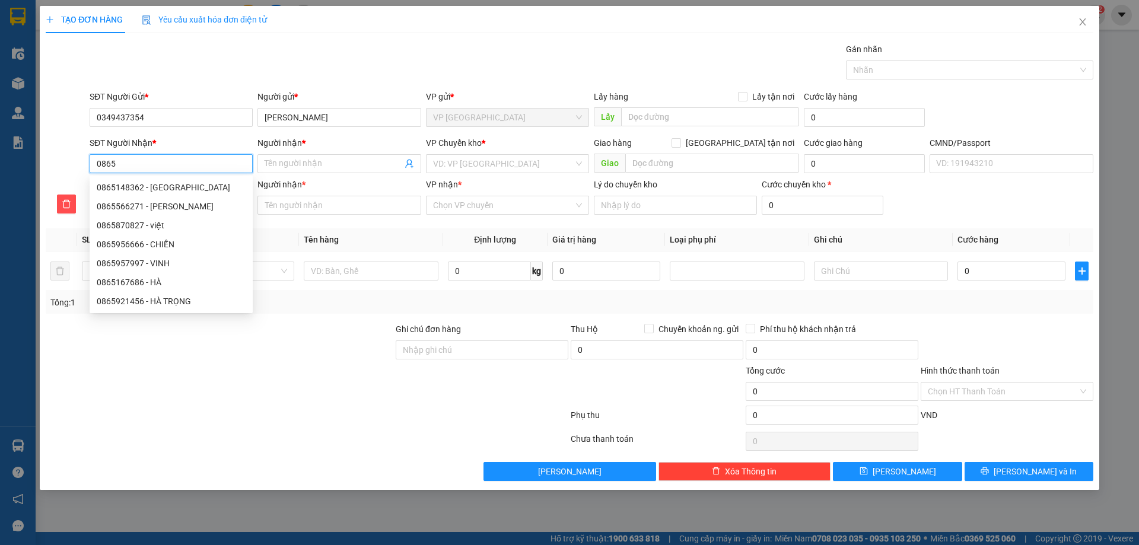
type input "08650"
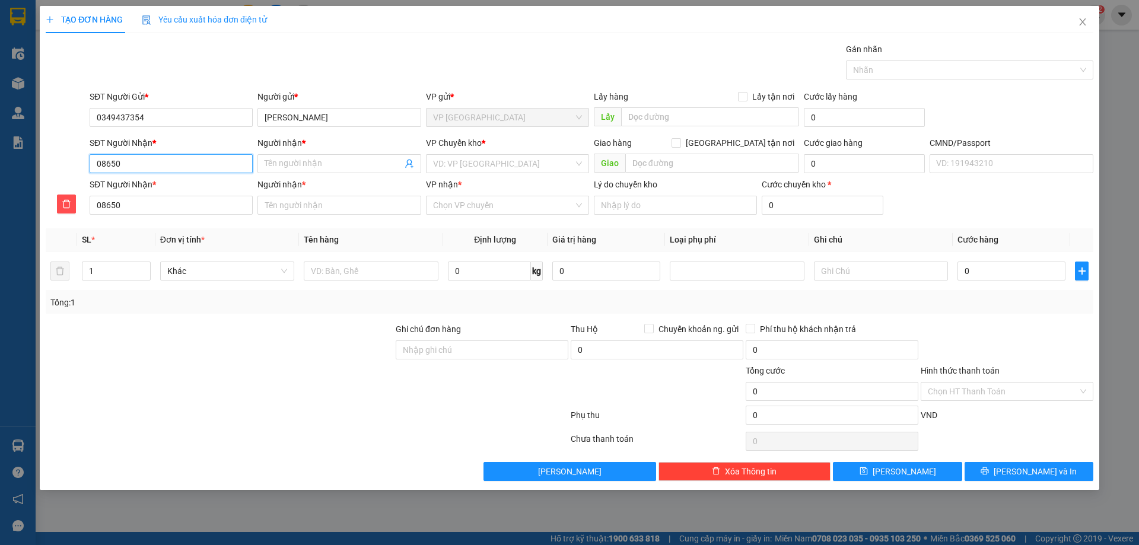
type input "086509"
type input "0865090"
type input "08650909"
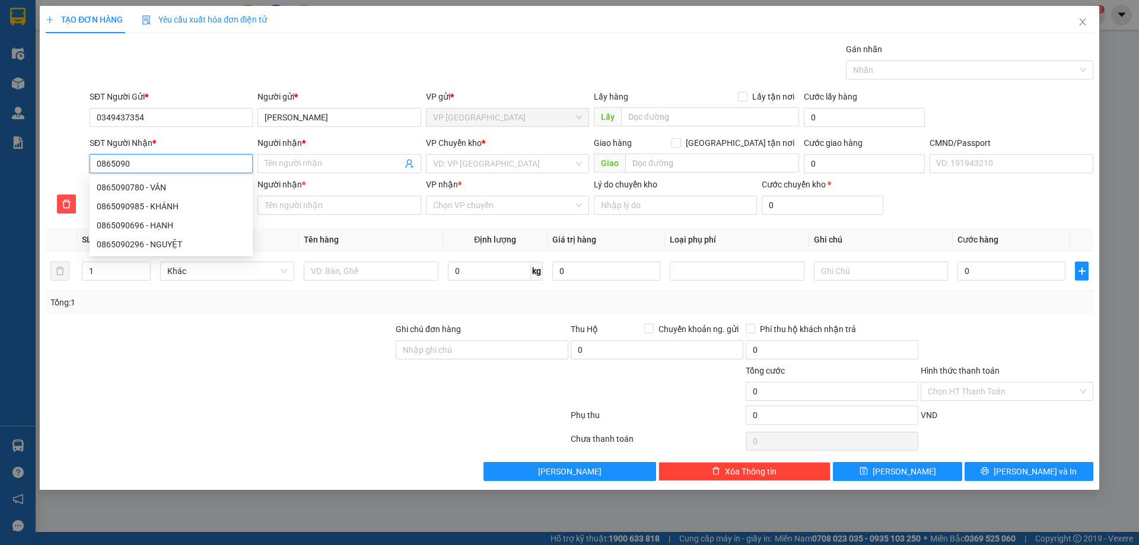
type input "08650909"
type input "086509095"
type input "0865090958"
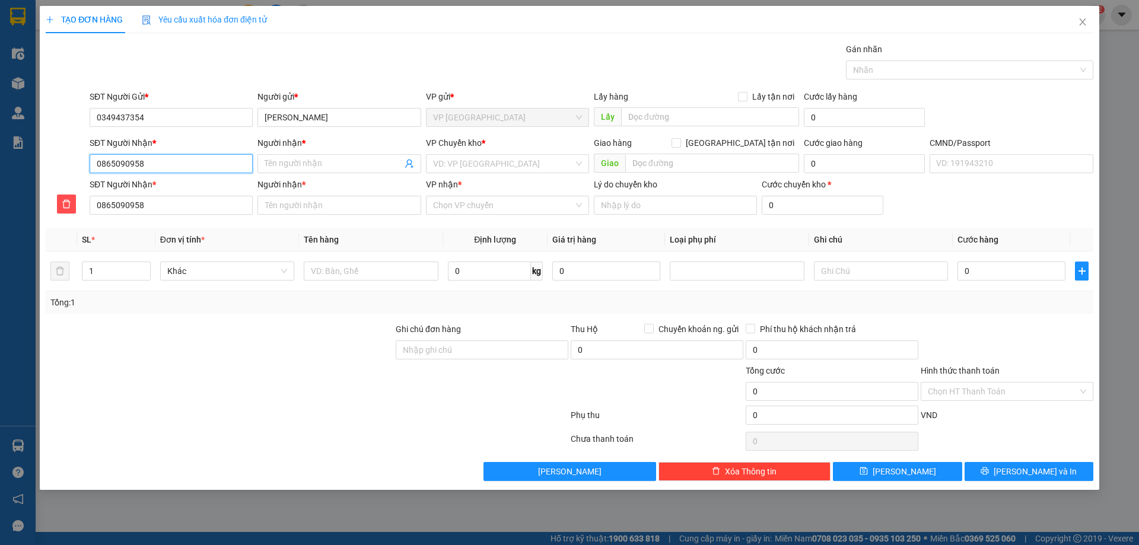
click at [172, 166] on input "0865090958" at bounding box center [171, 163] width 163 height 19
type input "0865090958"
click at [296, 161] on input "Người nhận *" at bounding box center [333, 163] width 137 height 13
type input "d"
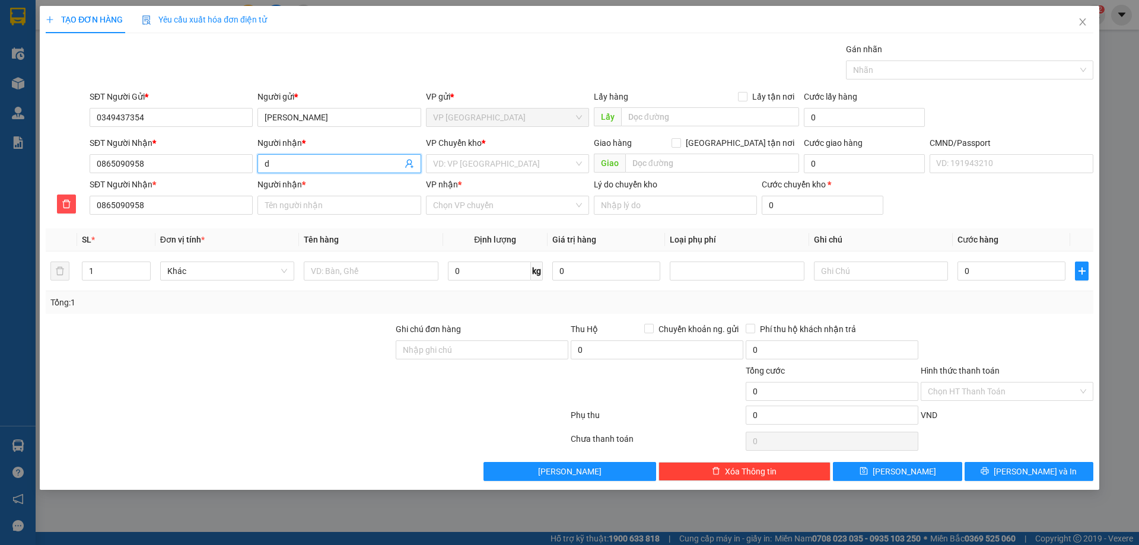
type input "d"
type input "du"
type input "duo"
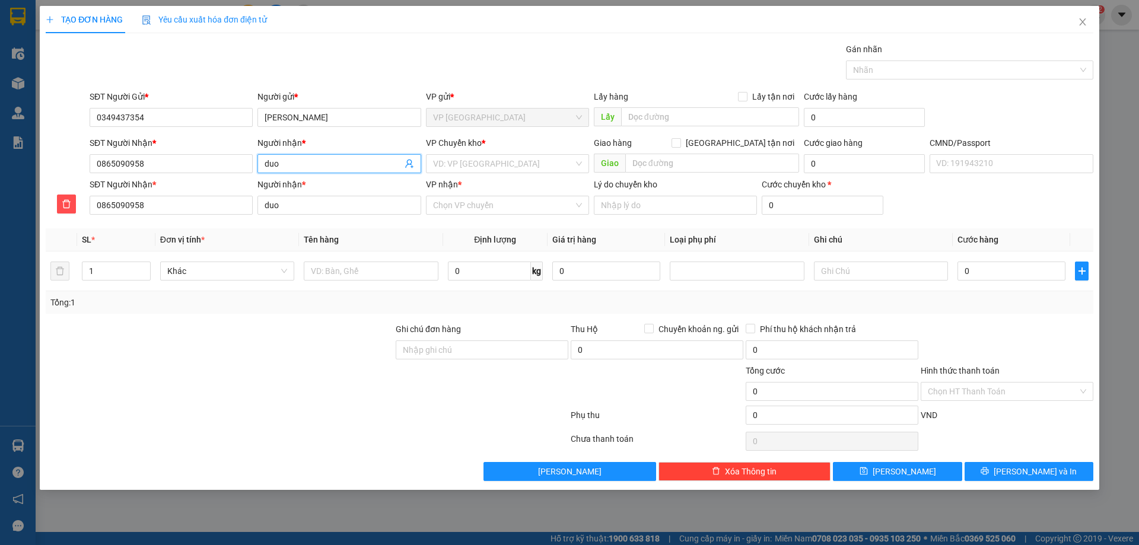
type input "du"
type input "d"
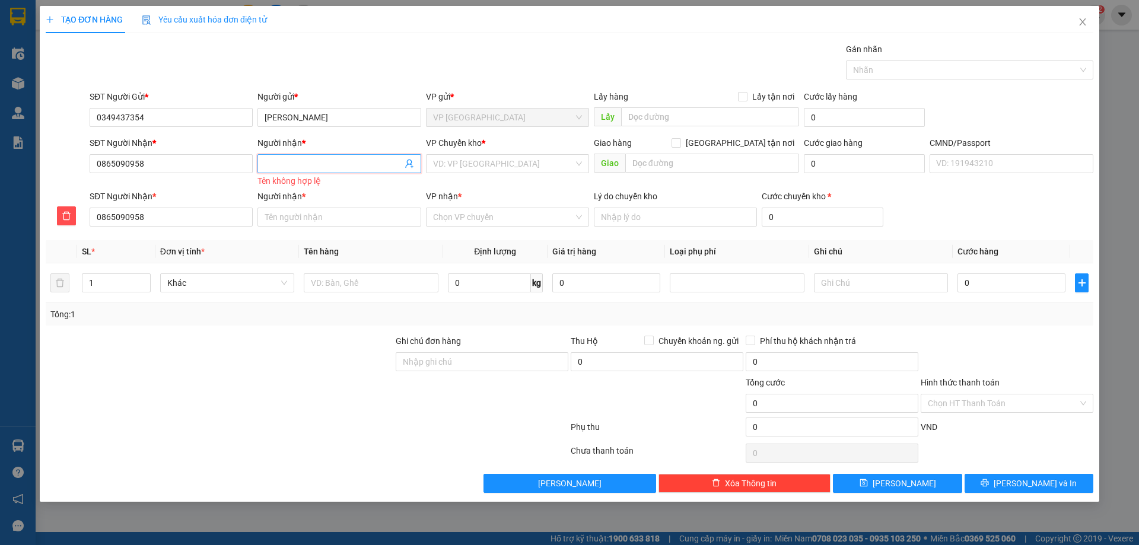
type input "R"
type input "RU"
type input "RƯƠN"
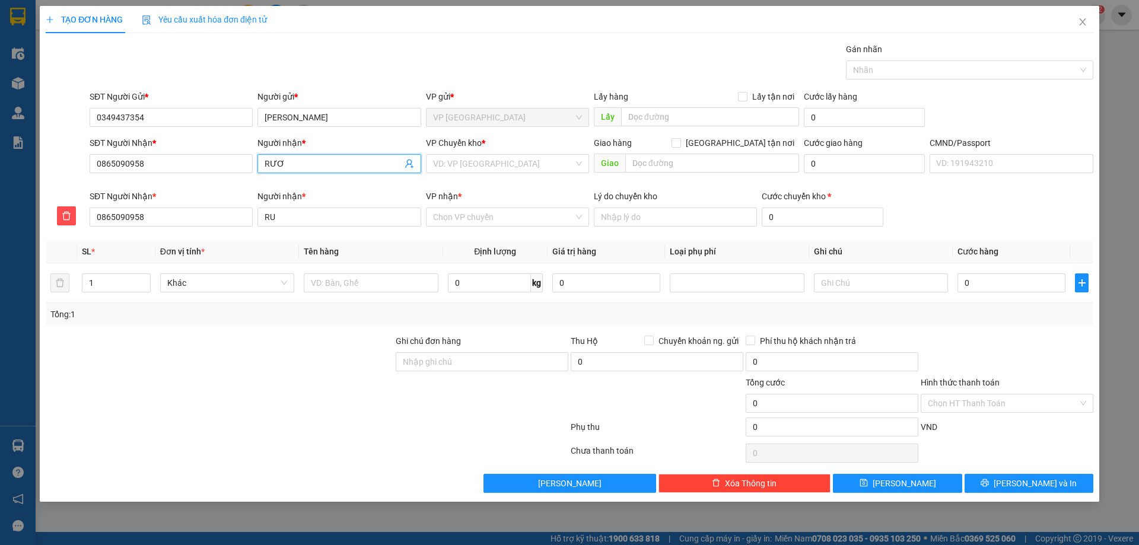
type input "RƯƠN"
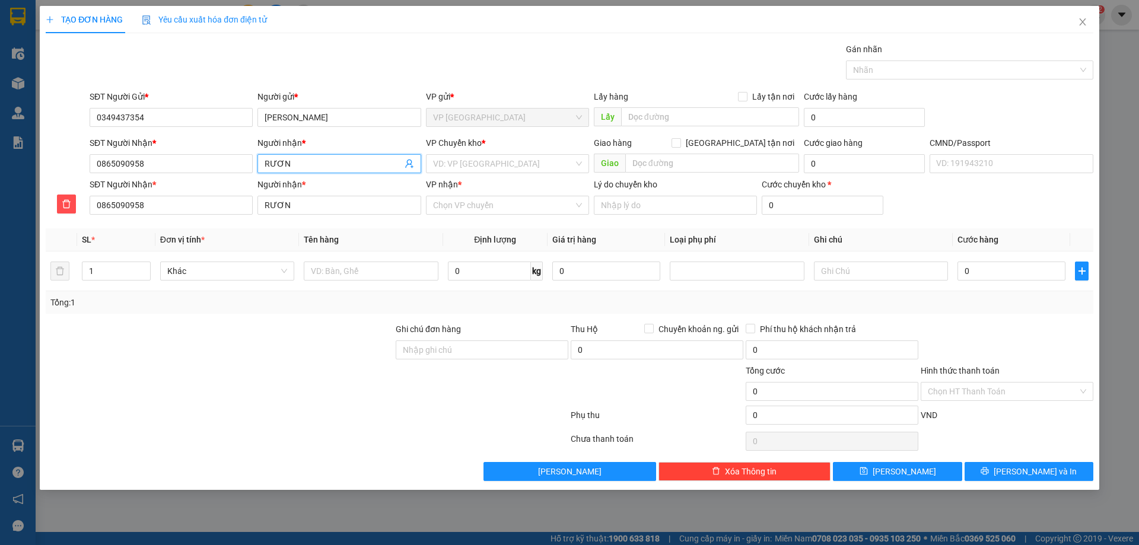
type input "RƯƠNG"
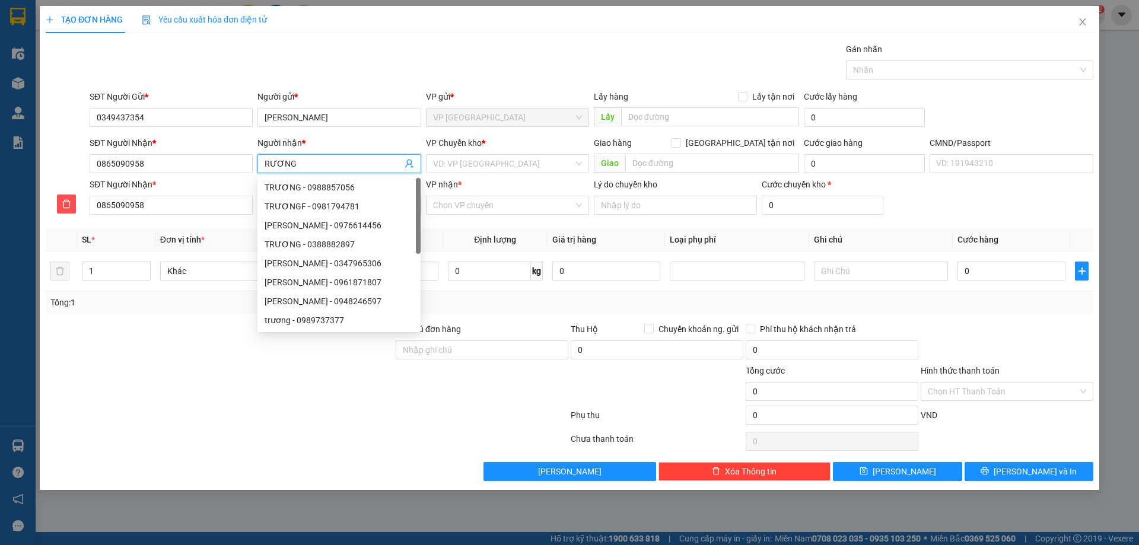
click at [264, 161] on span "RƯƠNG" at bounding box center [338, 163] width 163 height 19
type input "dƯƠNG"
type input "ƯƠNG"
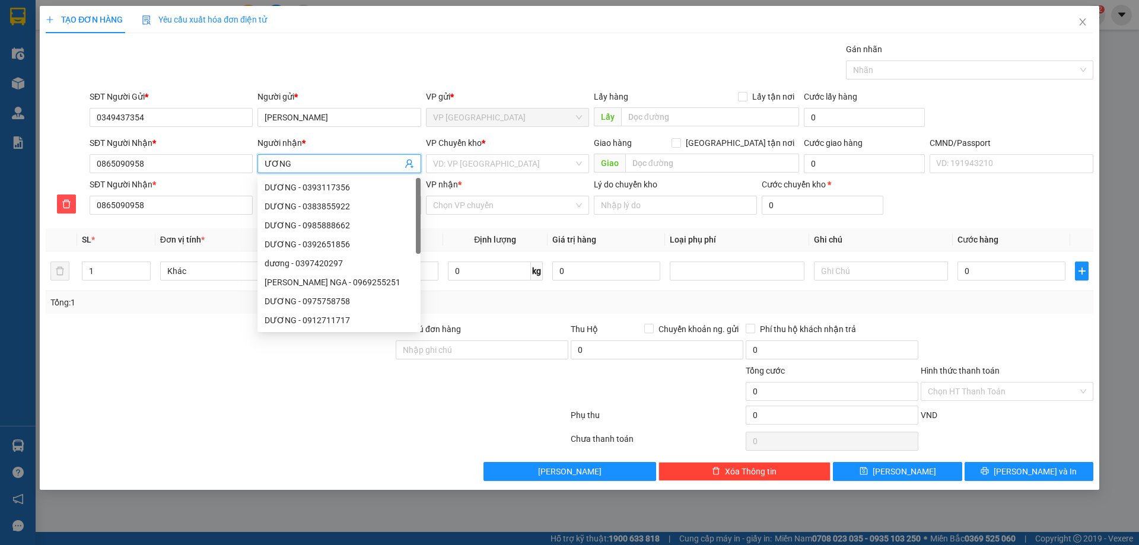
type input "DƯƠNG"
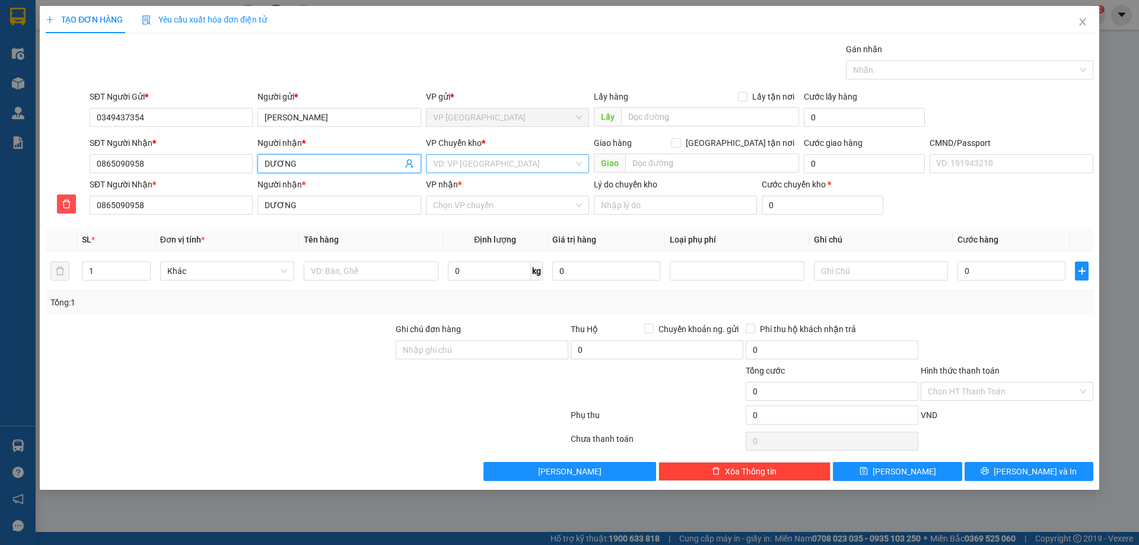
click at [485, 169] on input "search" at bounding box center [503, 164] width 141 height 18
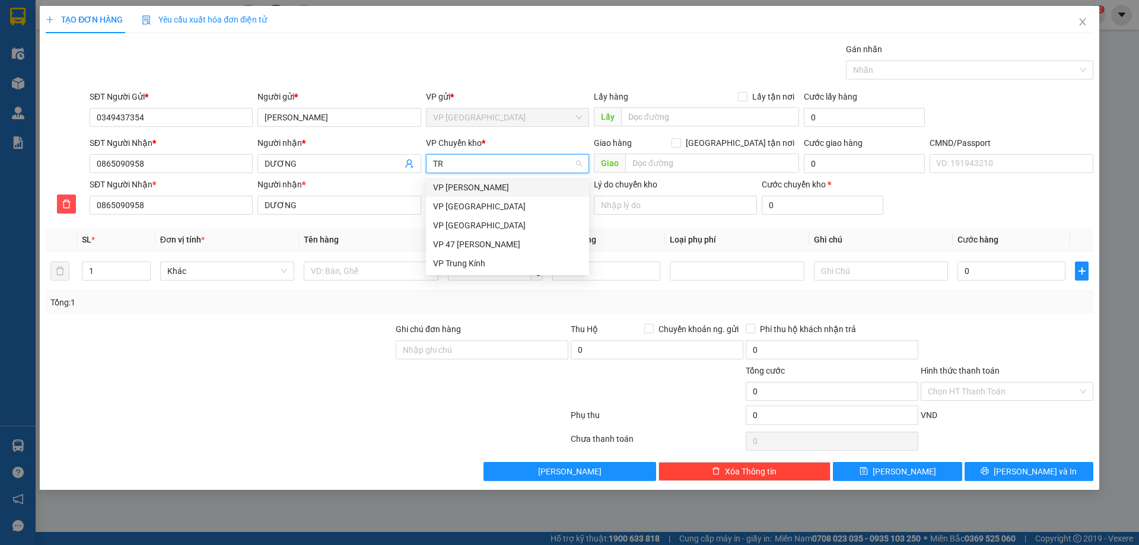
type input "TRU"
click at [473, 200] on div "VP Trung Kính" at bounding box center [507, 206] width 149 height 13
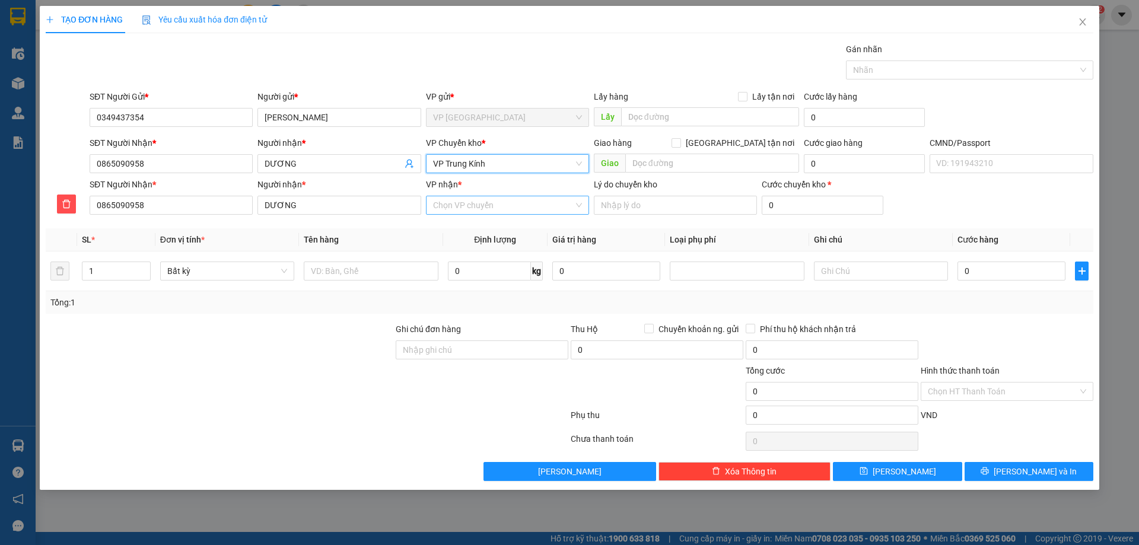
click at [460, 197] on input "VP nhận *" at bounding box center [503, 205] width 141 height 18
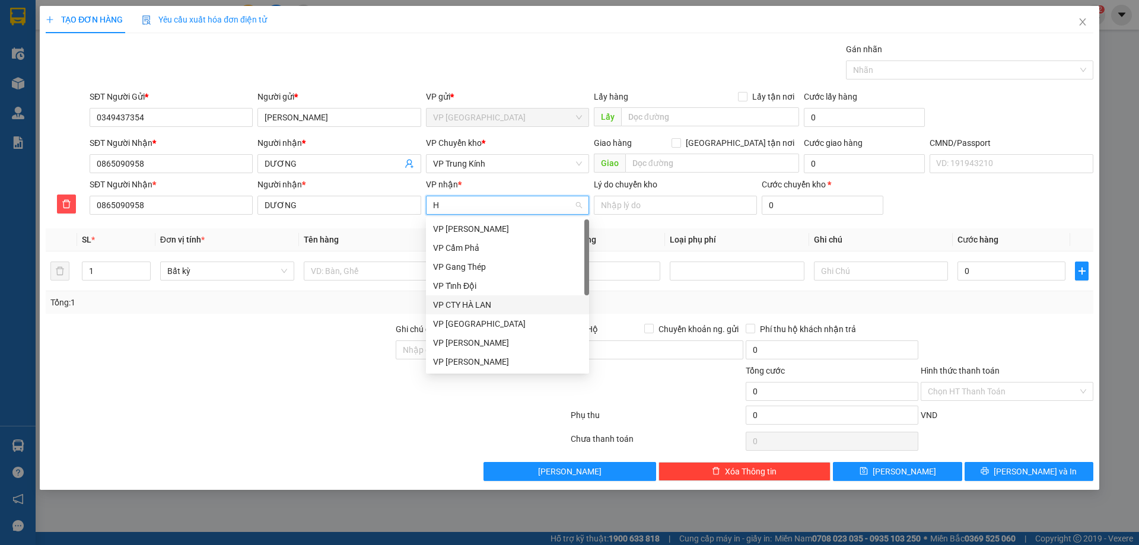
type input "HO"
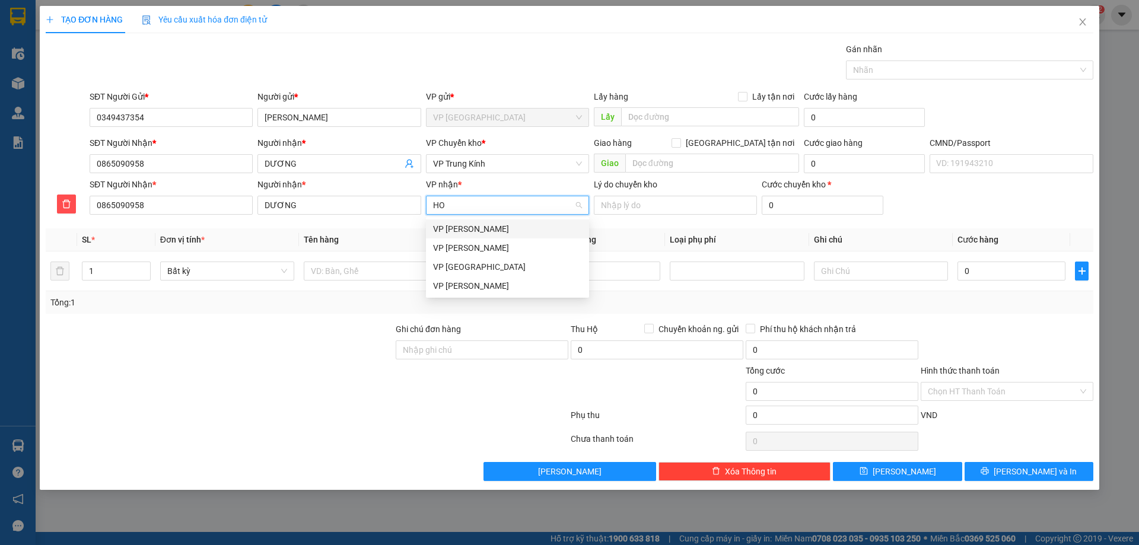
click at [501, 222] on div "VP [PERSON_NAME]" at bounding box center [507, 228] width 163 height 19
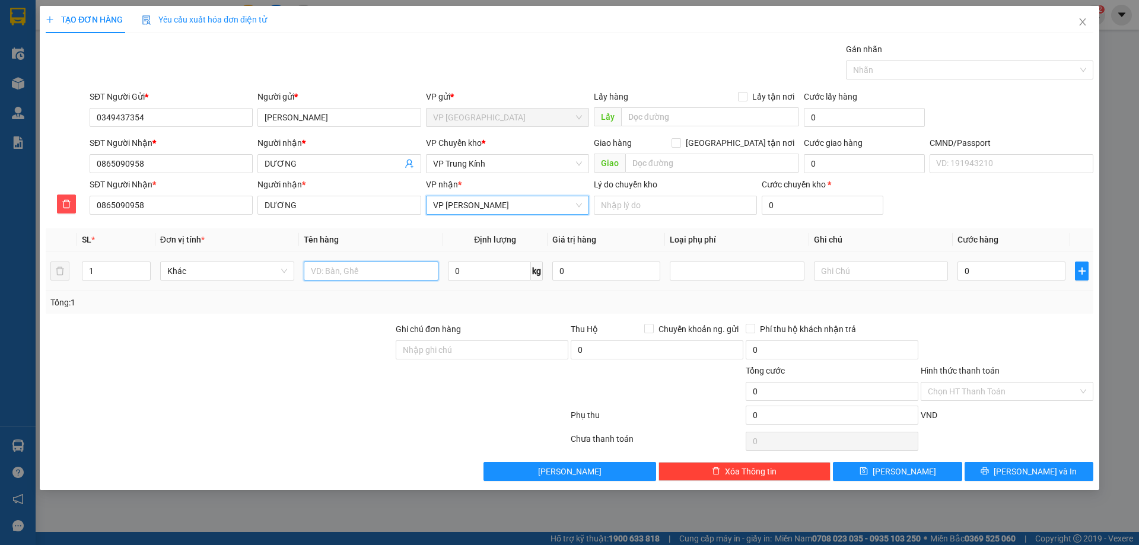
click at [378, 266] on input "text" at bounding box center [371, 271] width 134 height 19
type input "SỌT MÈO"
click at [493, 273] on input "0" at bounding box center [489, 271] width 83 height 19
type input "2.5"
click at [1029, 312] on div "Tổng: 1" at bounding box center [570, 302] width 1048 height 23
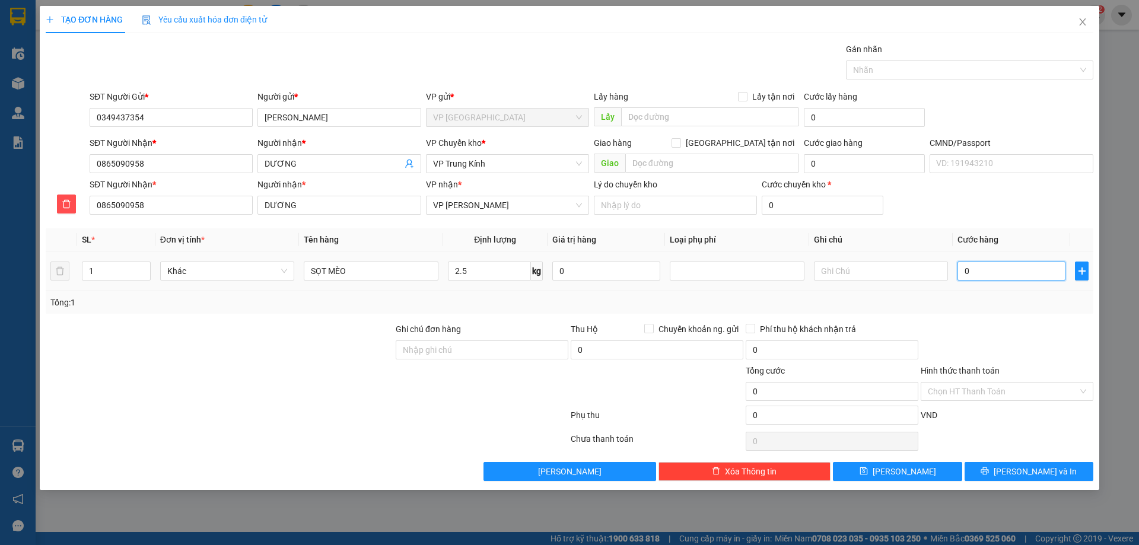
click at [1013, 271] on input "0" at bounding box center [1011, 271] width 108 height 19
type input "5"
type input "50"
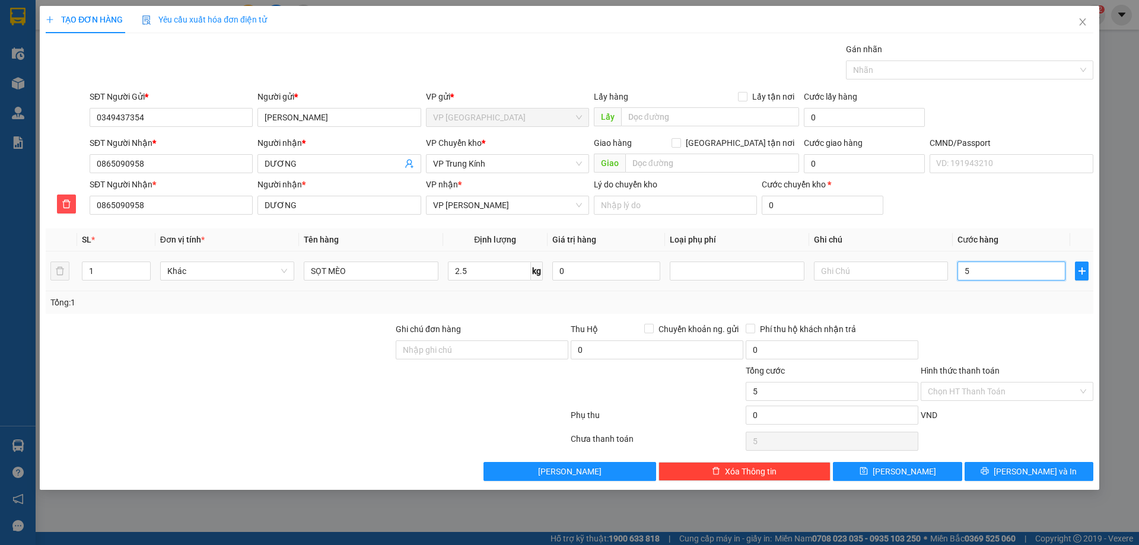
type input "50"
type input "500"
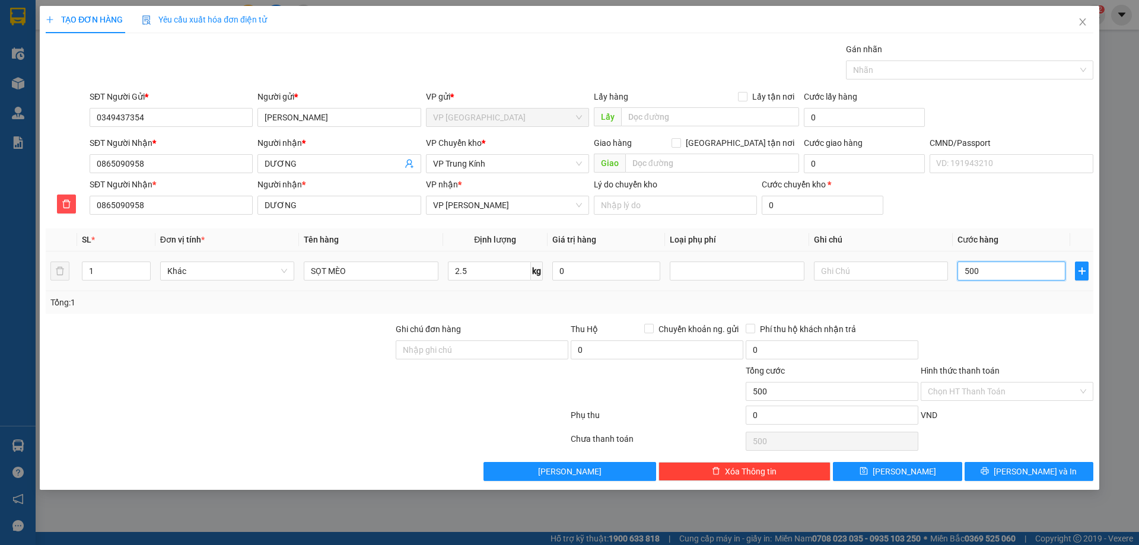
type input "5.000"
type input "50.000"
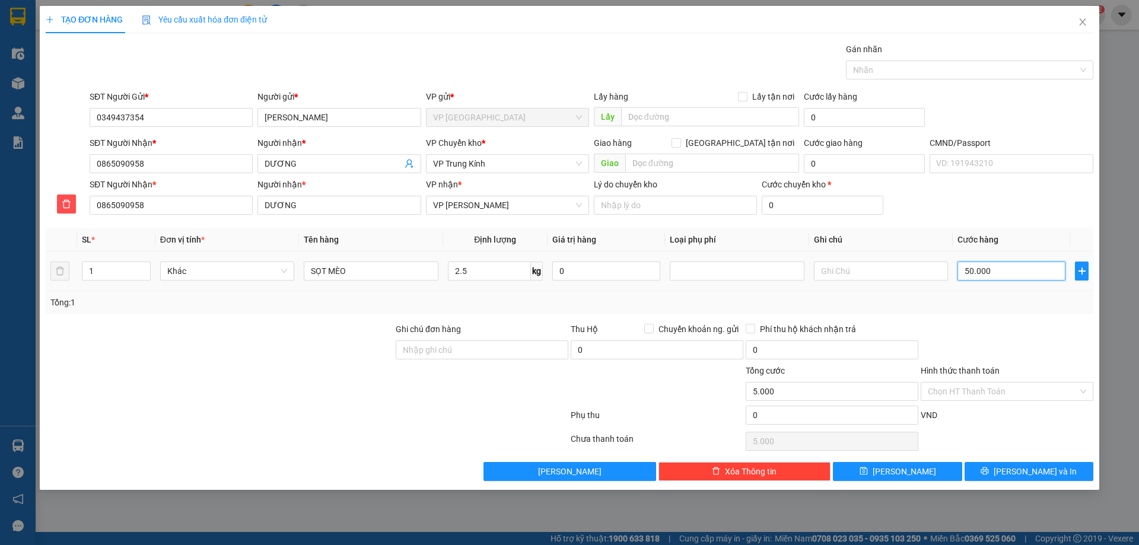
type input "50.000"
click at [989, 469] on icon "printer" at bounding box center [985, 471] width 8 height 8
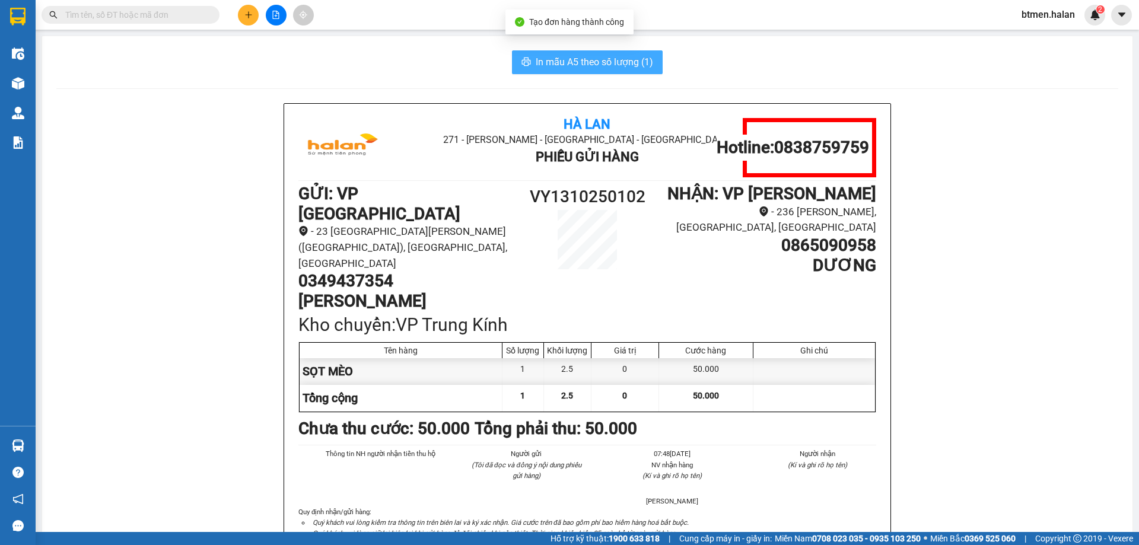
click at [582, 63] on span "In mẫu A5 theo số lượng (1)" at bounding box center [594, 62] width 117 height 15
click at [621, 63] on span "In mẫu A5 theo số lượng (1)" at bounding box center [594, 62] width 117 height 15
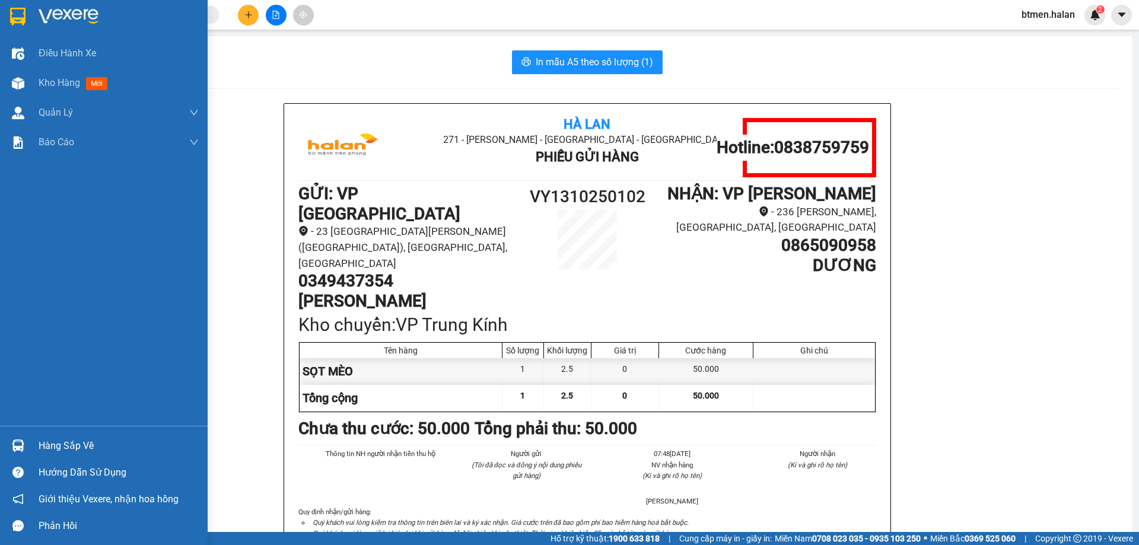
click at [88, 489] on div "Giới thiệu Vexere, nhận hoa hồng" at bounding box center [104, 499] width 208 height 27
click at [56, 90] on div "Kho hàng mới" at bounding box center [76, 82] width 74 height 15
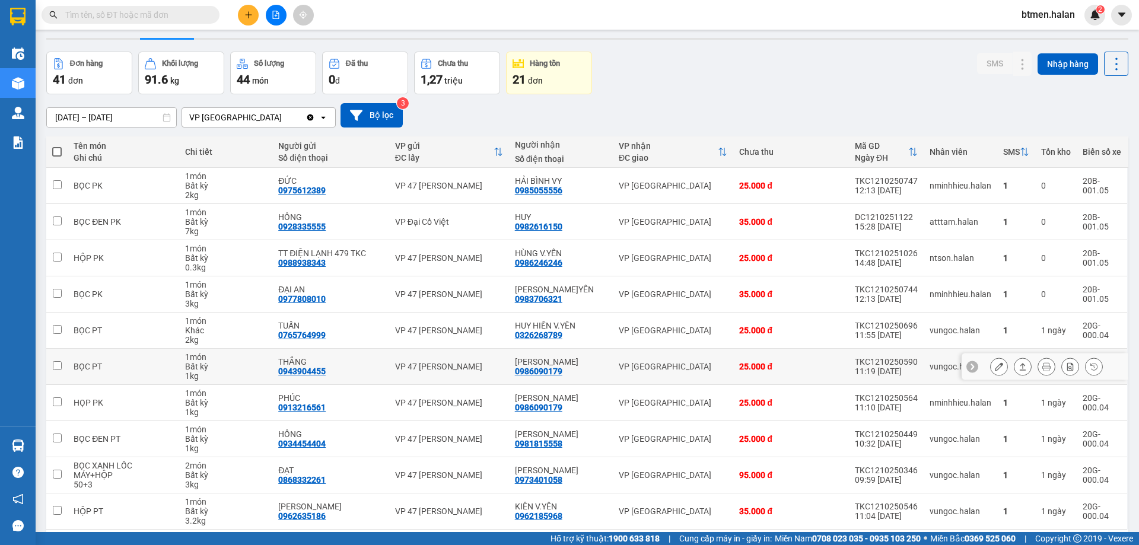
scroll to position [59, 0]
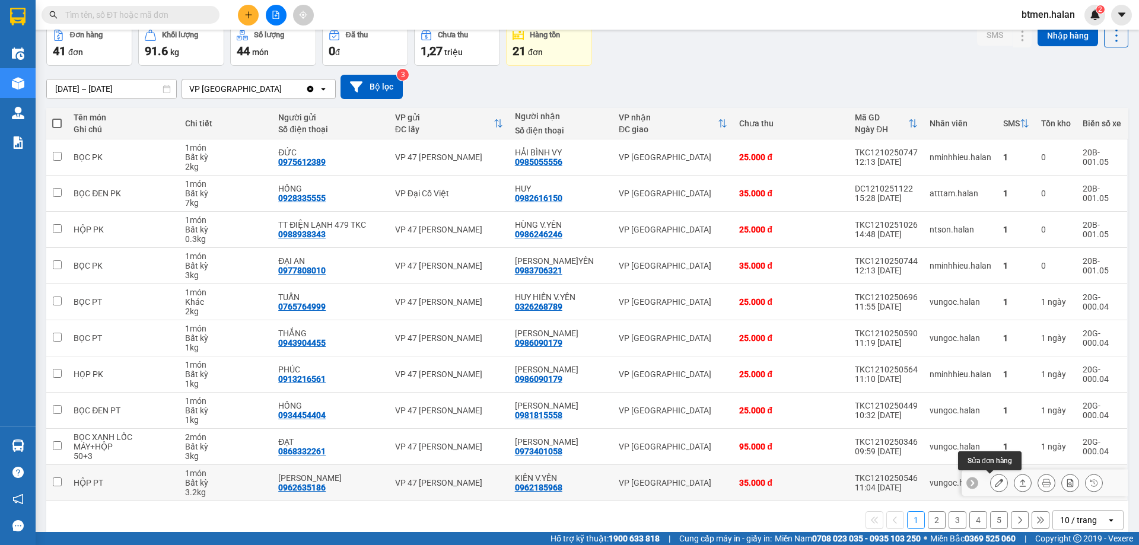
click at [995, 485] on icon at bounding box center [999, 483] width 8 height 8
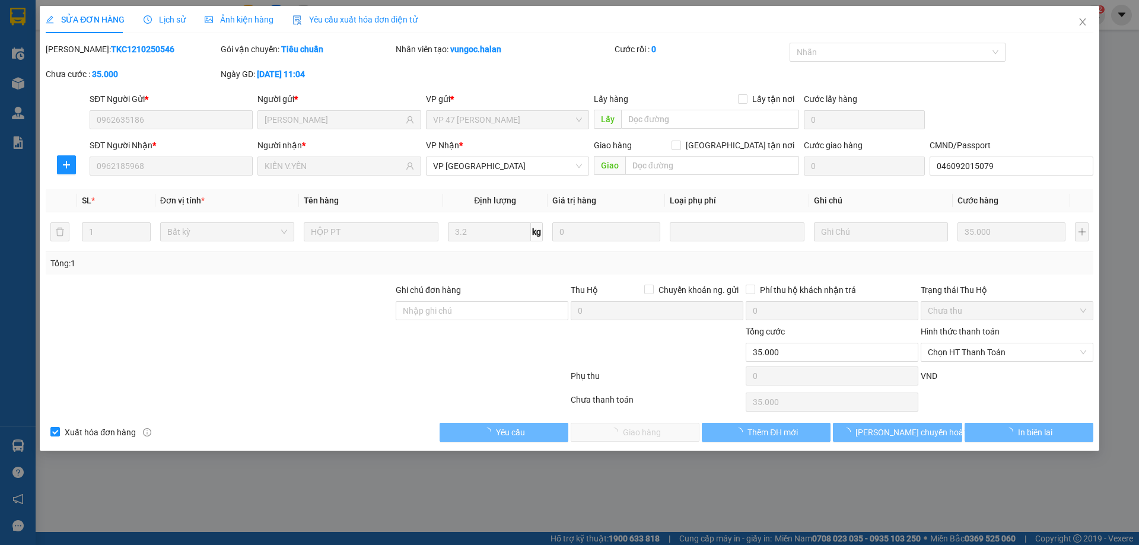
type input "0962635186"
type input "[PERSON_NAME]"
type input "0962185968"
type input "KIÊN V.YÊN"
type input "046092015079"
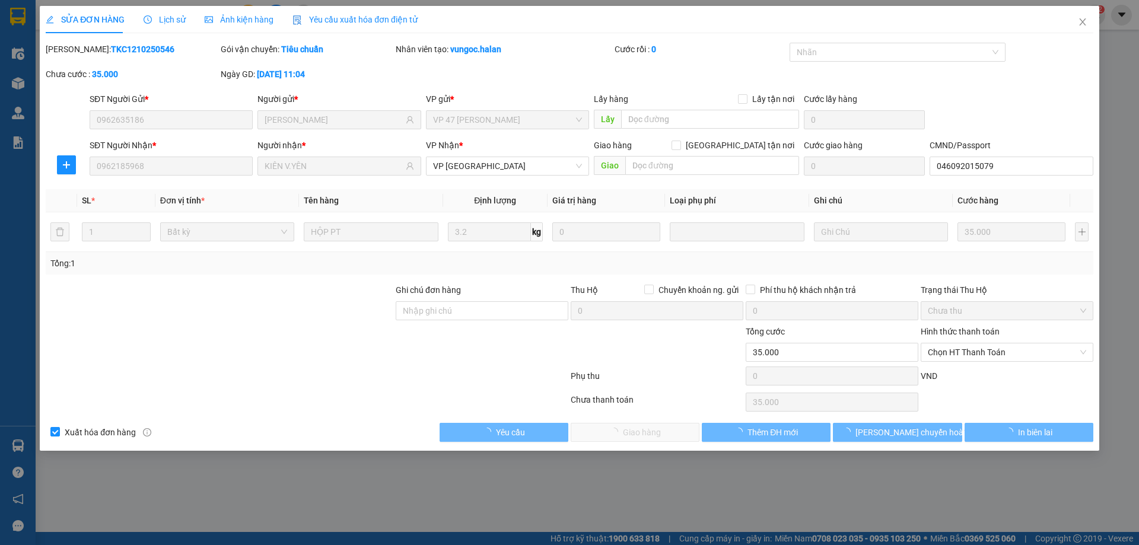
type input "0"
type input "35.000"
click at [968, 348] on span "Chọn HT Thanh Toán" at bounding box center [1007, 352] width 158 height 18
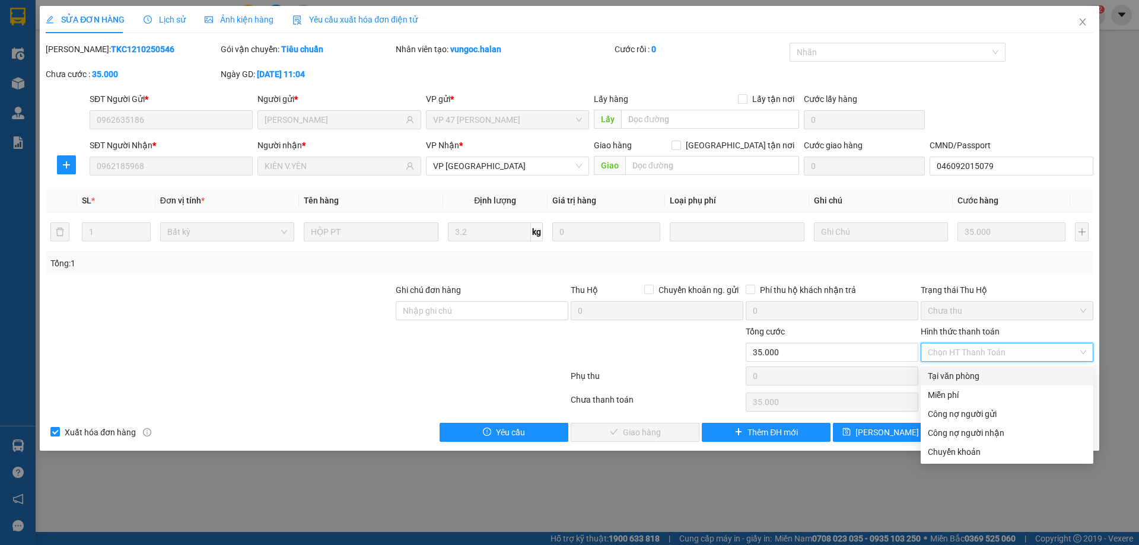
click at [945, 369] on div "Tại văn phòng" at bounding box center [1007, 376] width 173 height 19
type input "0"
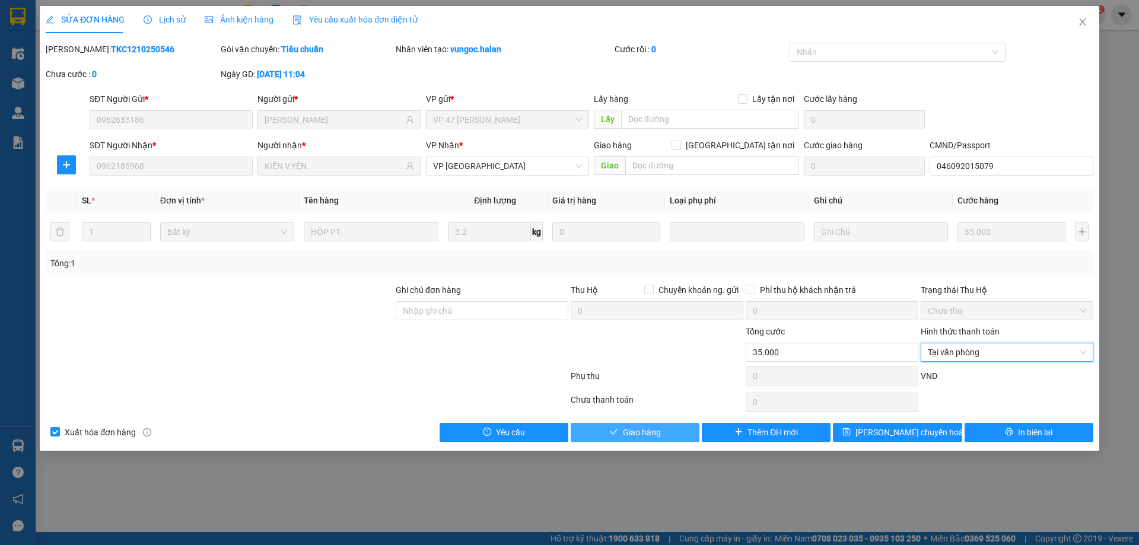
click at [612, 440] on button "Giao hàng" at bounding box center [635, 432] width 129 height 19
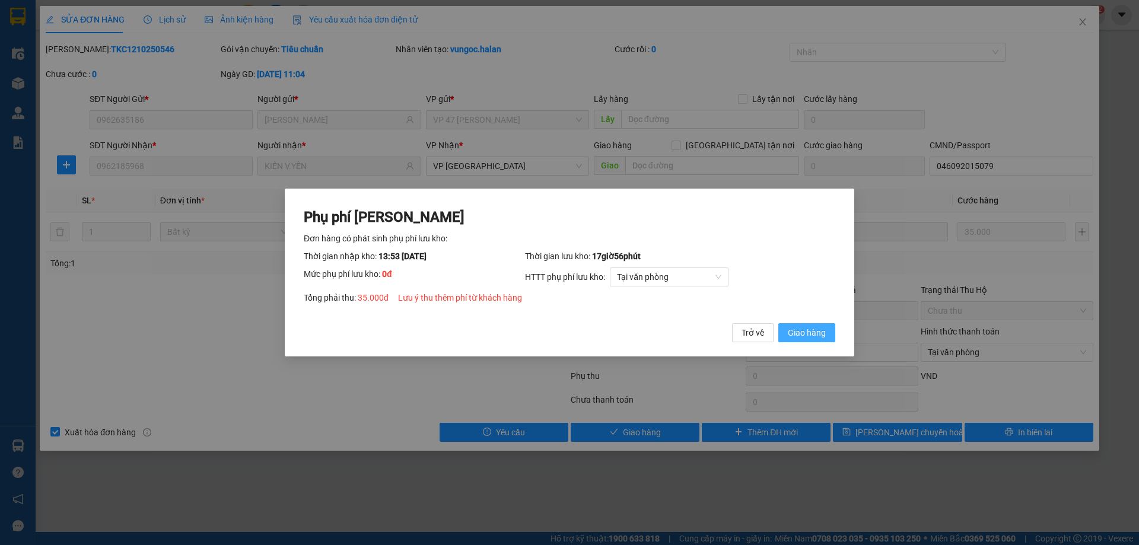
click at [790, 330] on span "Giao hàng" at bounding box center [807, 332] width 38 height 13
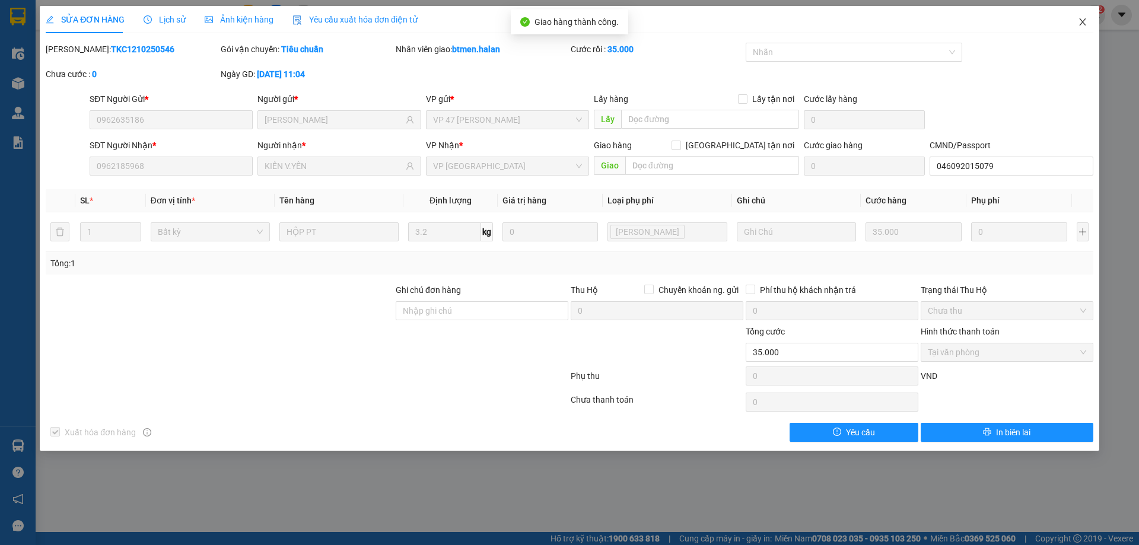
click at [1081, 20] on icon "close" at bounding box center [1082, 21] width 7 height 7
